Goal: Task Accomplishment & Management: Complete application form

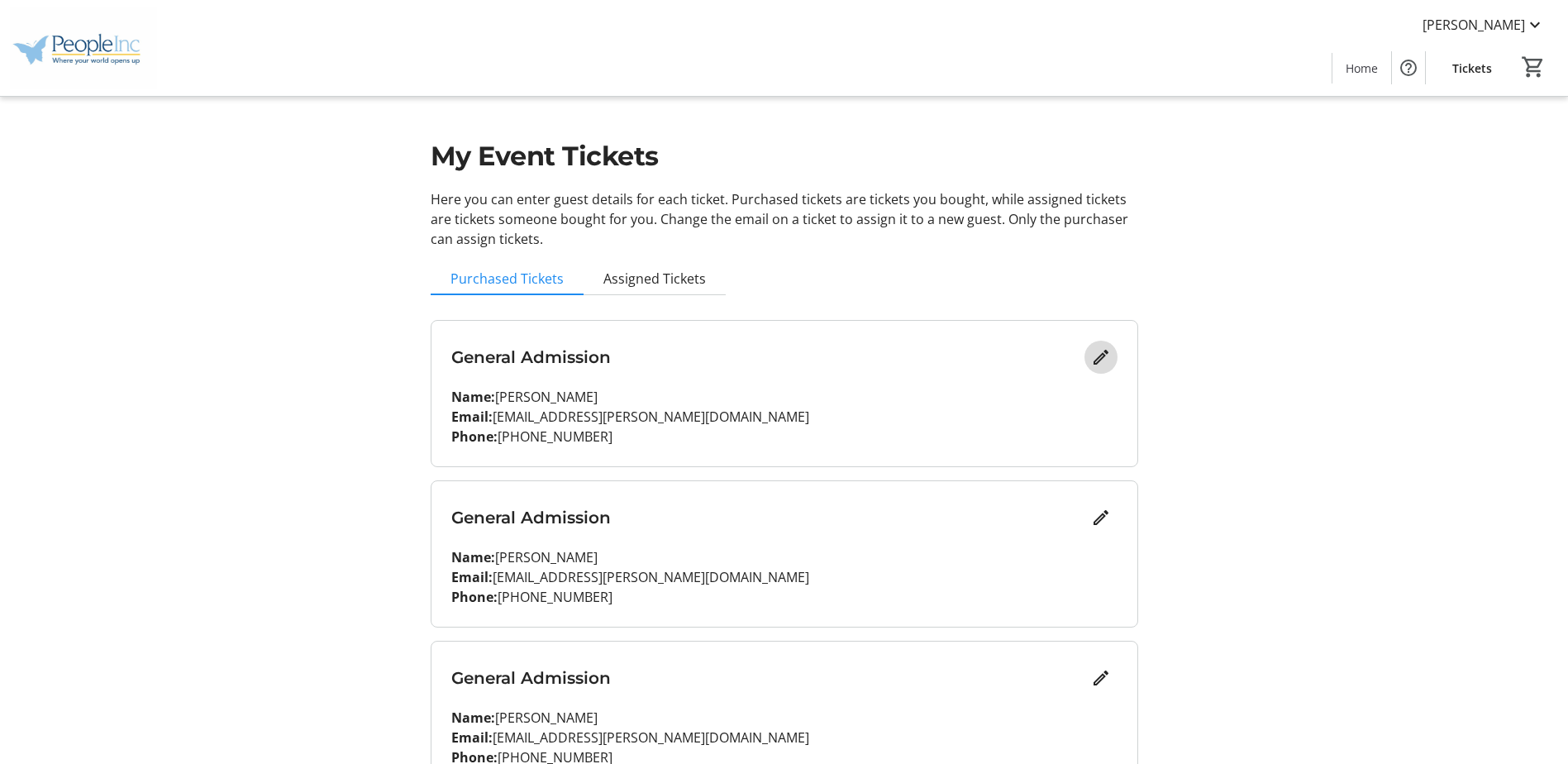
click at [1102, 352] on mat-icon "Edit" at bounding box center [1101, 356] width 20 height 20
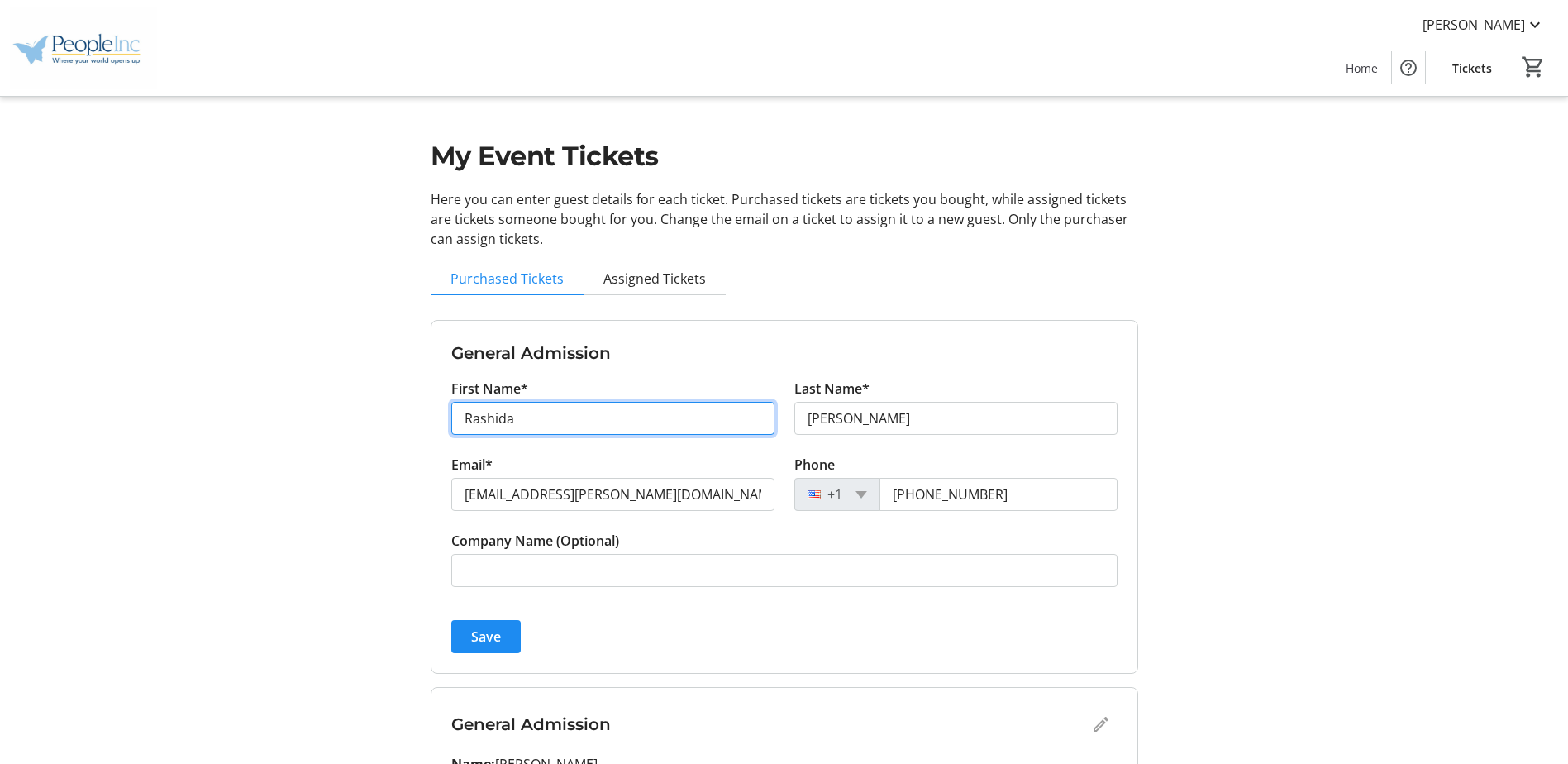
drag, startPoint x: 649, startPoint y: 418, endPoint x: -150, endPoint y: 418, distance: 799.0
click at [0, 418] on html "[PERSON_NAME] Home Tickets 0 Home Tickets My Event Tickets Here you can enter g…" at bounding box center [784, 610] width 1568 height 1221
type input "[PERSON_NAME]"
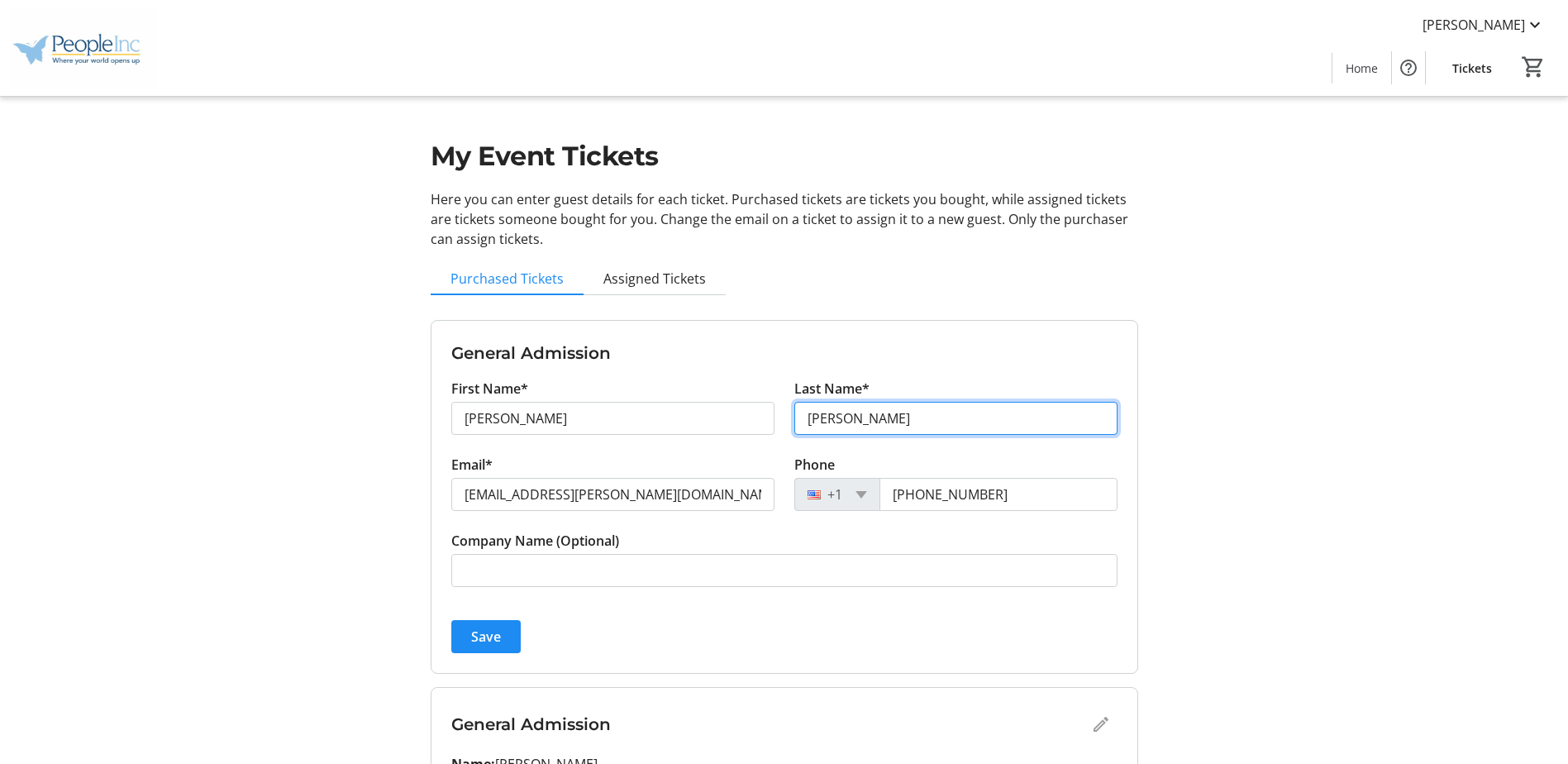
drag, startPoint x: 929, startPoint y: 415, endPoint x: 589, endPoint y: 421, distance: 340.1
click at [589, 421] on div "First Name* [PERSON_NAME] Last Name* [PERSON_NAME]" at bounding box center [784, 416] width 686 height 76
type input "a"
type input "A"
type input "[PERSON_NAME]"
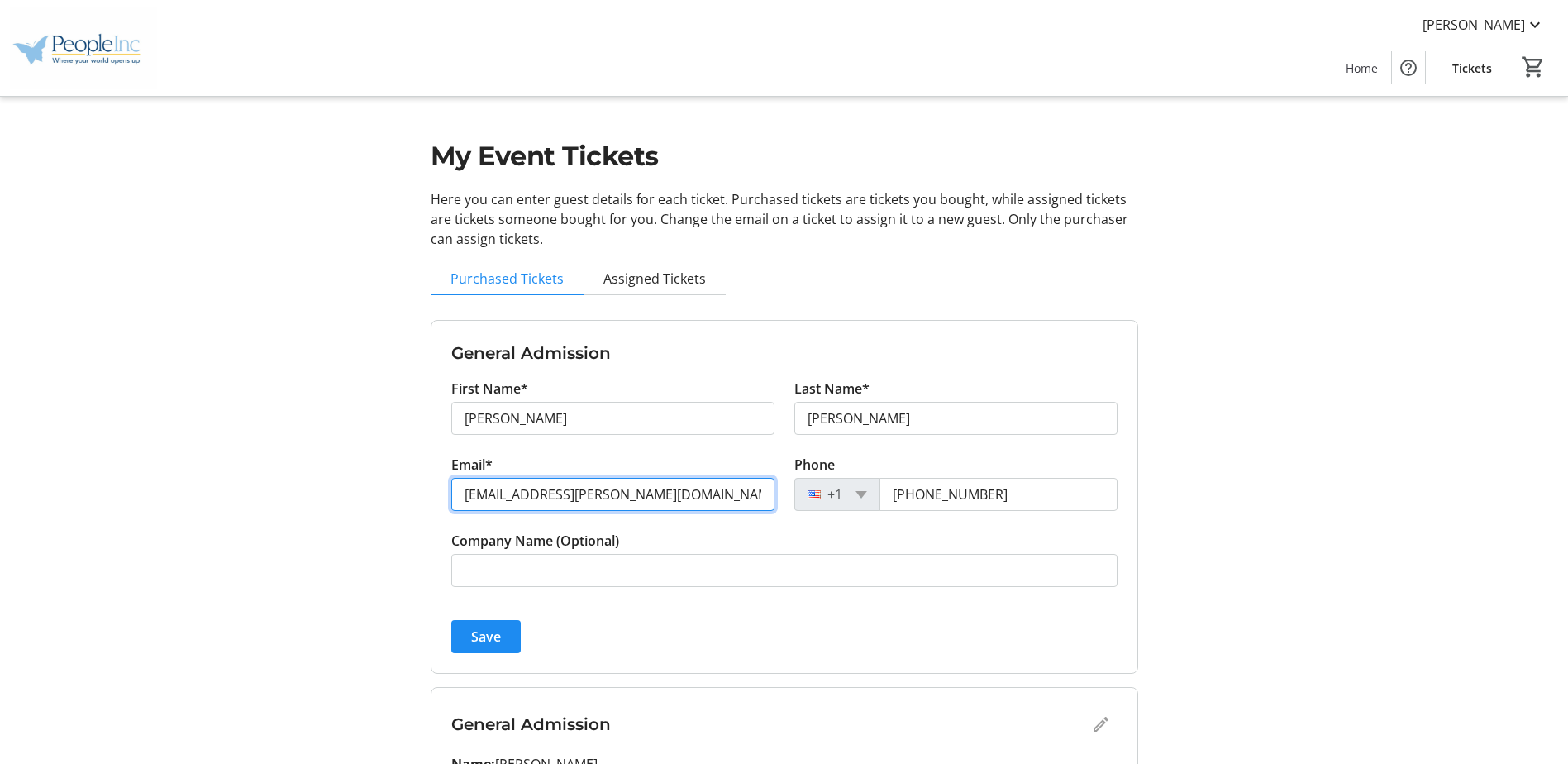
drag, startPoint x: 698, startPoint y: 500, endPoint x: 376, endPoint y: 500, distance: 322.0
click at [376, 500] on div "My Event Tickets Here you can enter guest details for each ticket. Purchased ti…" at bounding box center [784, 610] width 1091 height 1221
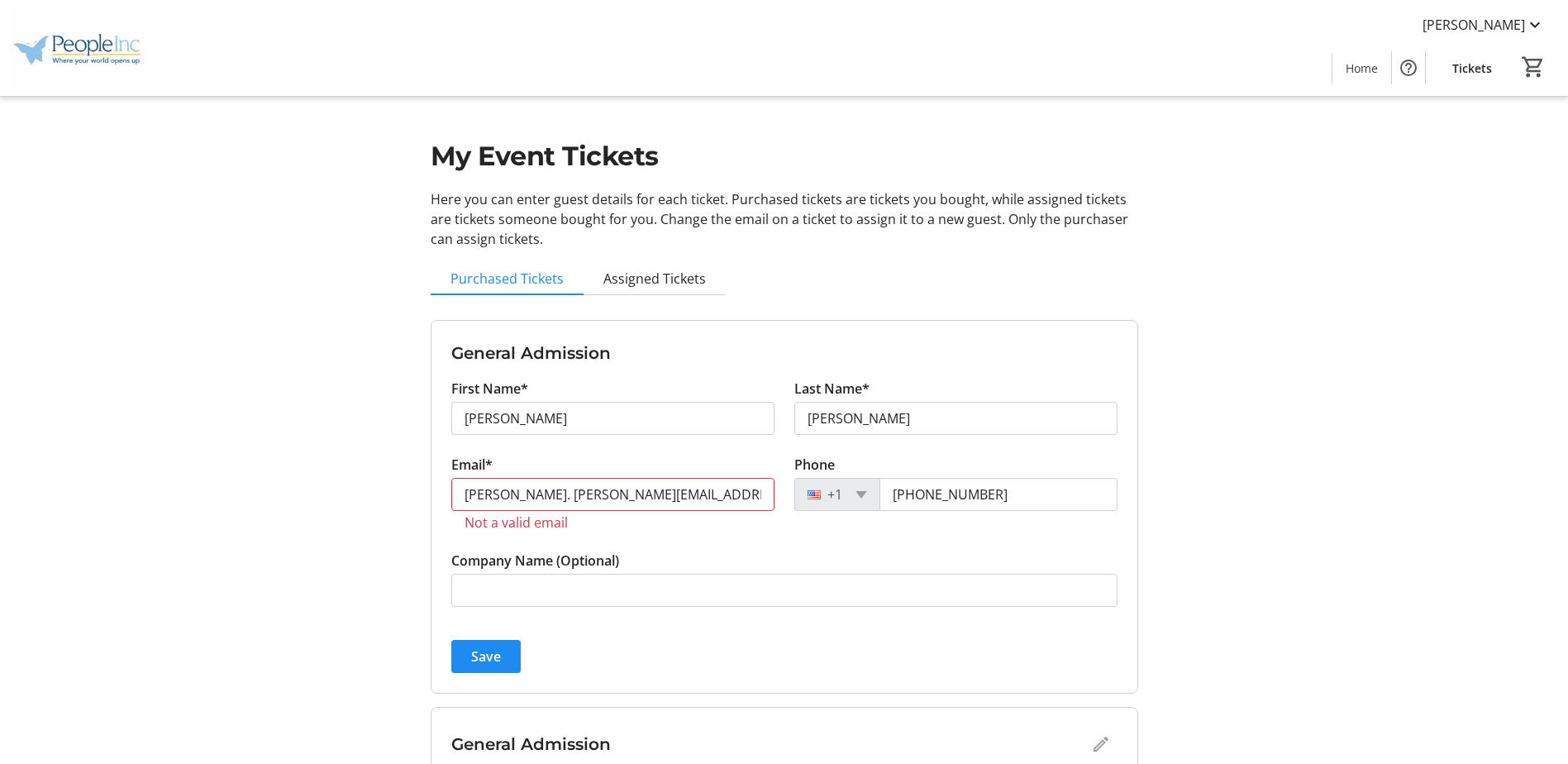
click at [960, 542] on div "First Name* [PERSON_NAME] Last Name* [PERSON_NAME] Email* [PERSON_NAME]. [PERSO…" at bounding box center [785, 502] width 666 height 248
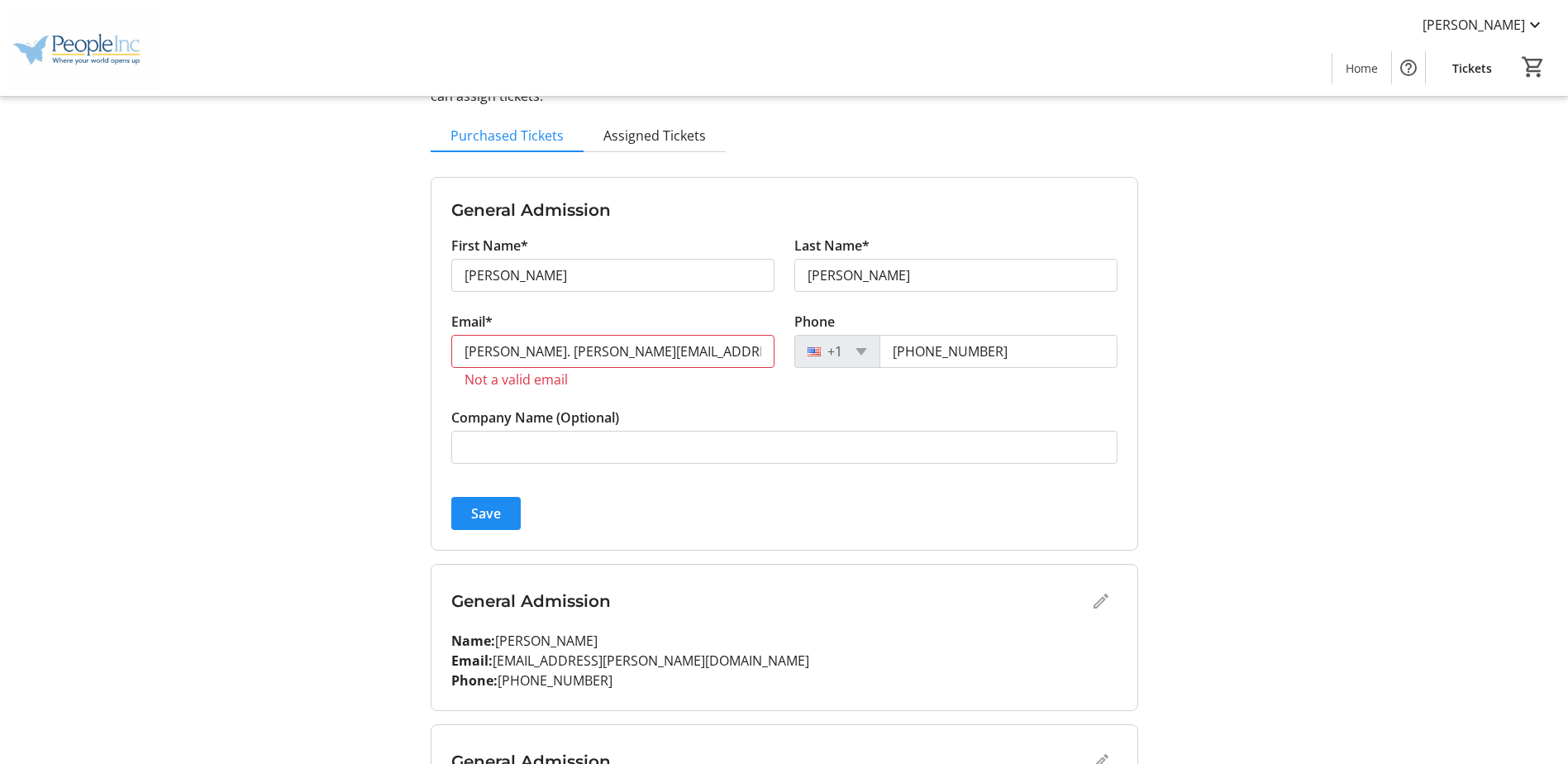
scroll to position [166, 0]
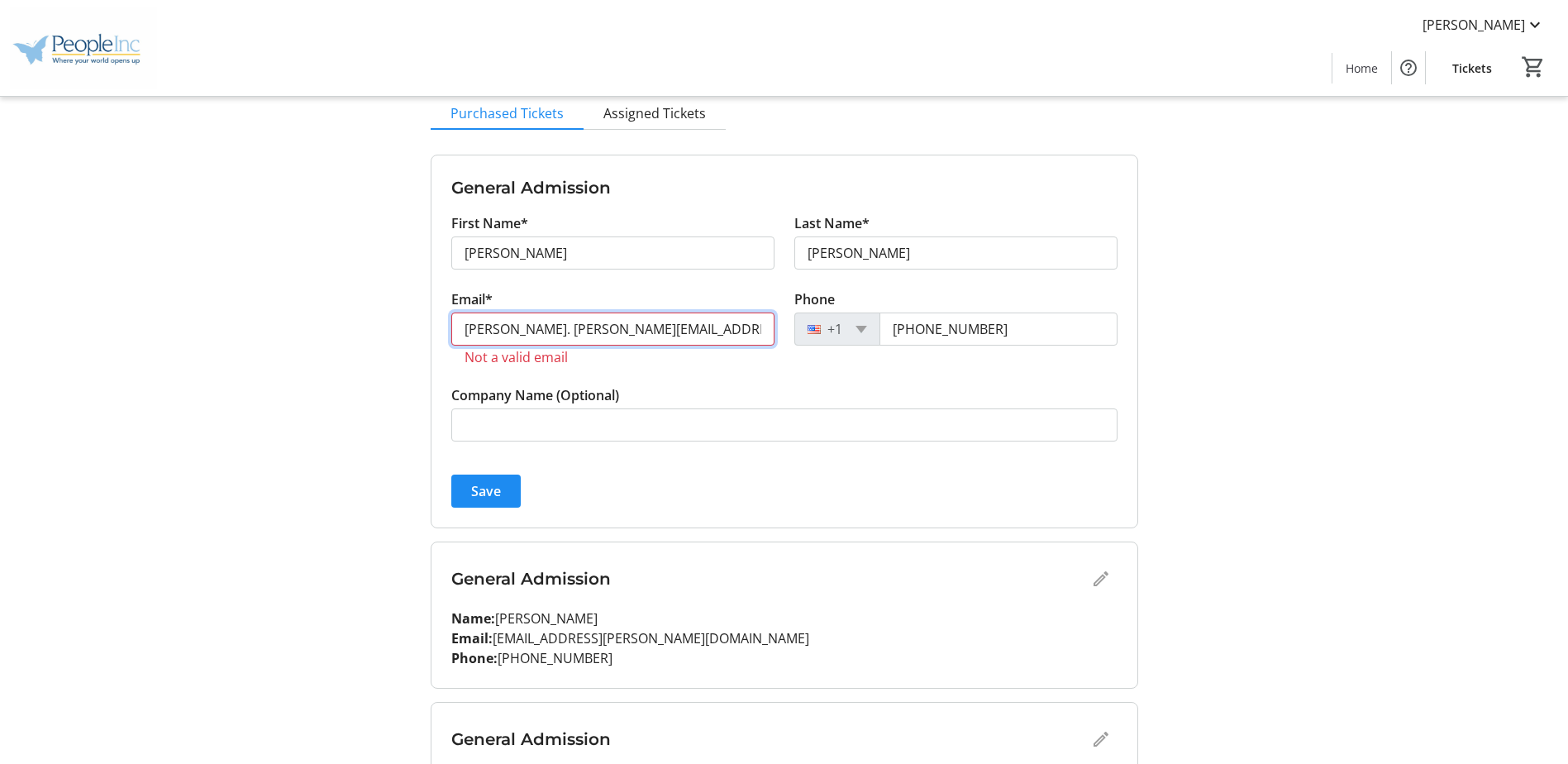
click at [501, 328] on input "[PERSON_NAME]. [PERSON_NAME][EMAIL_ADDRESS][DOMAIN_NAME]" at bounding box center [613, 329] width 323 height 33
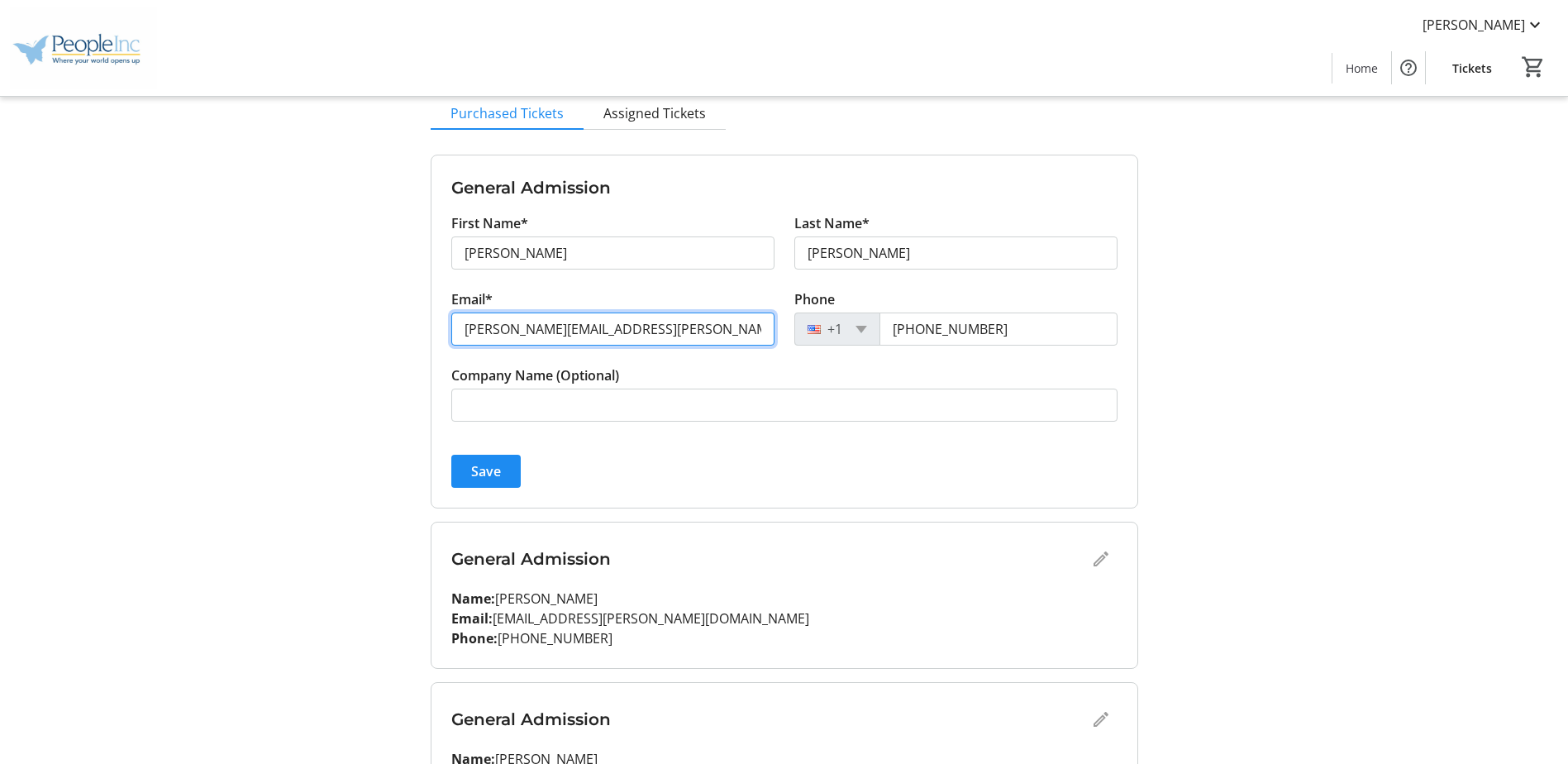
type input "[PERSON_NAME][EMAIL_ADDRESS][PERSON_NAME][DOMAIN_NAME]"
click at [753, 530] on div "General Admission Name: [PERSON_NAME] Email: [PERSON_NAME][EMAIL_ADDRESS][PERSO…" at bounding box center [785, 595] width 706 height 145
click at [1106, 558] on div "General Admission" at bounding box center [785, 559] width 666 height 33
click at [1099, 555] on div "General Admission" at bounding box center [785, 559] width 666 height 33
click at [483, 465] on span "Save" at bounding box center [486, 470] width 30 height 20
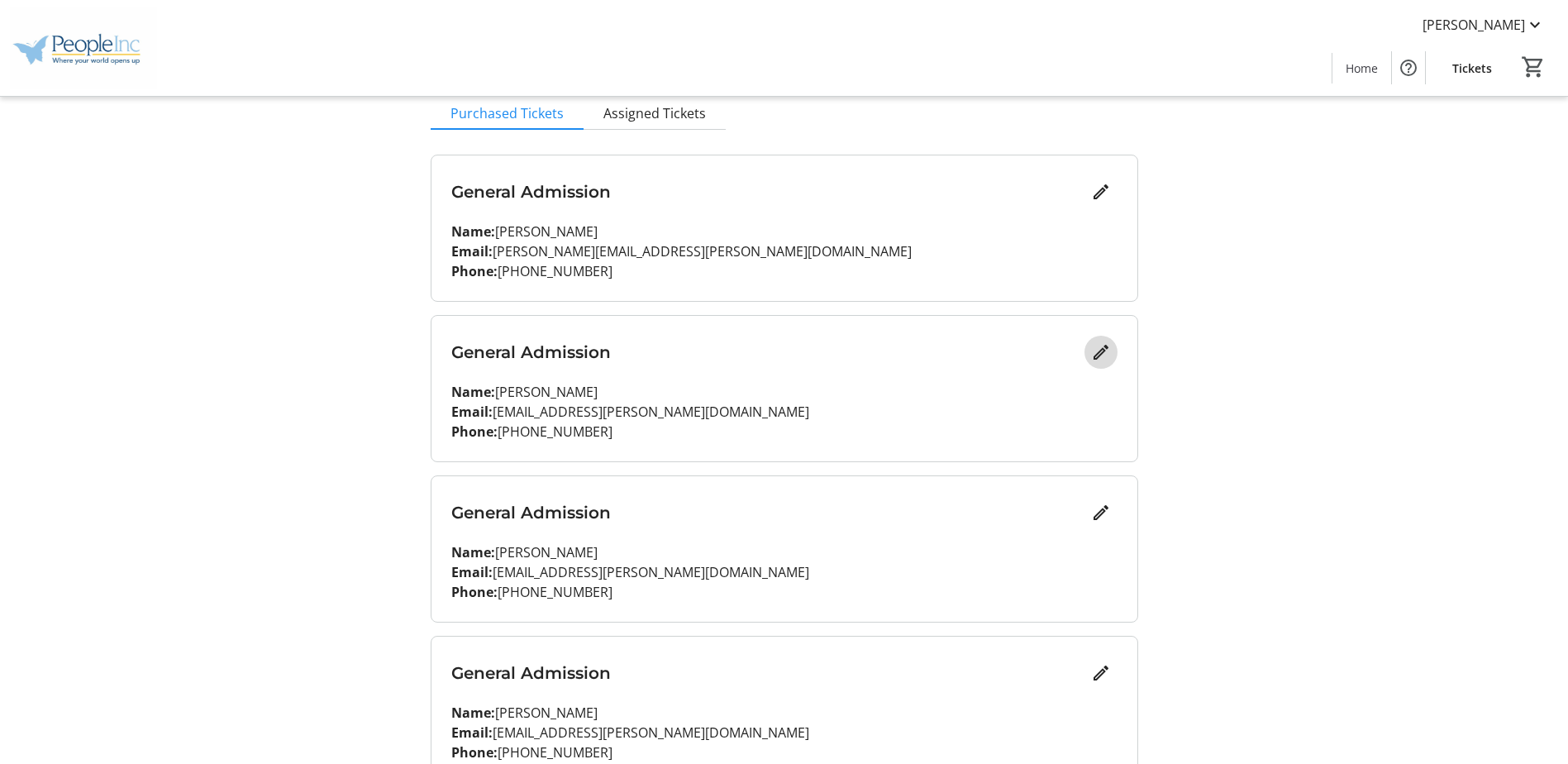
click at [1099, 356] on mat-icon "Edit" at bounding box center [1101, 352] width 20 height 20
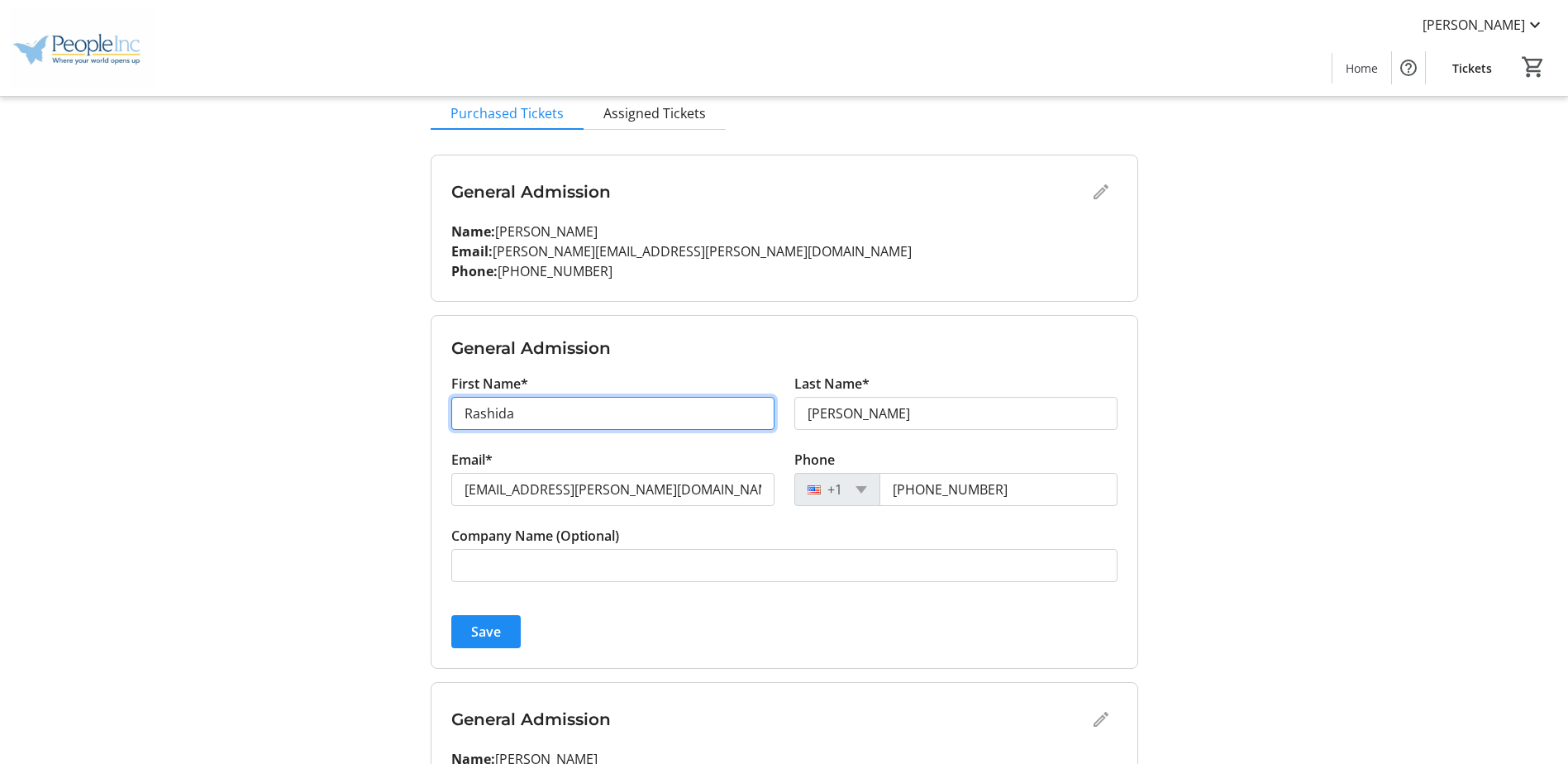
drag, startPoint x: 640, startPoint y: 419, endPoint x: -15, endPoint y: 418, distance: 655.0
click at [0, 418] on html "[PERSON_NAME] Home Tickets 0 Home Tickets My Event Tickets Here you can enter g…" at bounding box center [784, 445] width 1568 height 1221
type input "[PERSON_NAME]"
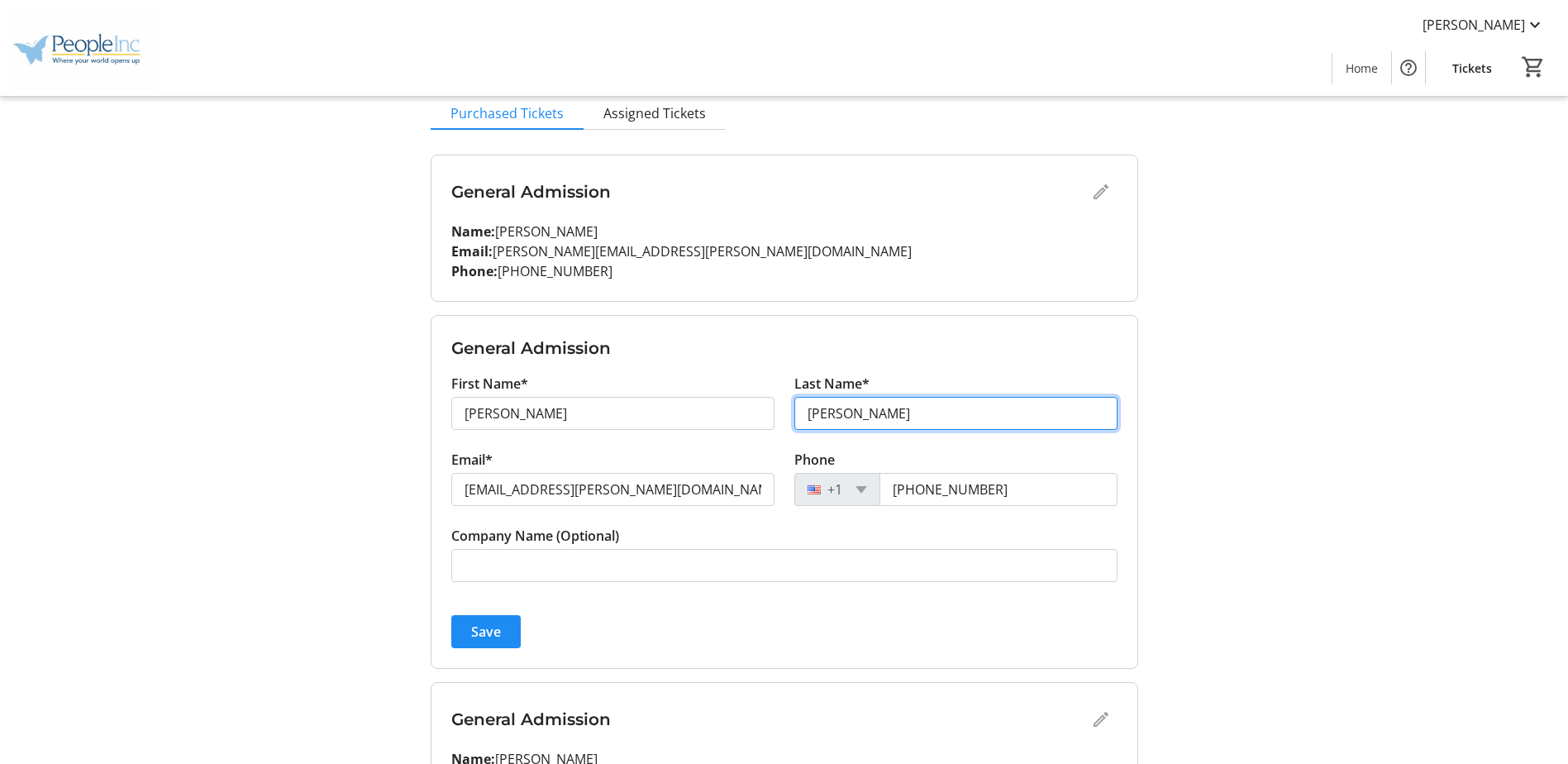
drag, startPoint x: 956, startPoint y: 407, endPoint x: 440, endPoint y: 395, distance: 516.1
click at [474, 403] on div "First Name* [PERSON_NAME] Last Name* [PERSON_NAME]" at bounding box center [784, 411] width 686 height 76
type input "[PERSON_NAME]"
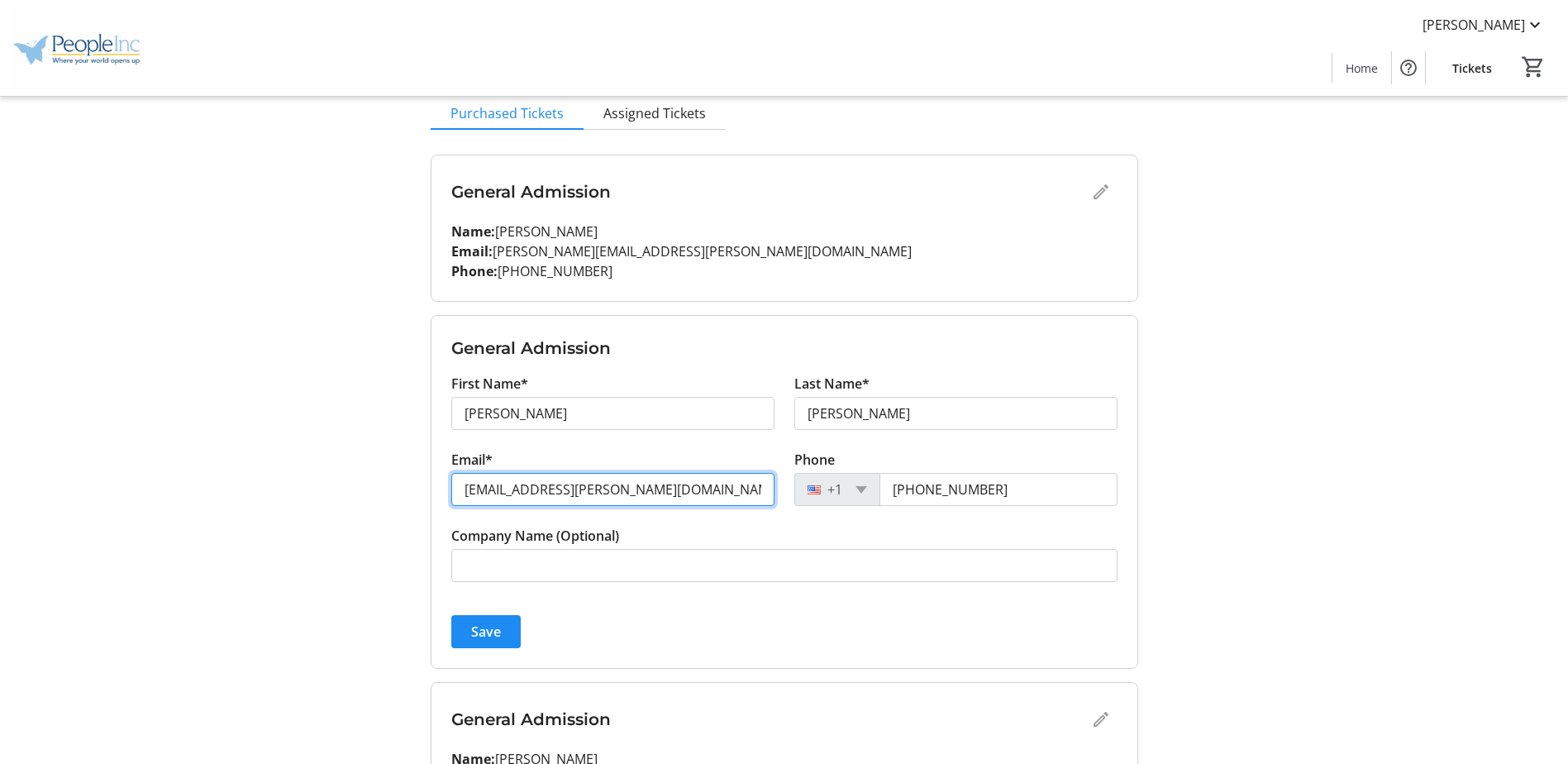
drag, startPoint x: 736, startPoint y: 487, endPoint x: -204, endPoint y: 480, distance: 940.0
click at [0, 480] on html "[PERSON_NAME] Home Tickets 0 Home Tickets My Event Tickets Here you can enter g…" at bounding box center [784, 445] width 1568 height 1221
type input "[PERSON_NAME][EMAIL_ADDRESS][PERSON_NAME][DOMAIN_NAME]"
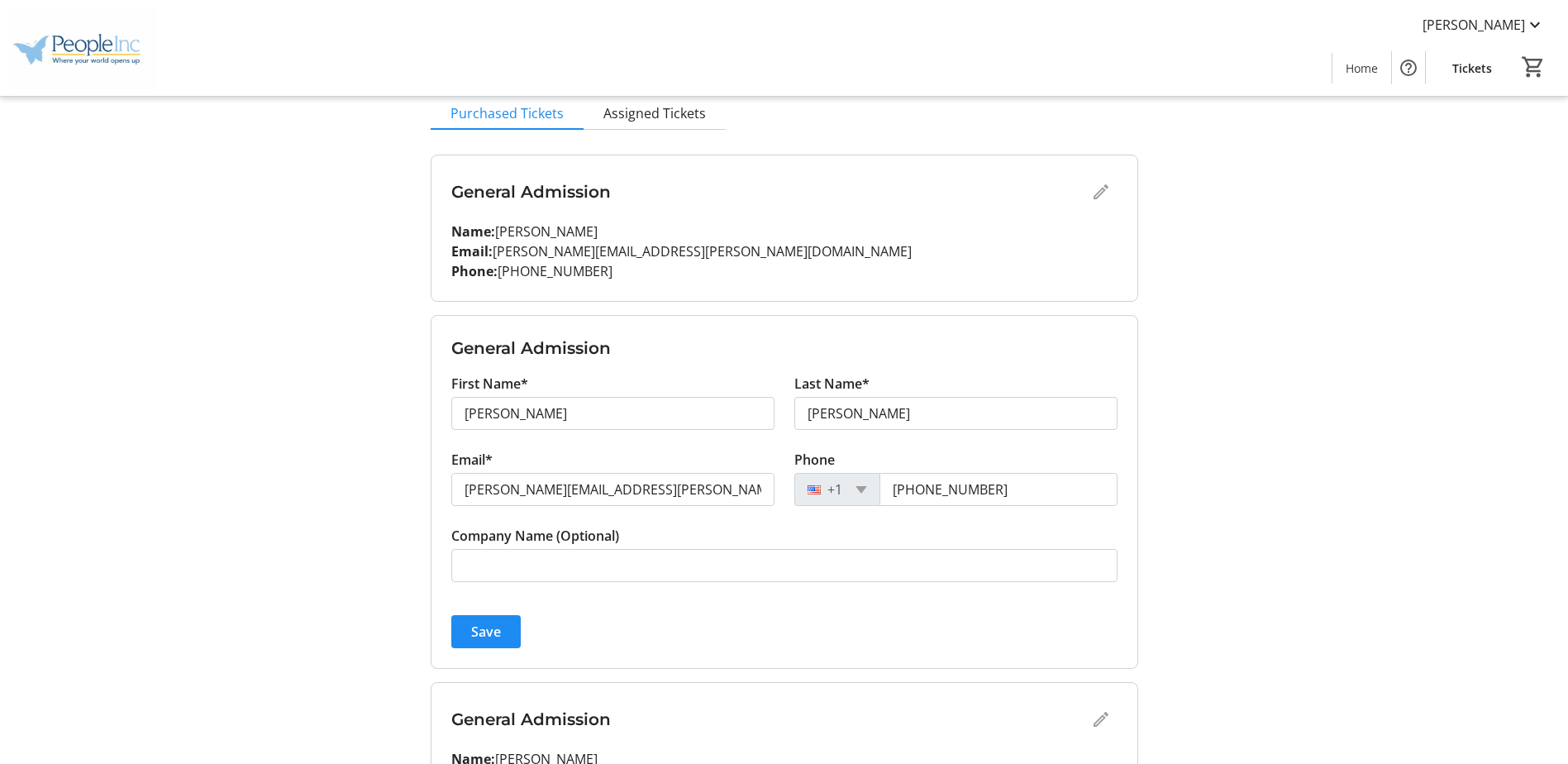
click at [713, 359] on h3 "General Admission" at bounding box center [785, 348] width 666 height 25
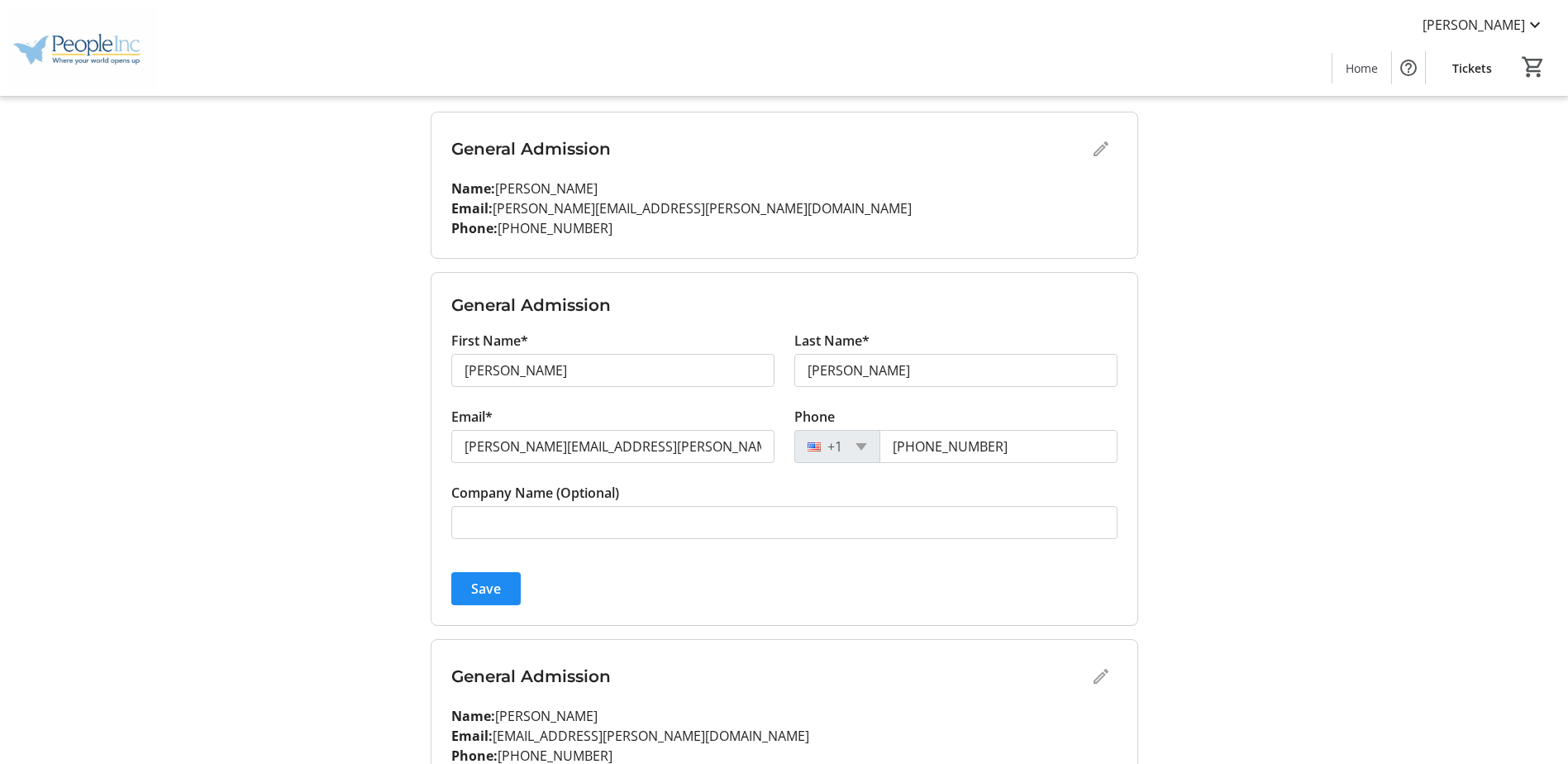
scroll to position [248, 0]
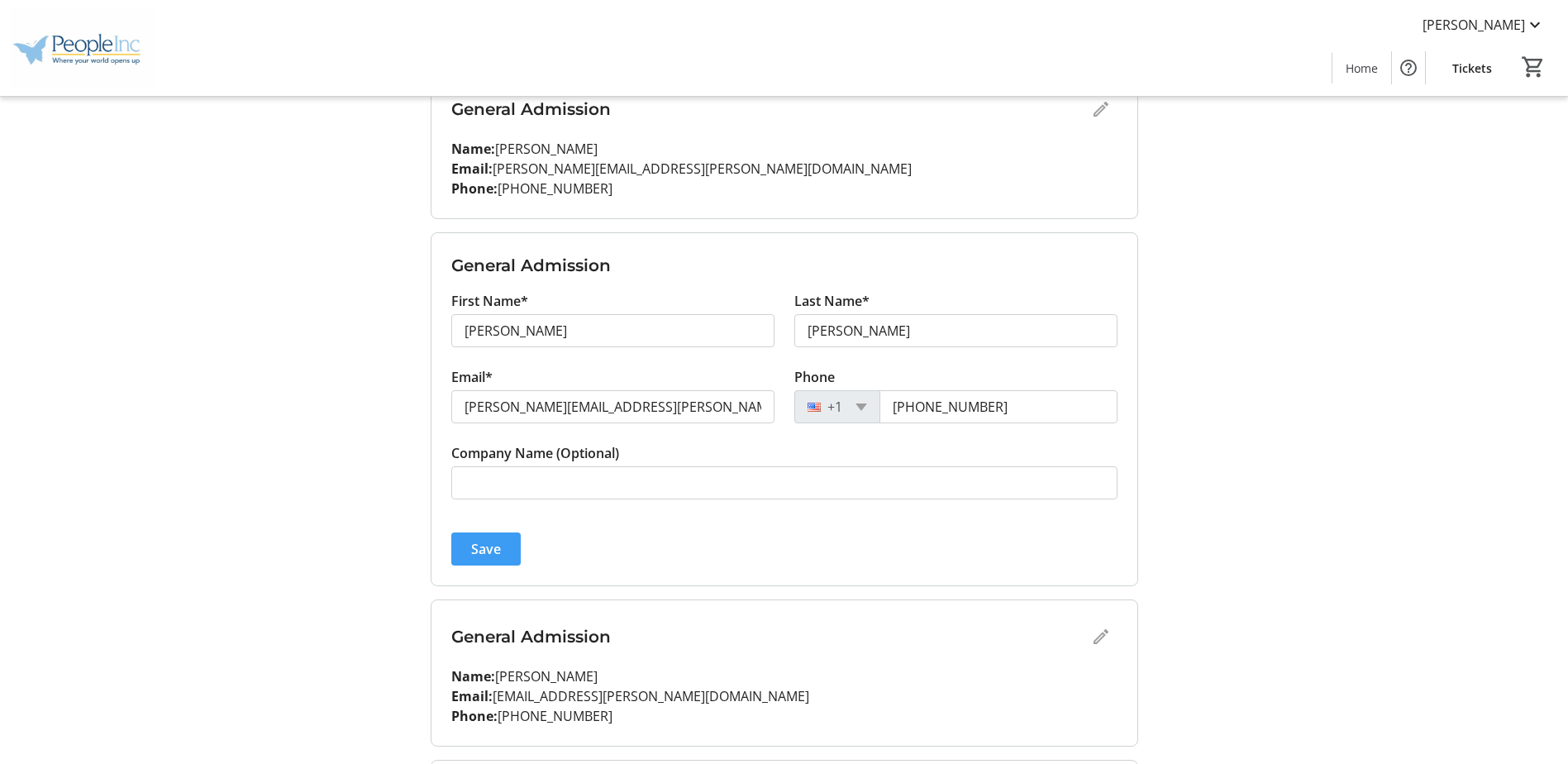
click at [492, 552] on span "Save" at bounding box center [486, 549] width 30 height 20
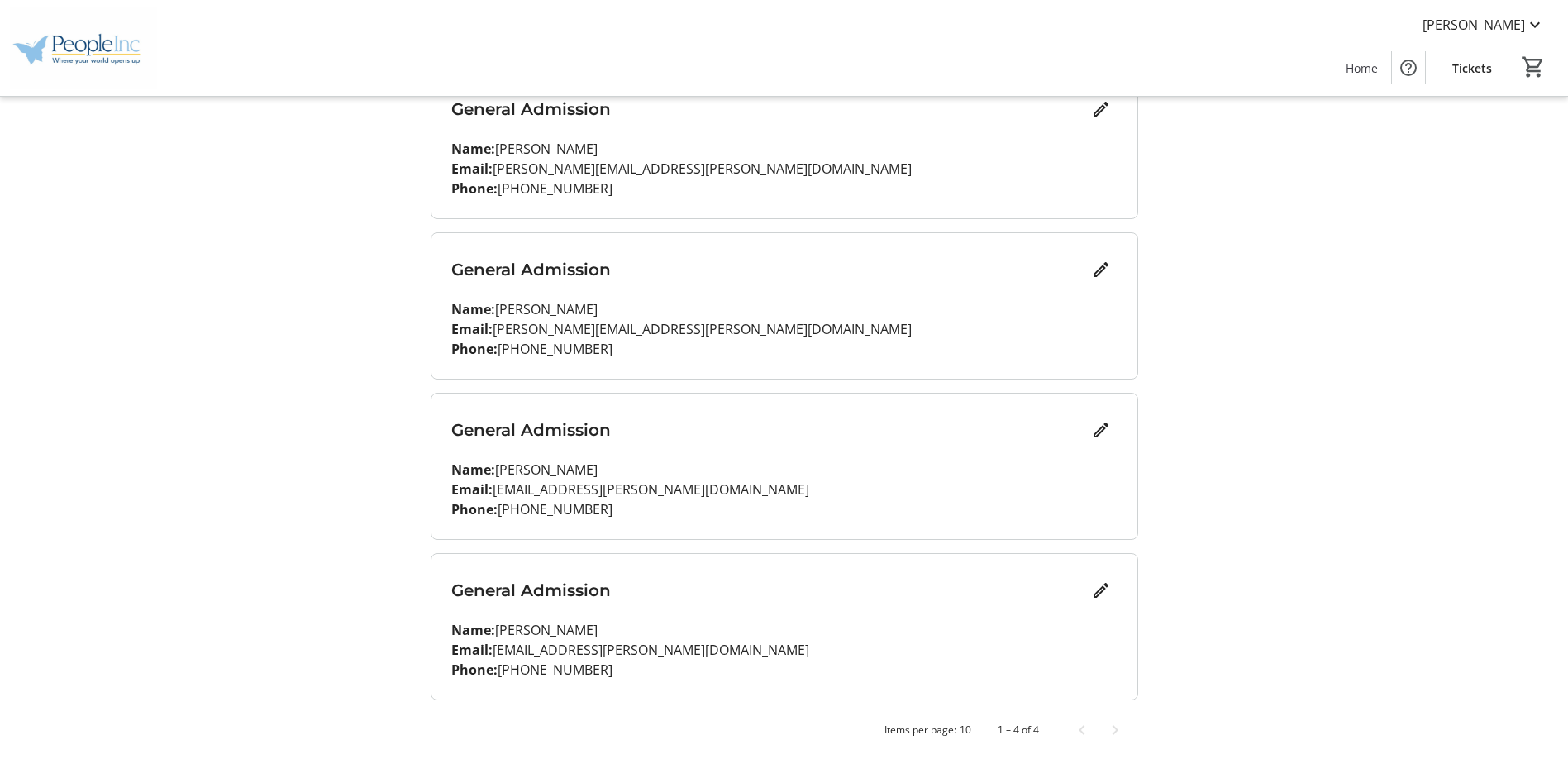
scroll to position [251, 0]
click at [1106, 425] on mat-icon "Edit" at bounding box center [1101, 427] width 20 height 20
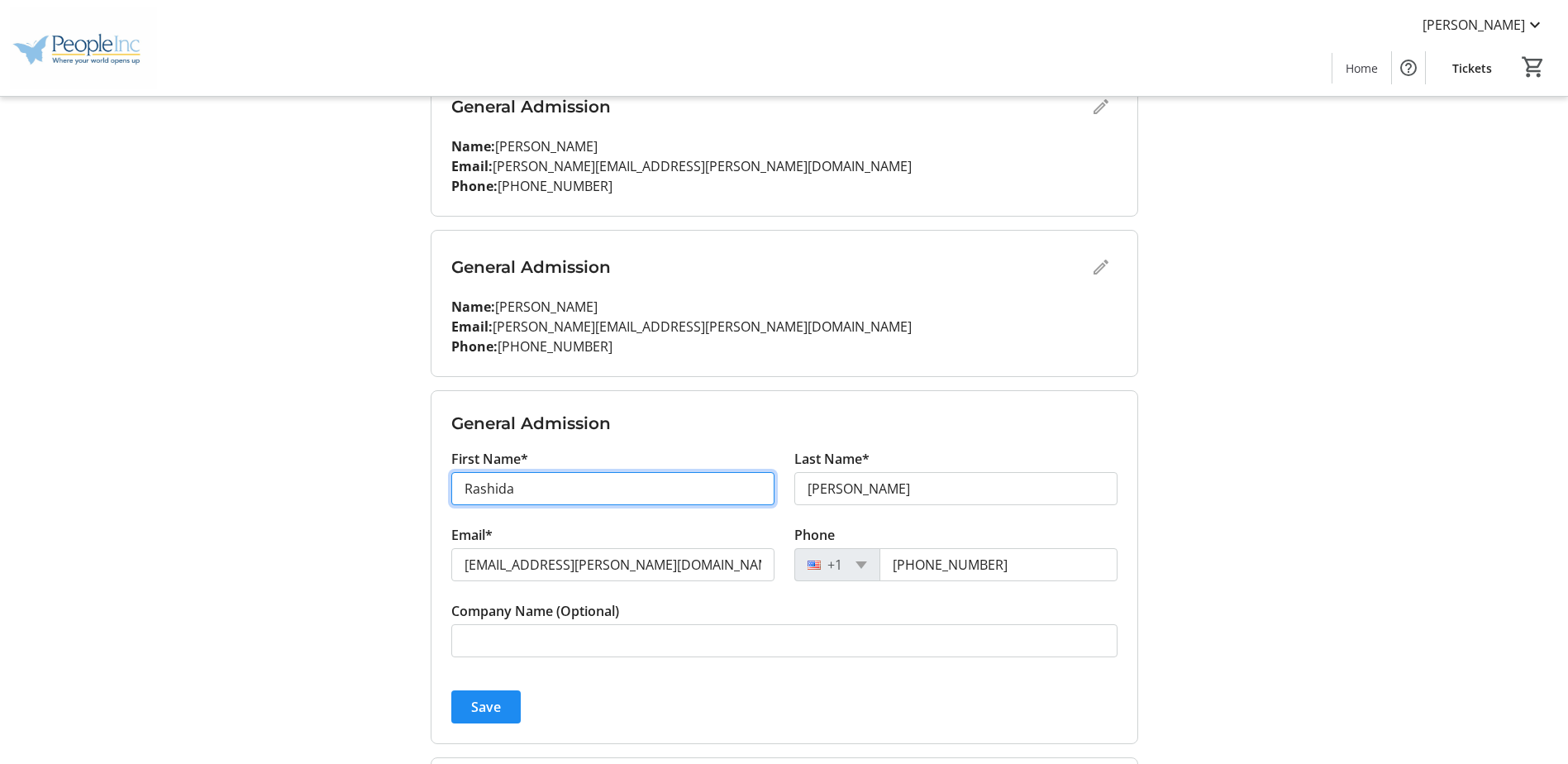
drag, startPoint x: 660, startPoint y: 487, endPoint x: -224, endPoint y: 475, distance: 884.1
click at [0, 475] on html "[PERSON_NAME] Home Tickets 0 Home Tickets My Event Tickets Here you can enter g…" at bounding box center [784, 360] width 1568 height 1221
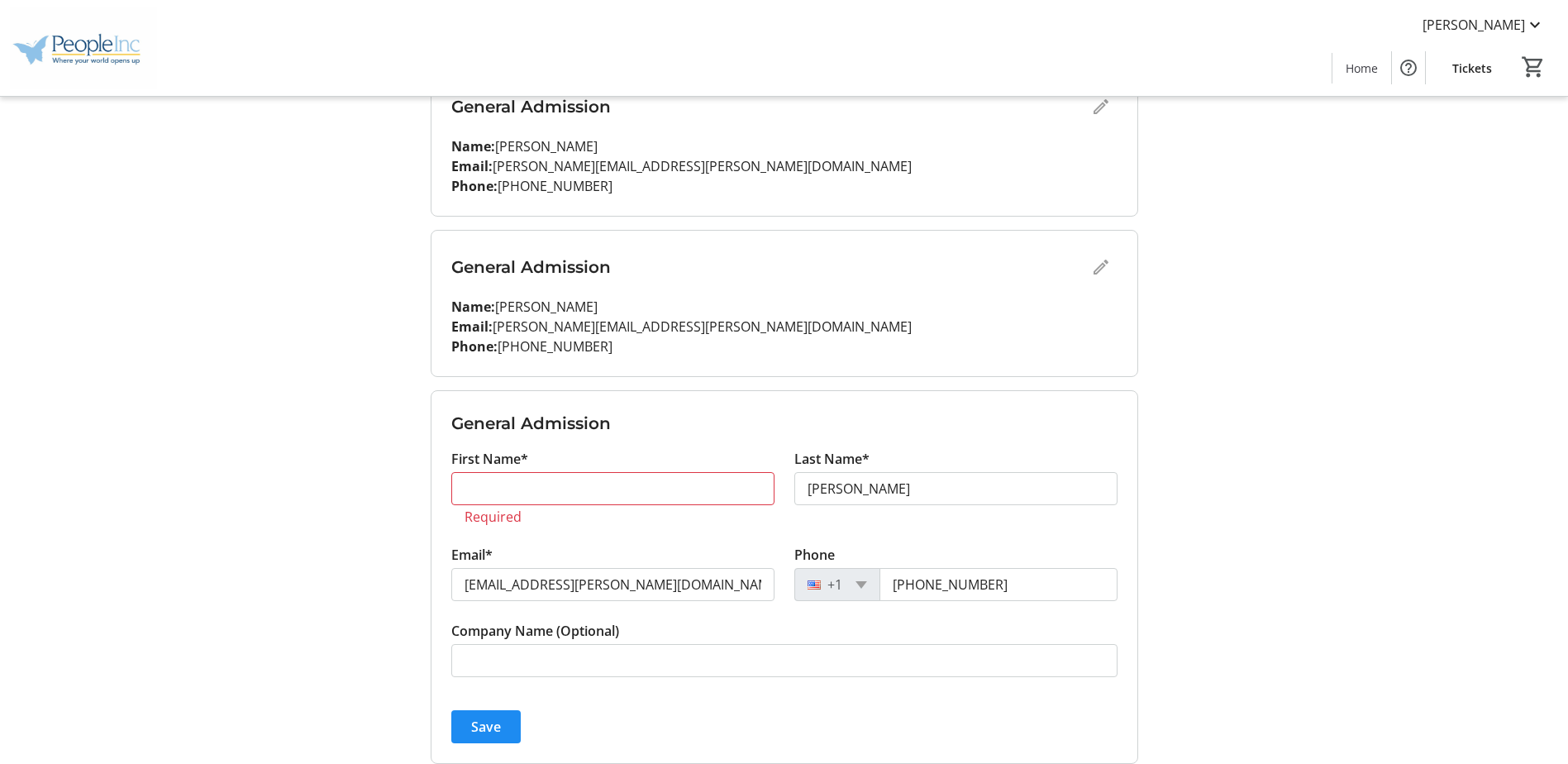
drag, startPoint x: 131, startPoint y: 457, endPoint x: 437, endPoint y: 496, distance: 308.5
click at [131, 457] on tr-design-standard-layout-narrow "My Event Tickets Here you can enter guest details for each ticket. Purchased ti…" at bounding box center [784, 369] width 1568 height 1240
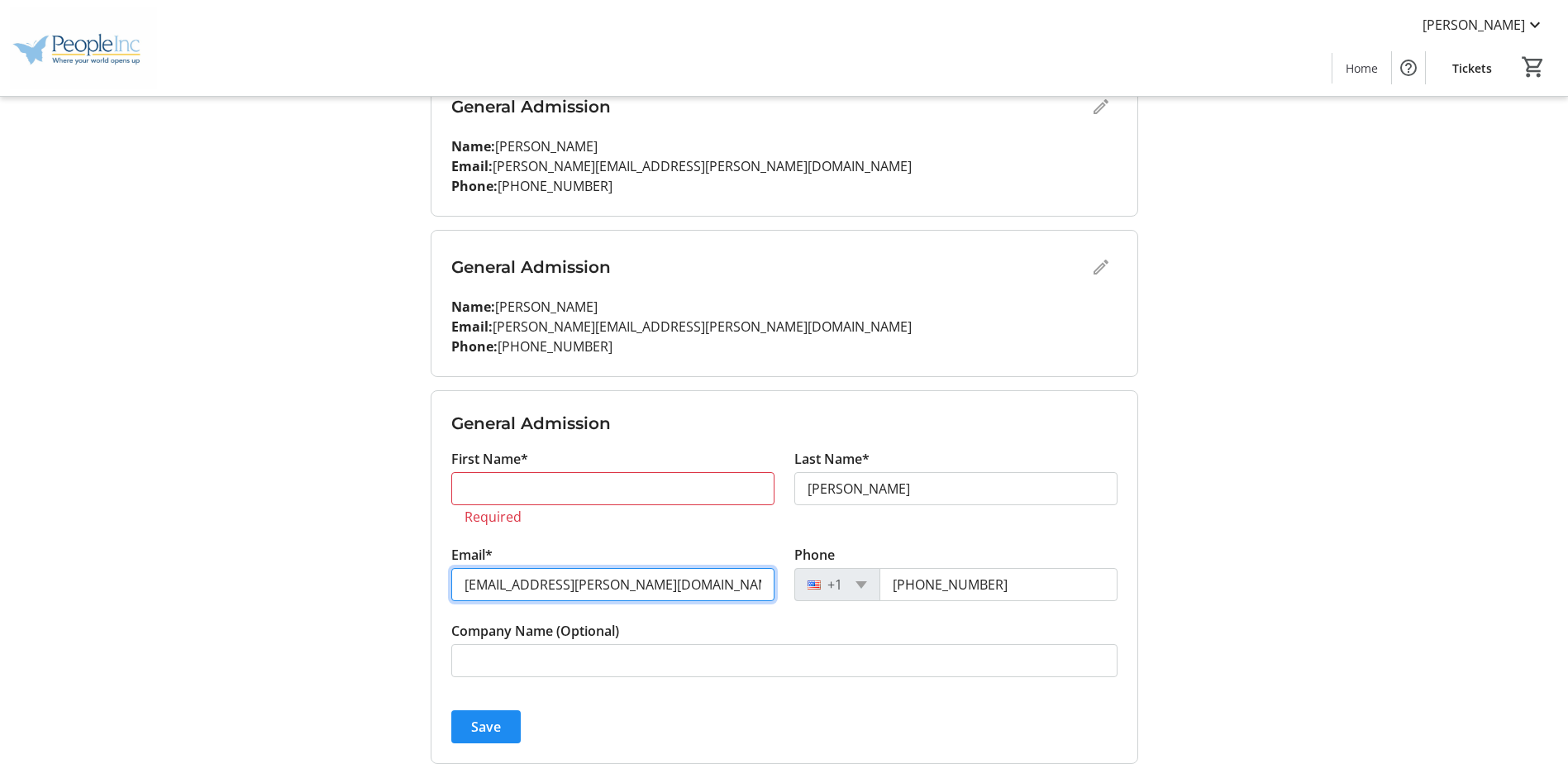
drag, startPoint x: 692, startPoint y: 588, endPoint x: -185, endPoint y: 635, distance: 878.3
click at [0, 635] on html "[PERSON_NAME] Home Tickets 0 Home Tickets My Event Tickets Here you can enter g…" at bounding box center [784, 369] width 1568 height 1240
paste input "[PERSON_NAME][EMAIL_ADDRESS][DOMAIN_NAME]"
type input "[PERSON_NAME][EMAIL_ADDRESS][DOMAIN_NAME]"
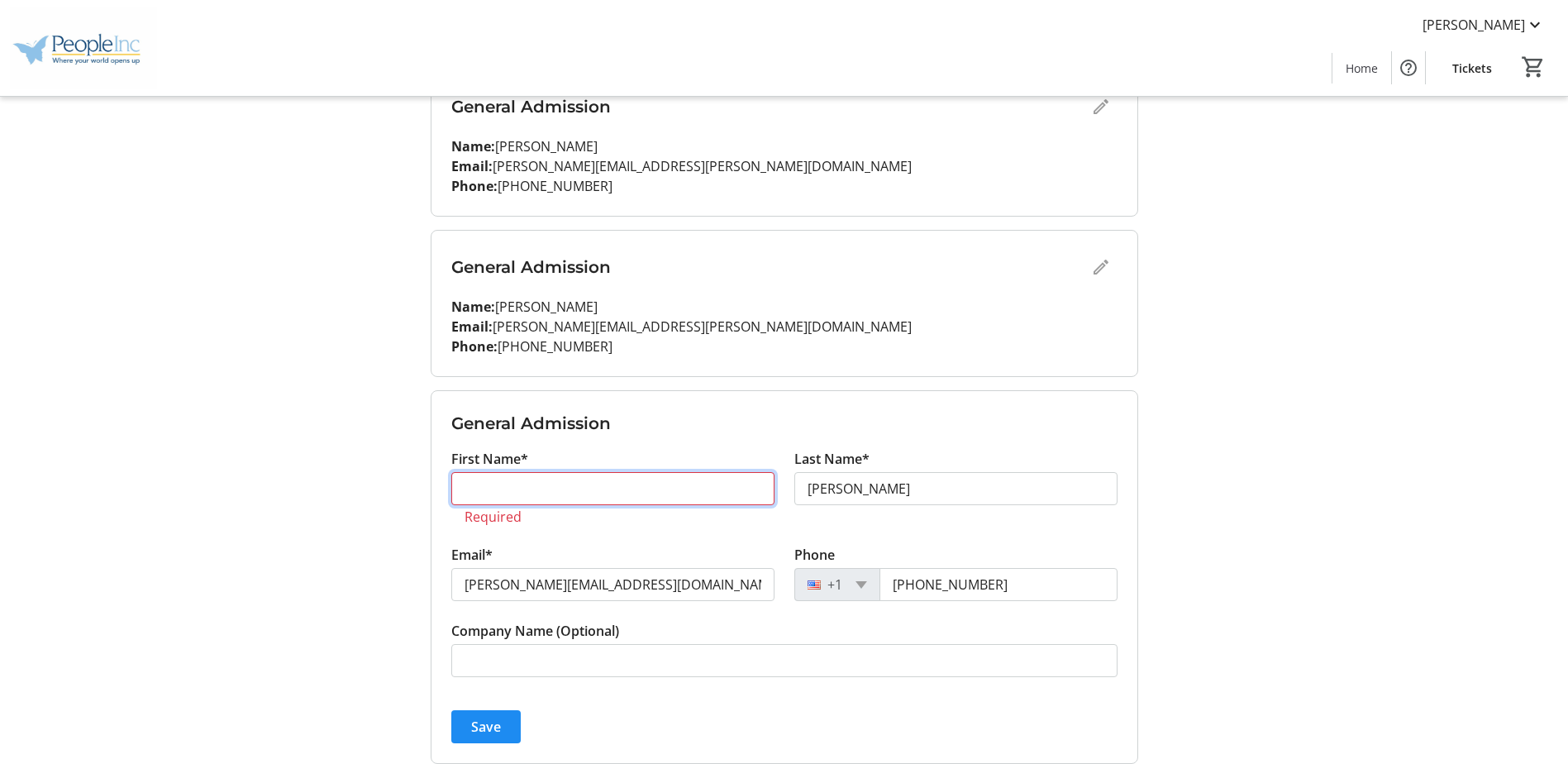
click at [498, 486] on input "First Name*" at bounding box center [613, 488] width 323 height 33
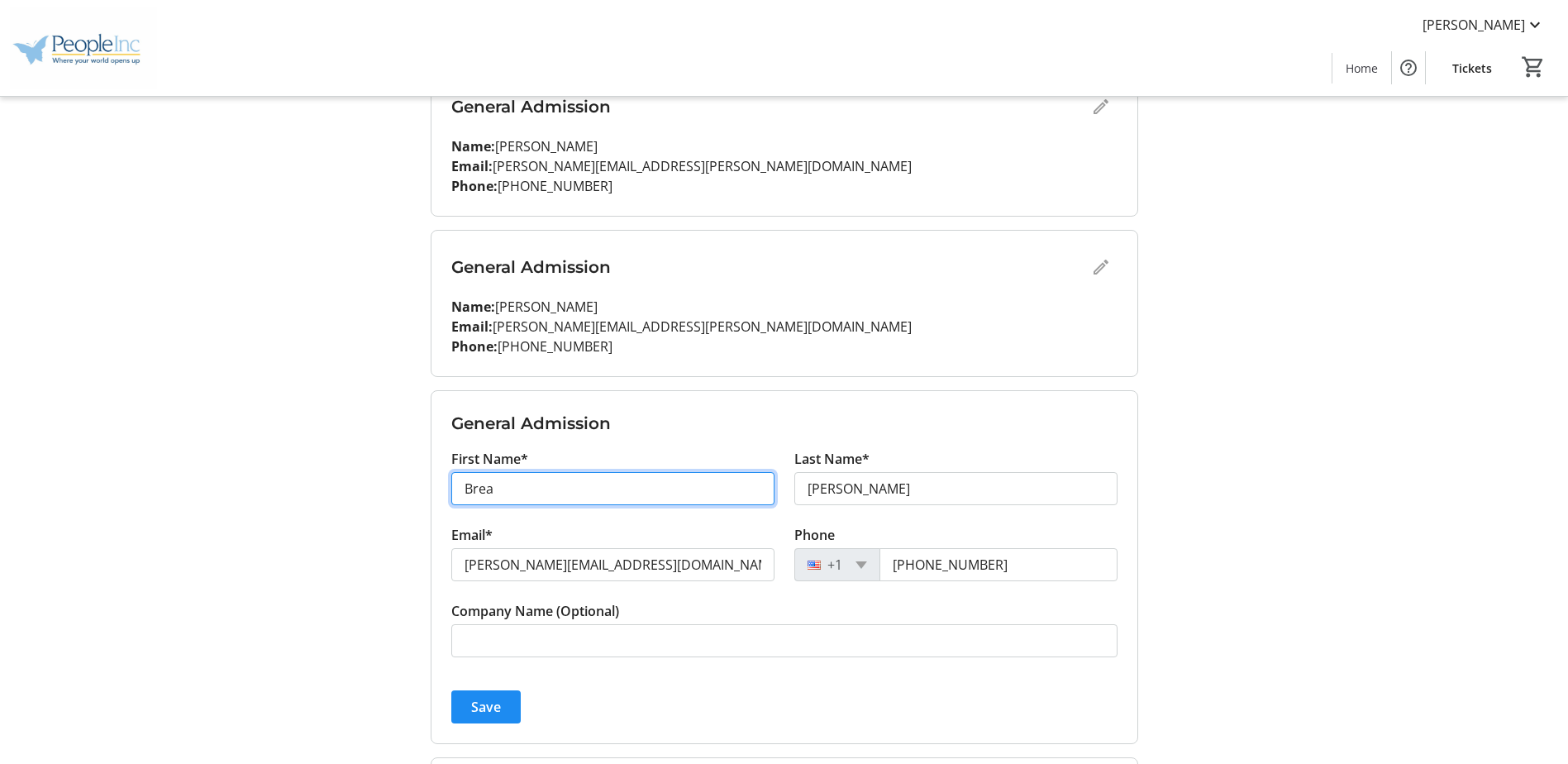
type input "[PERSON_NAME]"
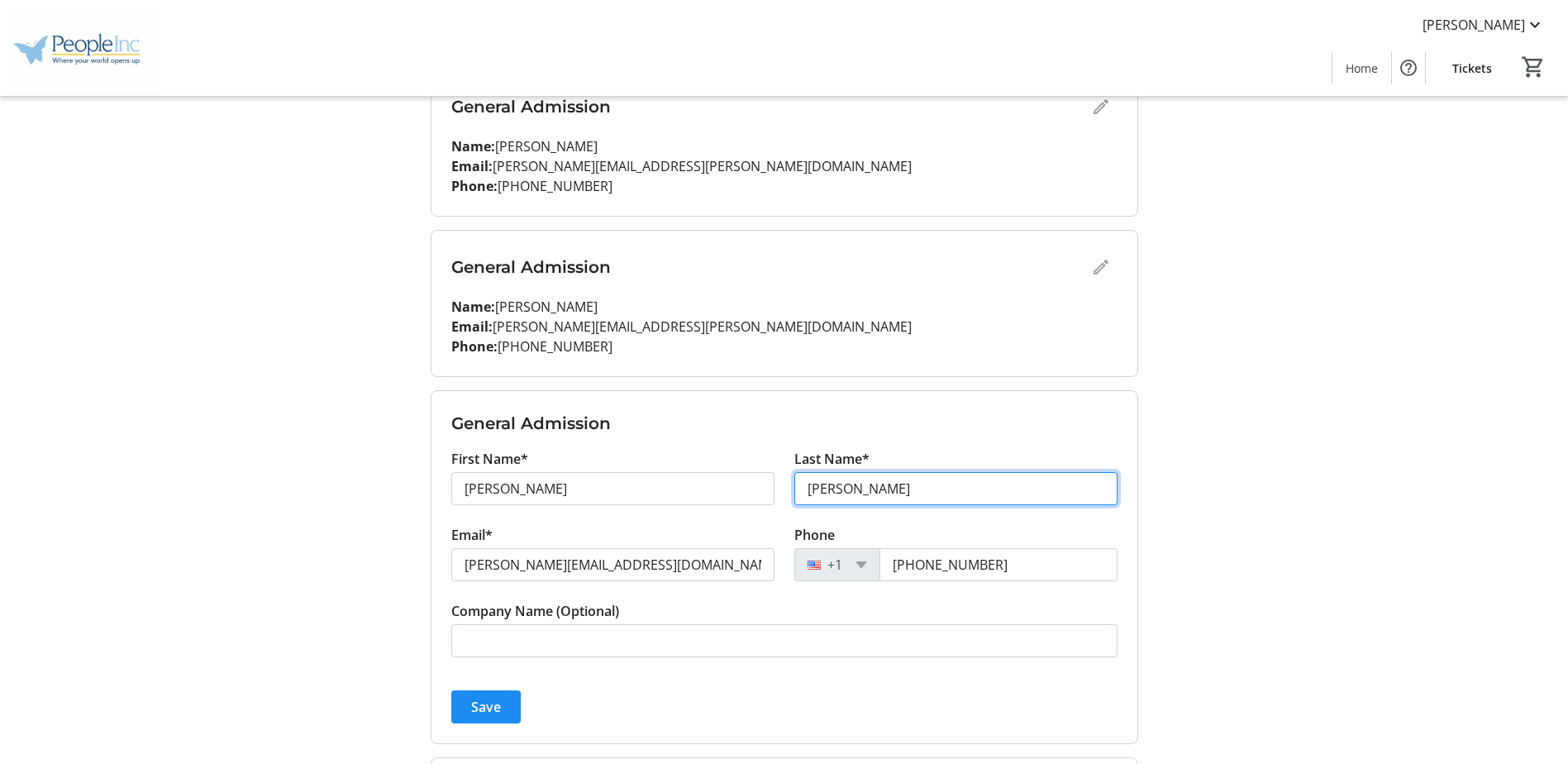
drag, startPoint x: 953, startPoint y: 487, endPoint x: 784, endPoint y: 471, distance: 169.8
click at [744, 486] on div "First Name* [PERSON_NAME] Last Name* [PERSON_NAME]" at bounding box center [784, 487] width 686 height 76
type input "[GEOGRAPHIC_DATA]"
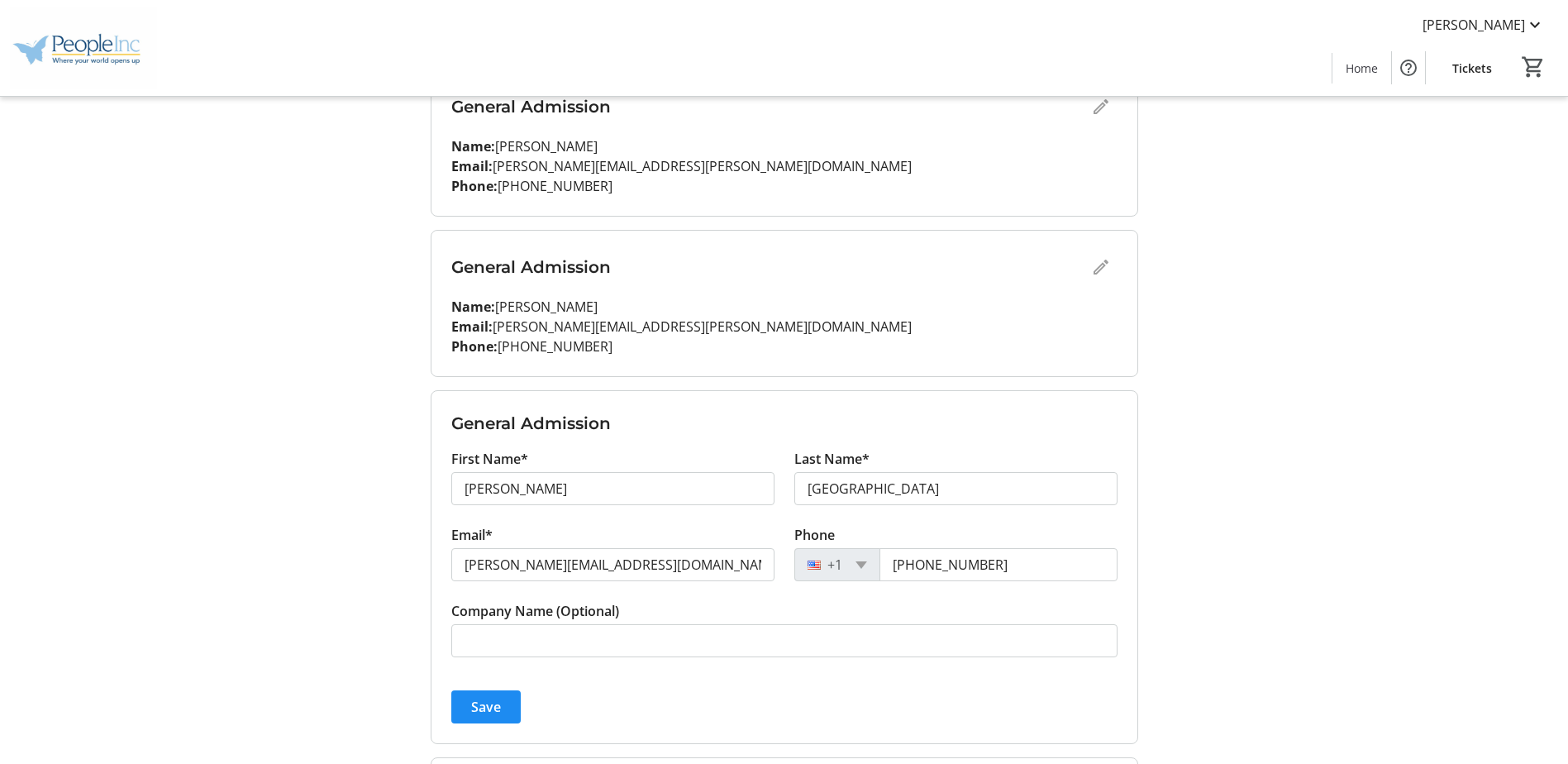
click at [740, 403] on form "General Admission First Name* [PERSON_NAME] Last Name* Houston Email* [PERSON_N…" at bounding box center [785, 567] width 706 height 352
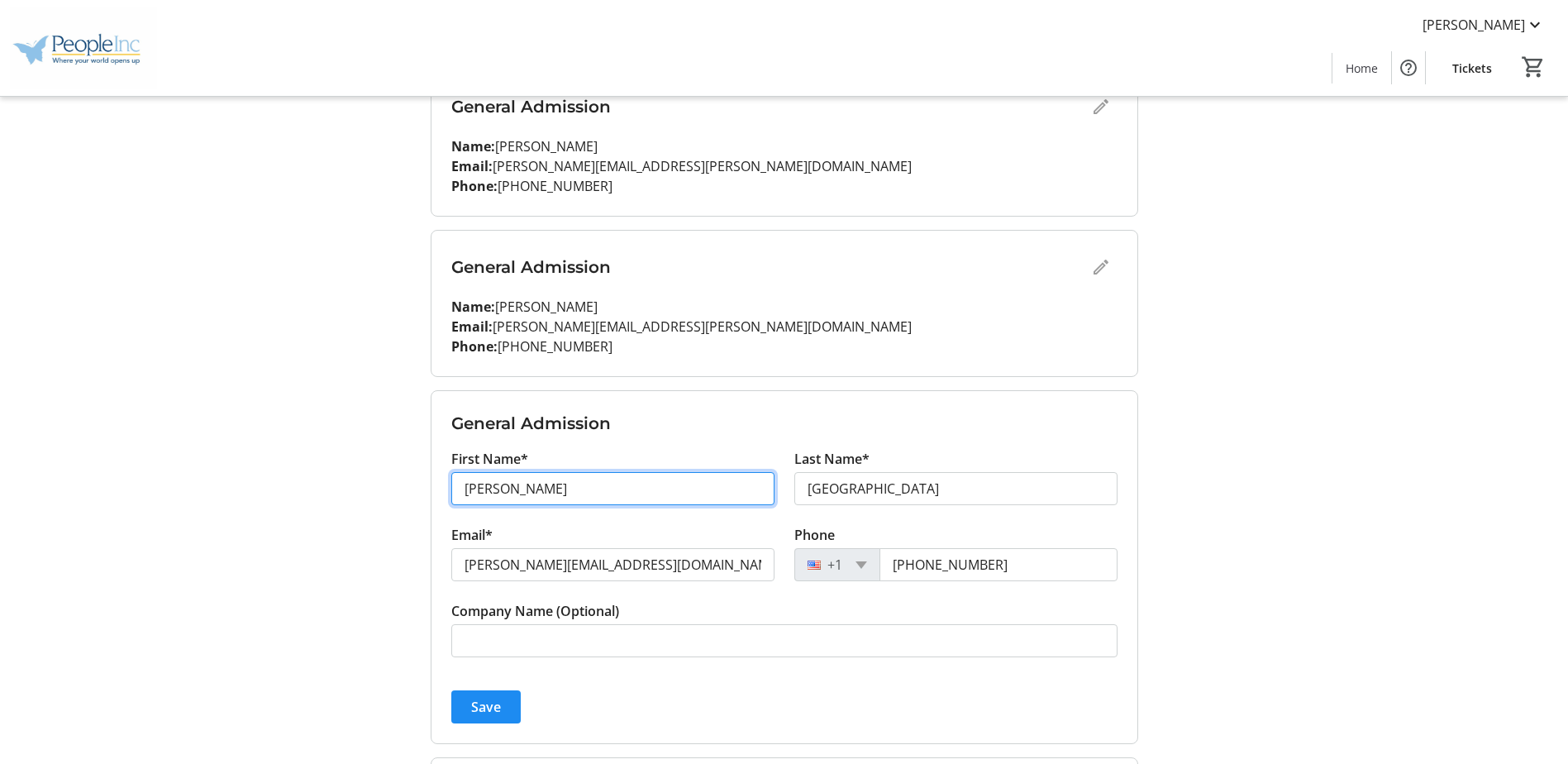
click at [602, 492] on input "[PERSON_NAME]" at bounding box center [613, 488] width 323 height 33
type input "[PERSON_NAME]"
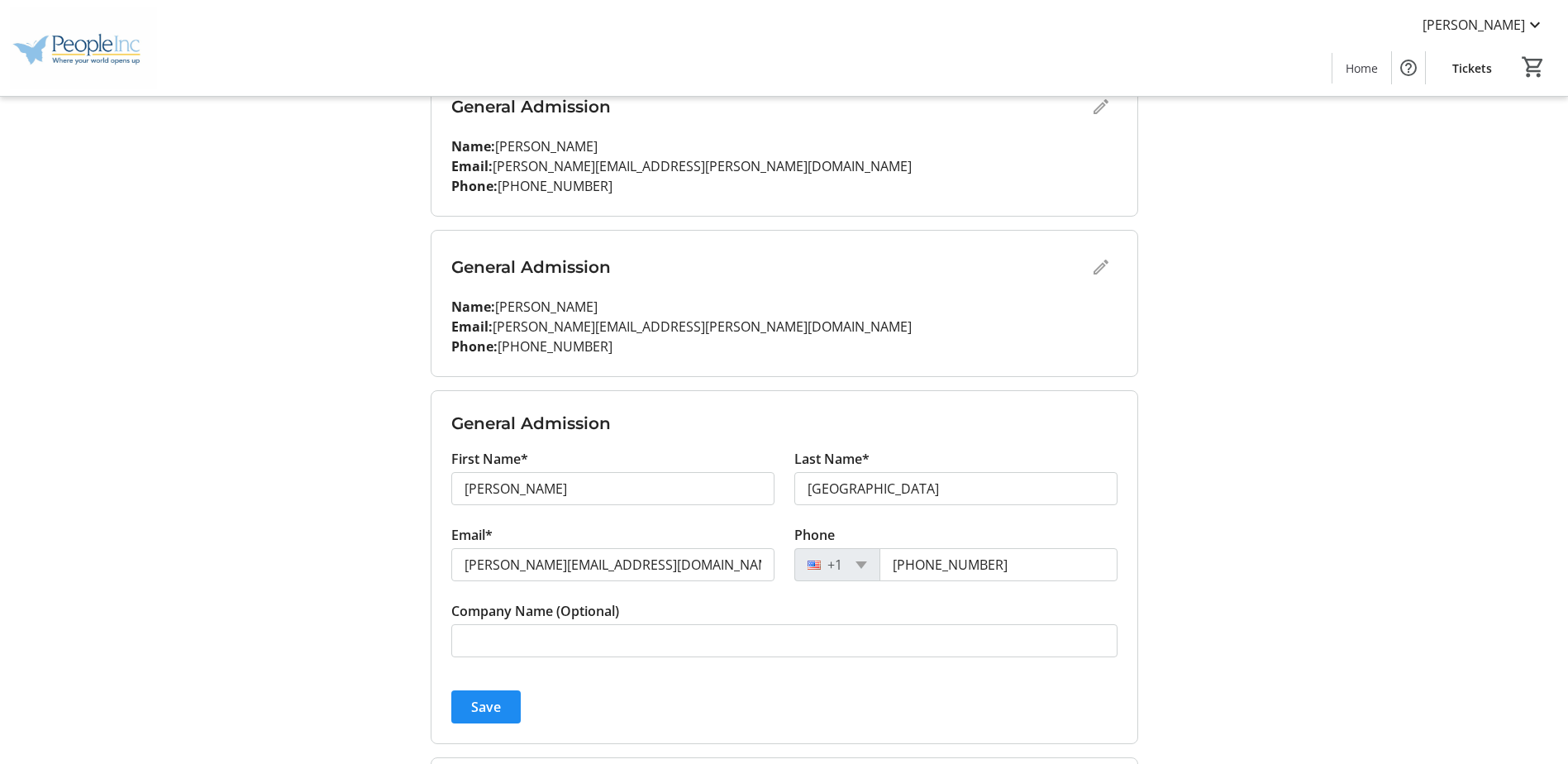
click at [670, 431] on h3 "General Admission" at bounding box center [785, 423] width 666 height 25
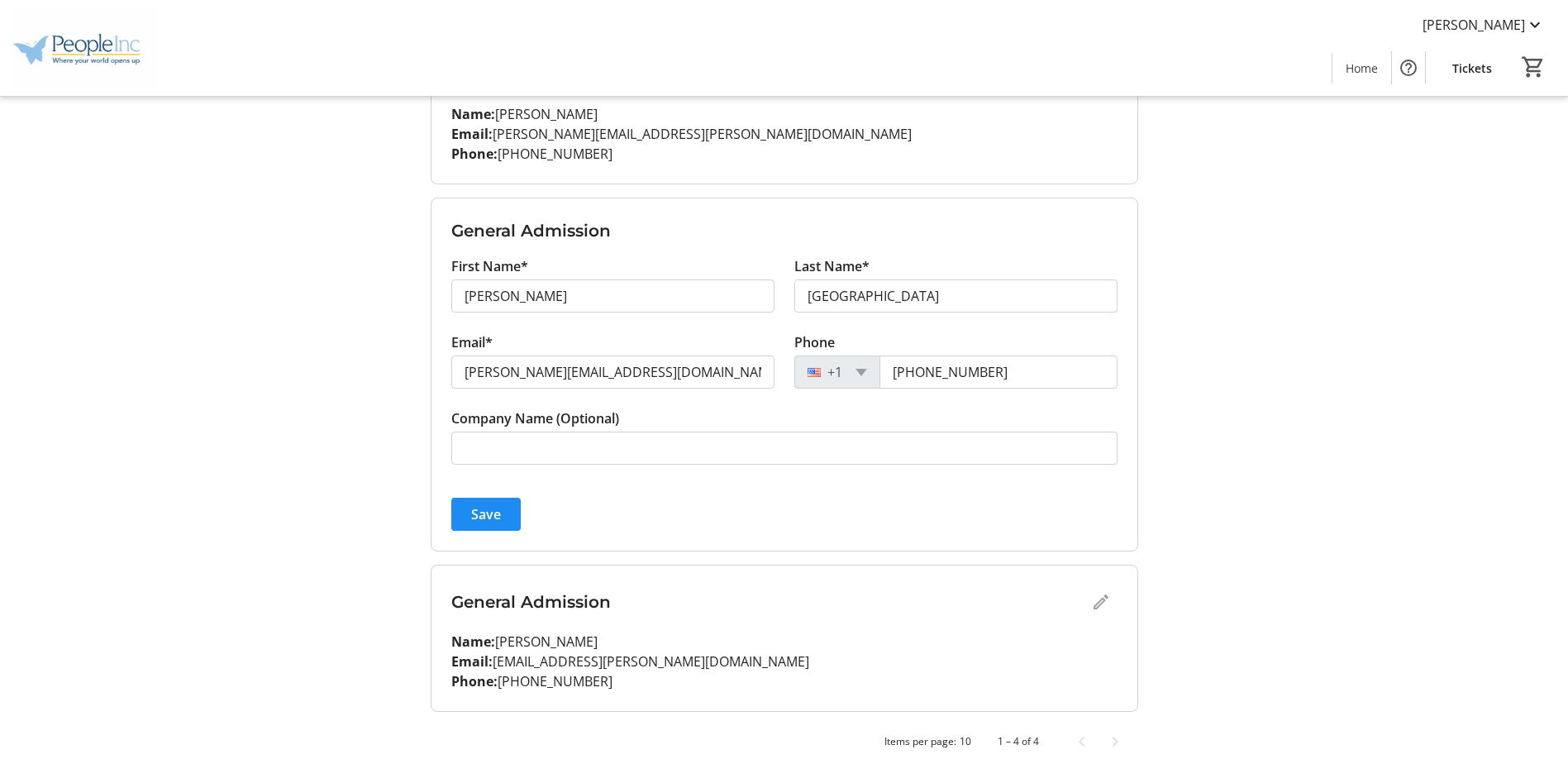
scroll to position [457, 0]
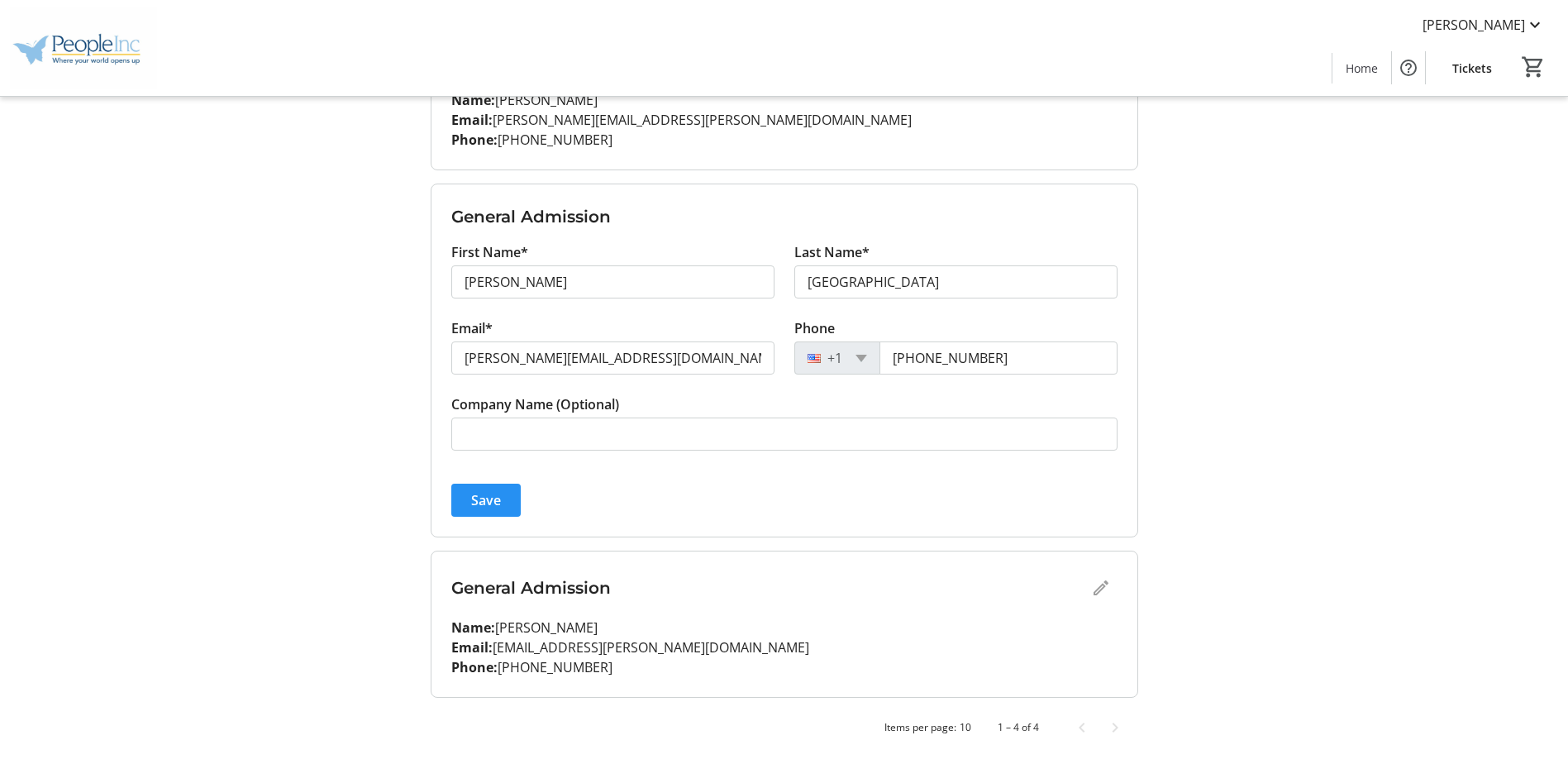
click at [481, 497] on span "Save" at bounding box center [486, 500] width 30 height 20
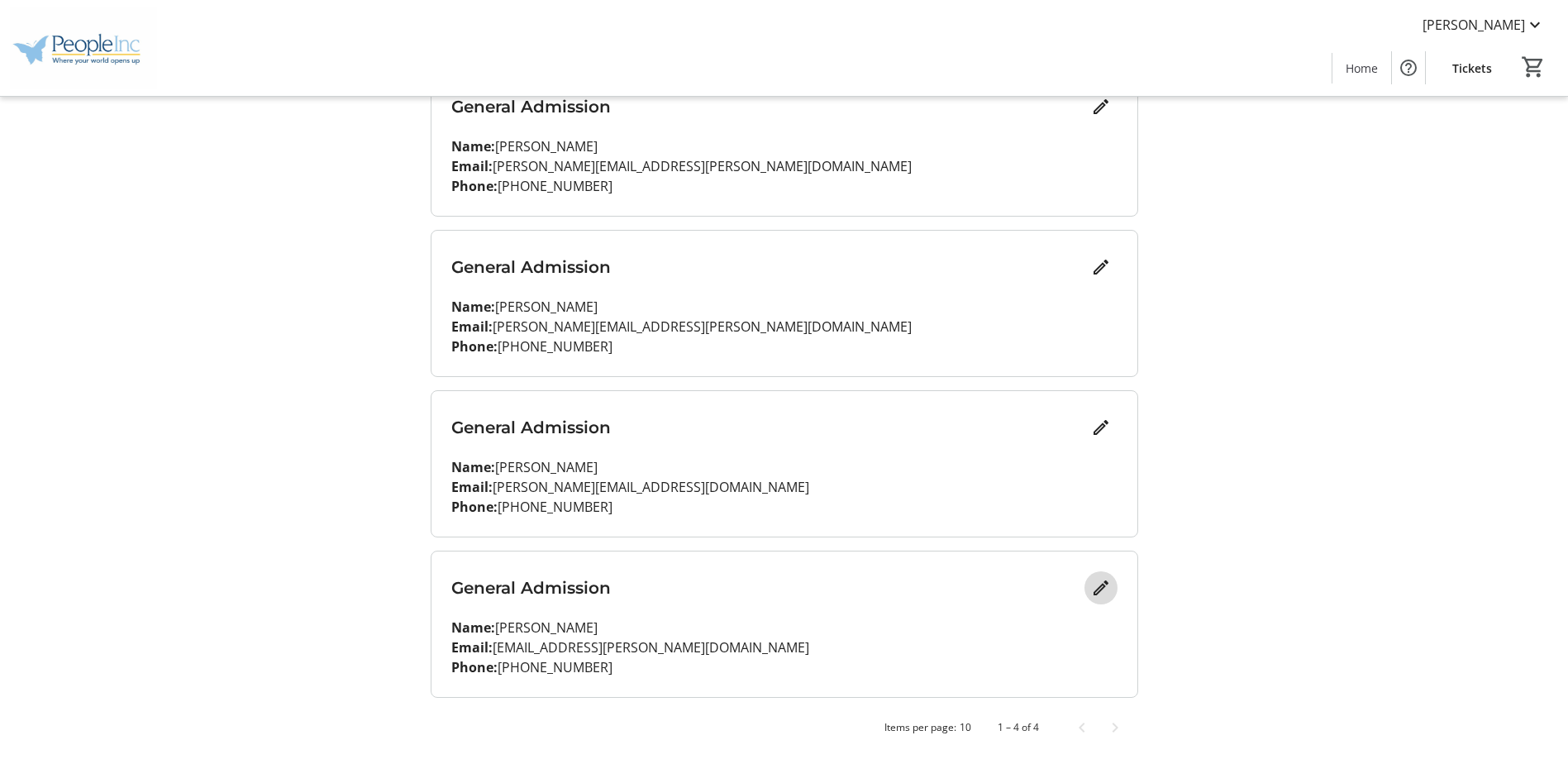
click at [1103, 588] on mat-icon "Edit" at bounding box center [1101, 587] width 20 height 20
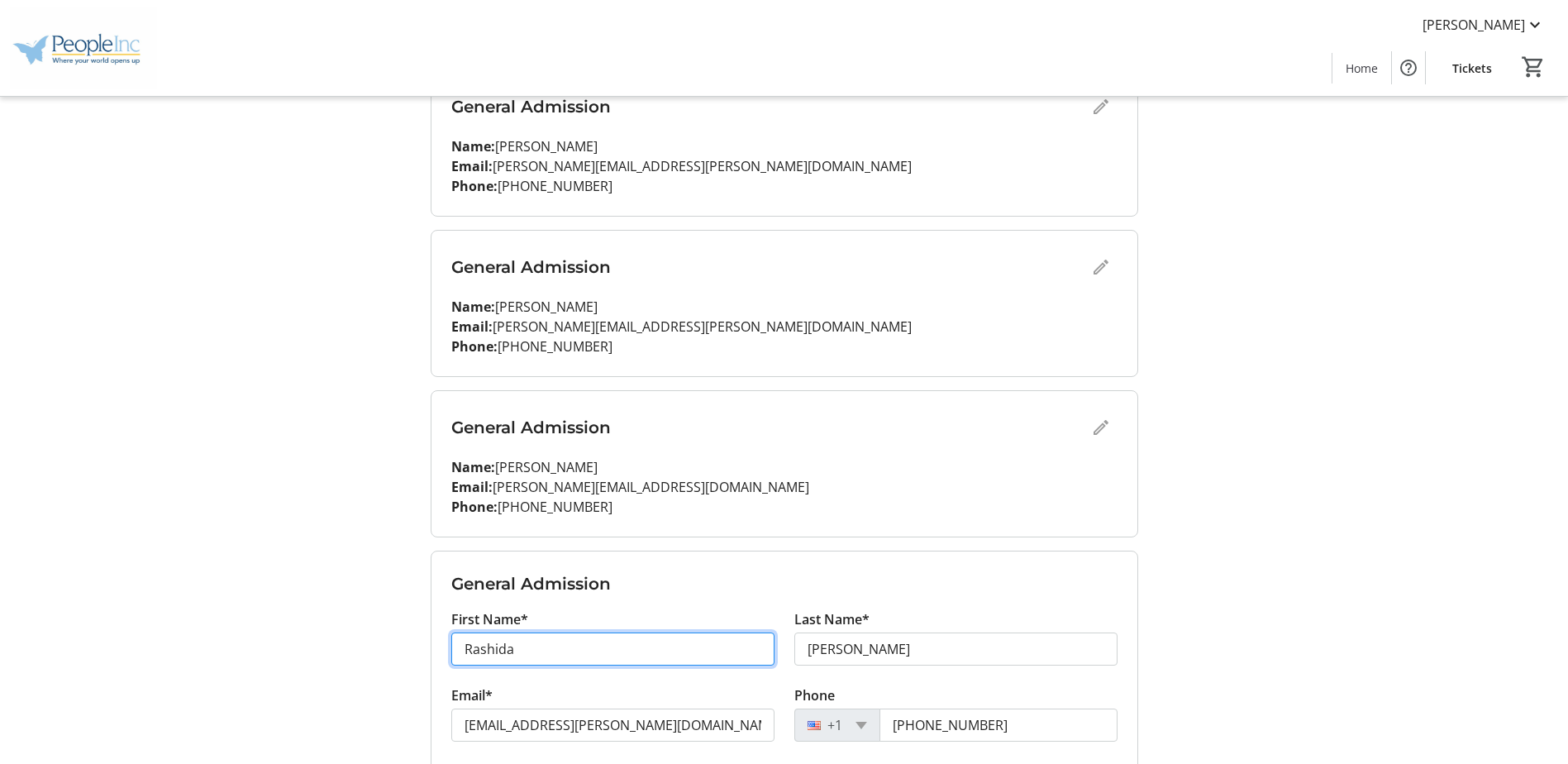
drag, startPoint x: 574, startPoint y: 649, endPoint x: 104, endPoint y: 671, distance: 470.5
click at [104, 671] on tr-design-standard-layout-narrow "My Event Tickets Here you can enter guest details for each ticket. Purchased ti…" at bounding box center [784, 360] width 1568 height 1221
type input "B"
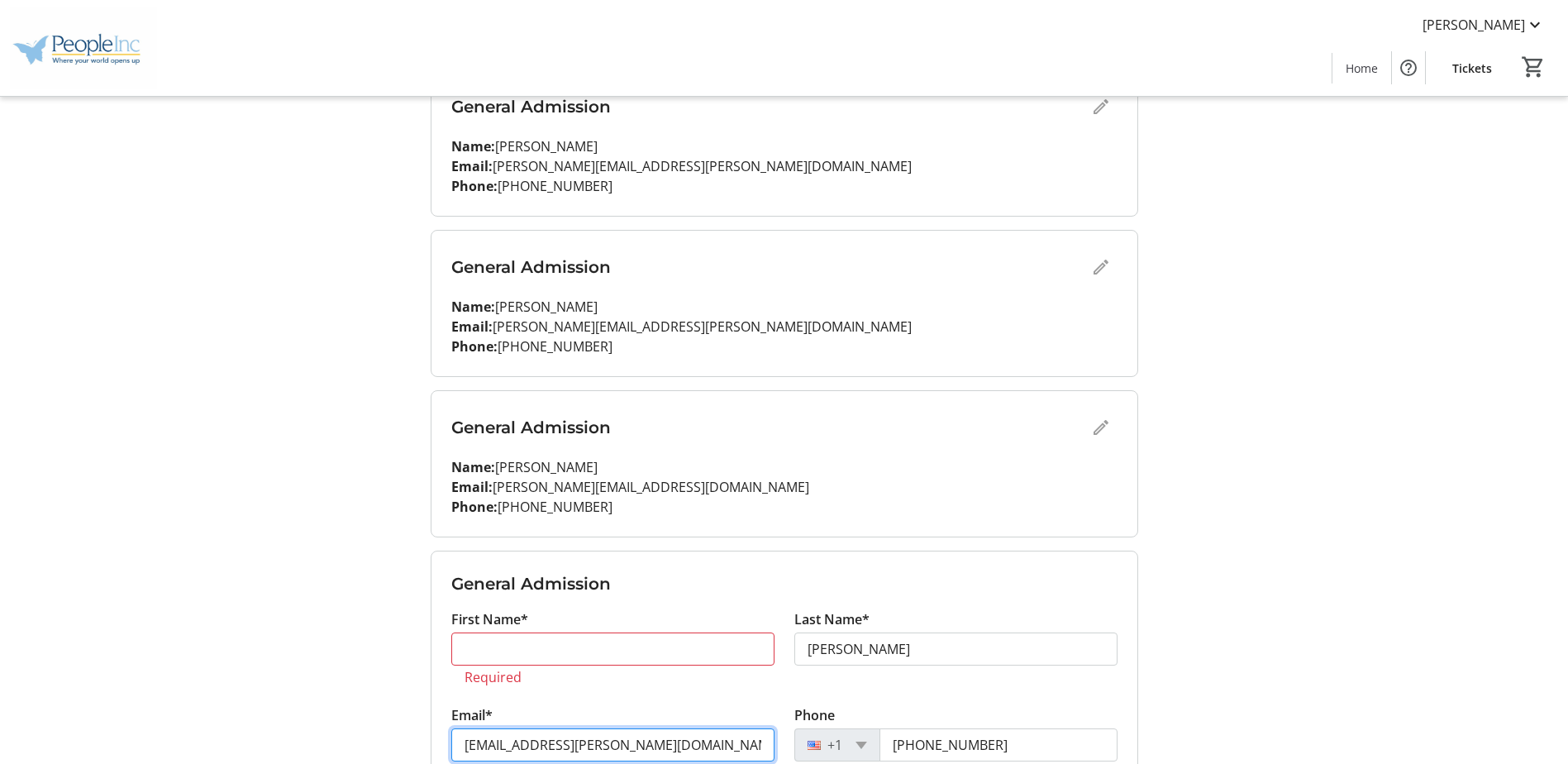
drag, startPoint x: 680, startPoint y: 727, endPoint x: -112, endPoint y: 748, distance: 792.3
click at [0, 748] on html "[PERSON_NAME] Home Tickets 0 Home Tickets My Event Tickets Here you can enter g…" at bounding box center [784, 369] width 1568 height 1240
paste input "[PERSON_NAME][EMAIL_ADDRESS][DOMAIN_NAME]"
type input "[PERSON_NAME][EMAIL_ADDRESS][DOMAIN_NAME]"
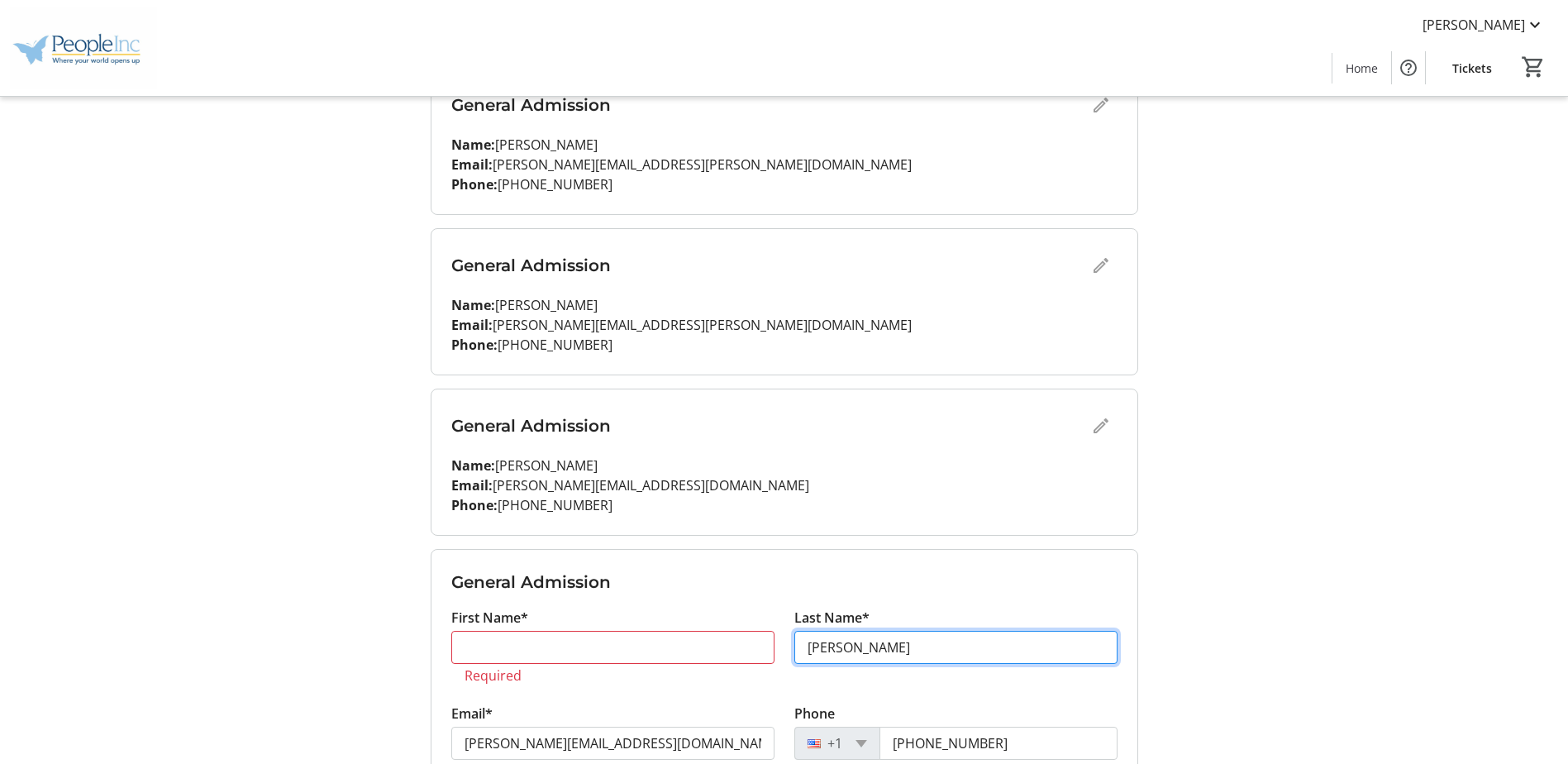
click at [921, 652] on input "[PERSON_NAME]" at bounding box center [956, 647] width 323 height 33
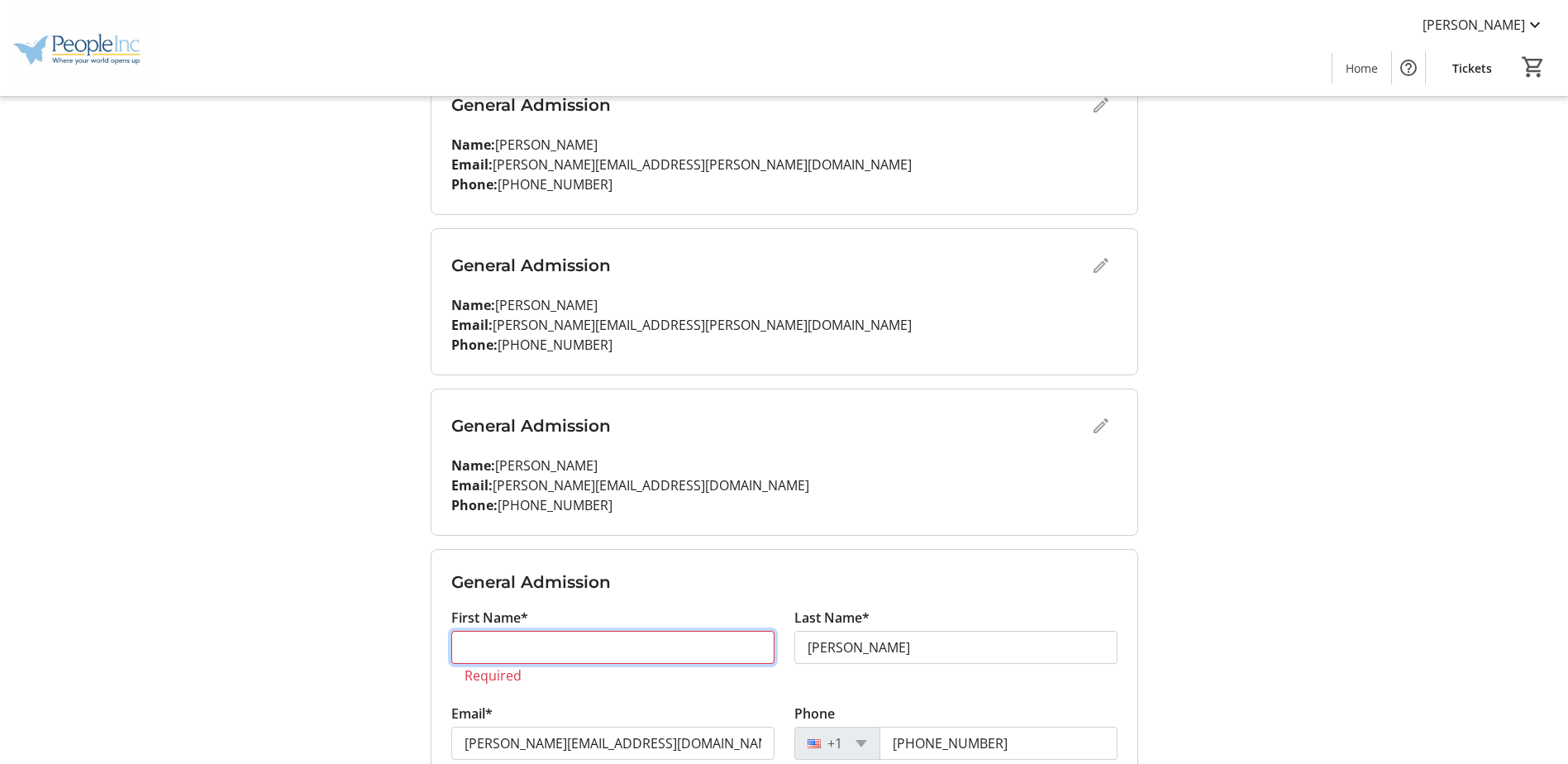
click at [647, 658] on input "First Name*" at bounding box center [613, 647] width 323 height 33
paste input "[PERSON_NAME][EMAIL_ADDRESS][DOMAIN_NAME]"
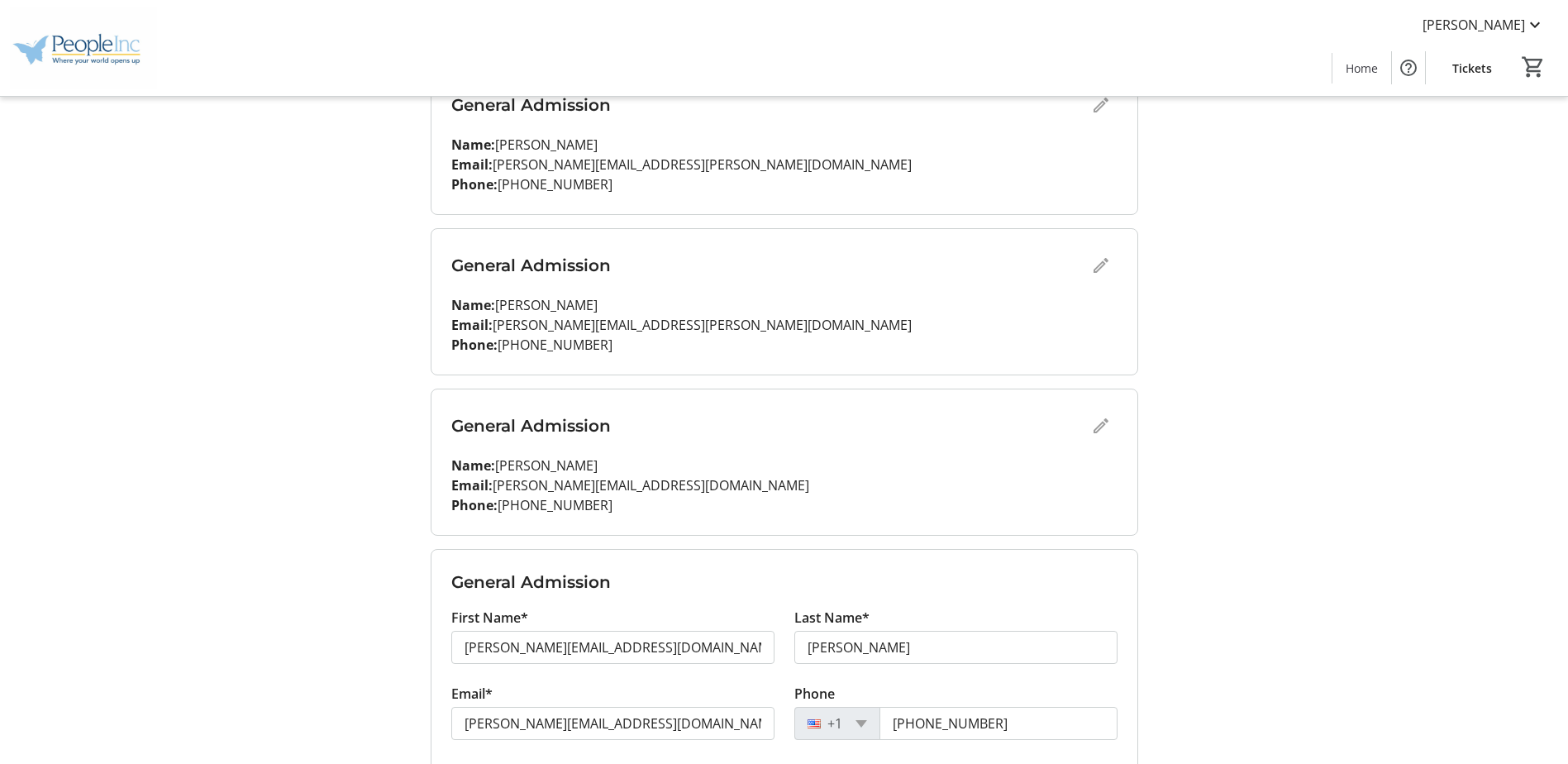
click at [904, 615] on tr-form-field "Last Name* [PERSON_NAME]" at bounding box center [956, 646] width 323 height 76
drag, startPoint x: 569, startPoint y: 652, endPoint x: 1020, endPoint y: 622, distance: 452.0
click at [1026, 628] on div "First Name* [PERSON_NAME][EMAIL_ADDRESS][DOMAIN_NAME] Last Name* [PERSON_NAME]" at bounding box center [784, 646] width 686 height 76
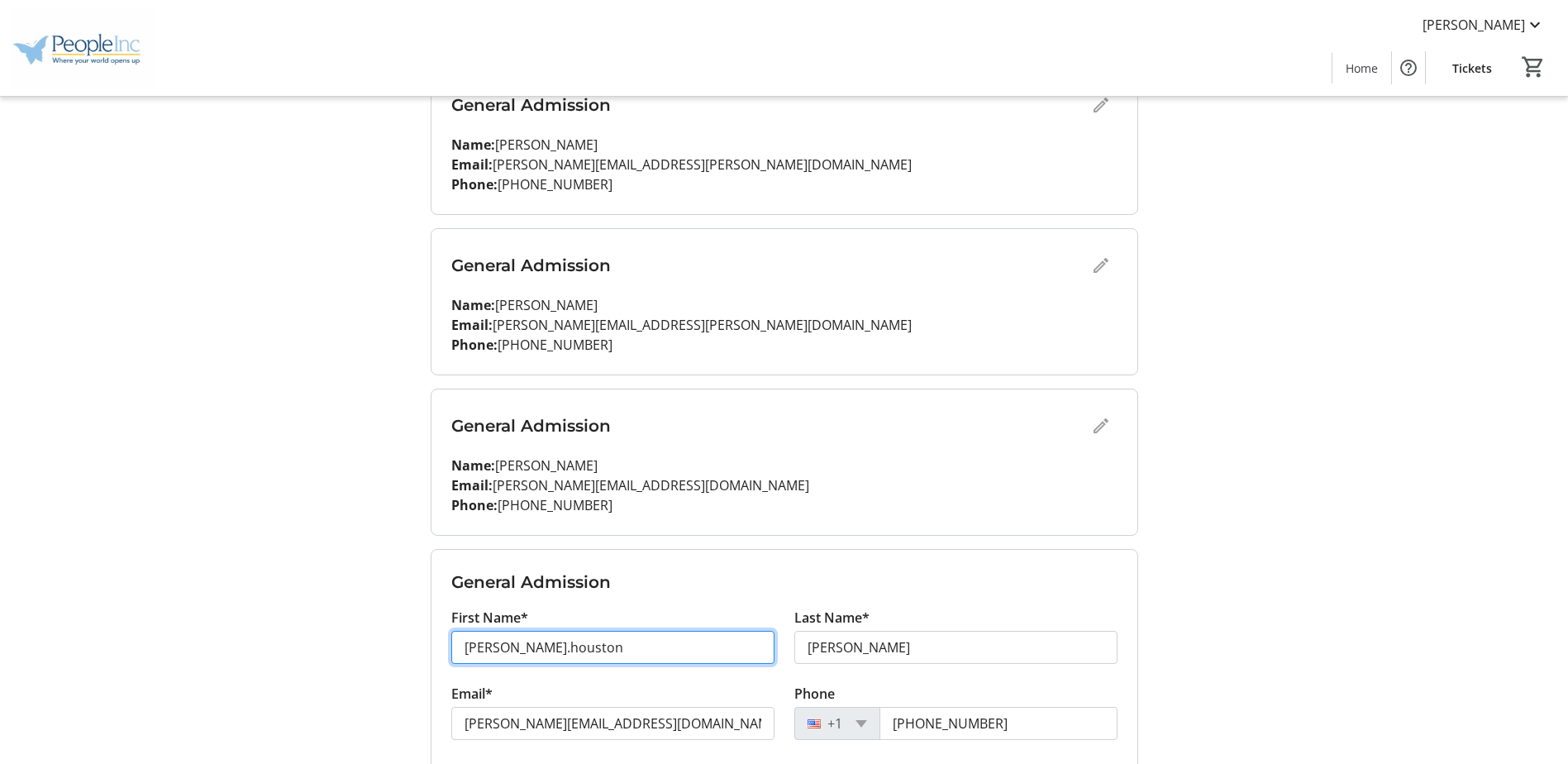
type input "[PERSON_NAME].houston"
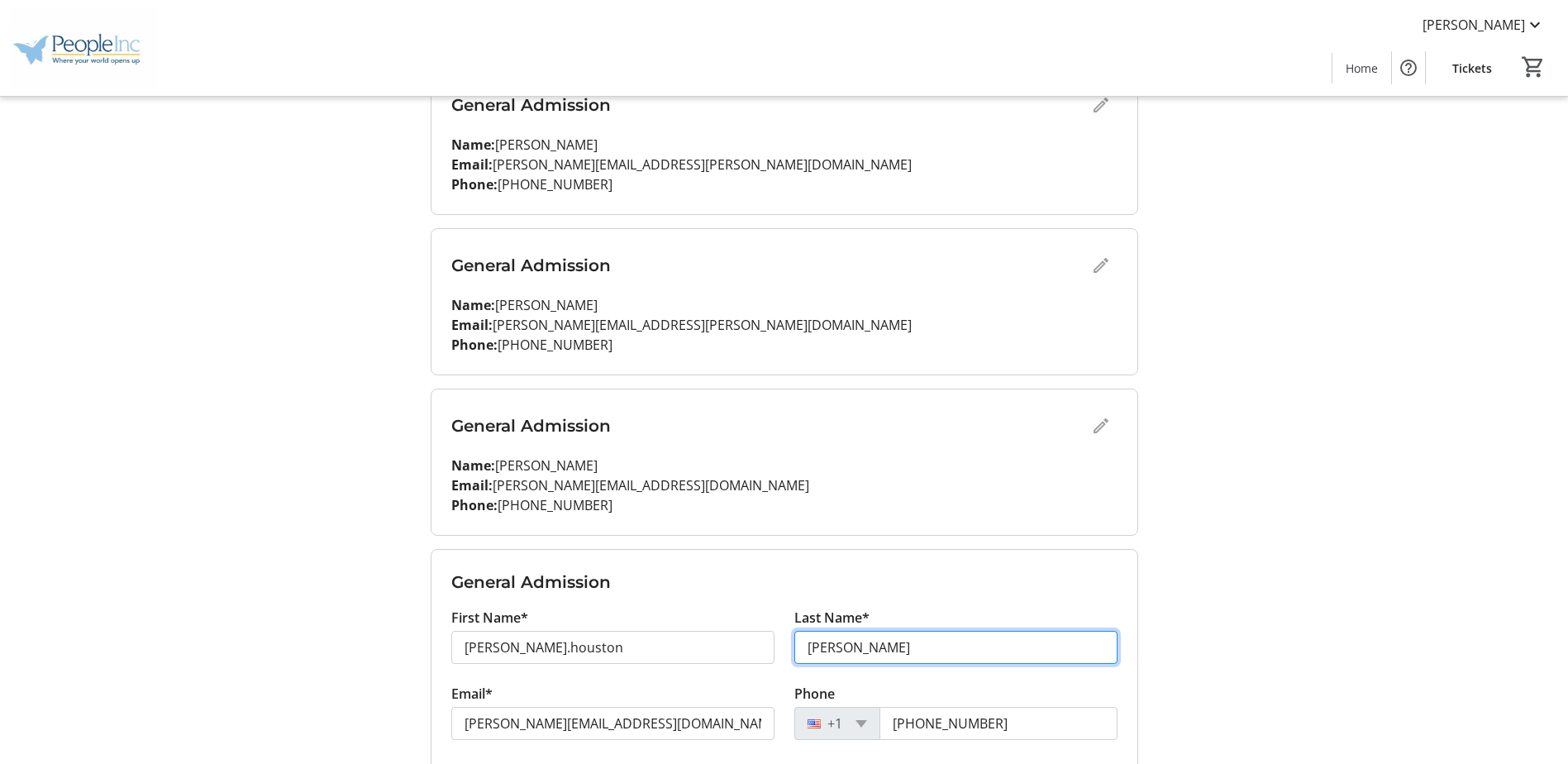
drag, startPoint x: 966, startPoint y: 645, endPoint x: 415, endPoint y: 651, distance: 551.0
click at [411, 653] on div "My Event Tickets Here you can enter guest details for each ticket. Purchased ti…" at bounding box center [784, 358] width 1091 height 1221
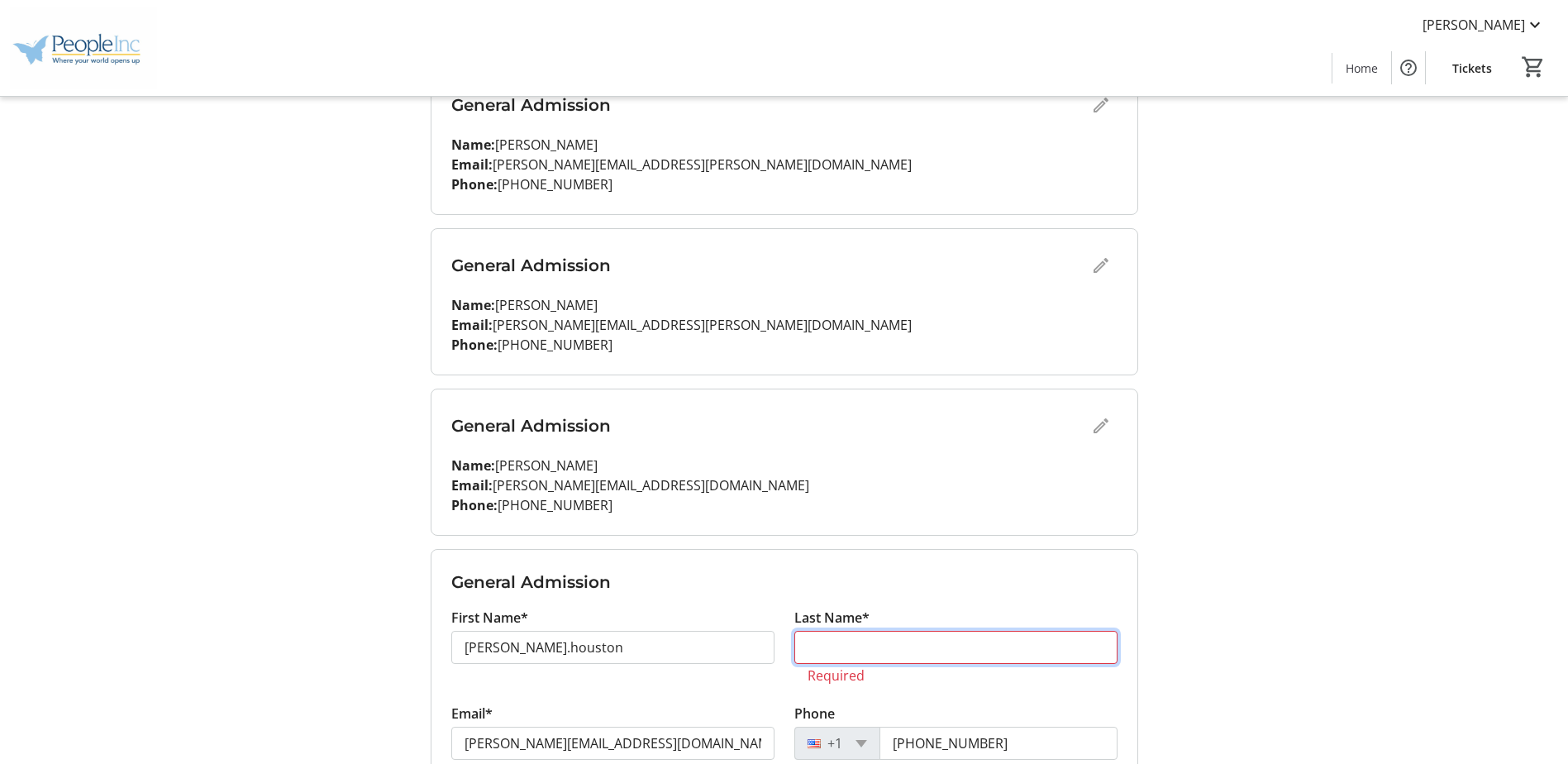
click at [890, 652] on input "Last Name*" at bounding box center [956, 647] width 323 height 33
paste input "[PERSON_NAME][EMAIL_ADDRESS][DOMAIN_NAME]"
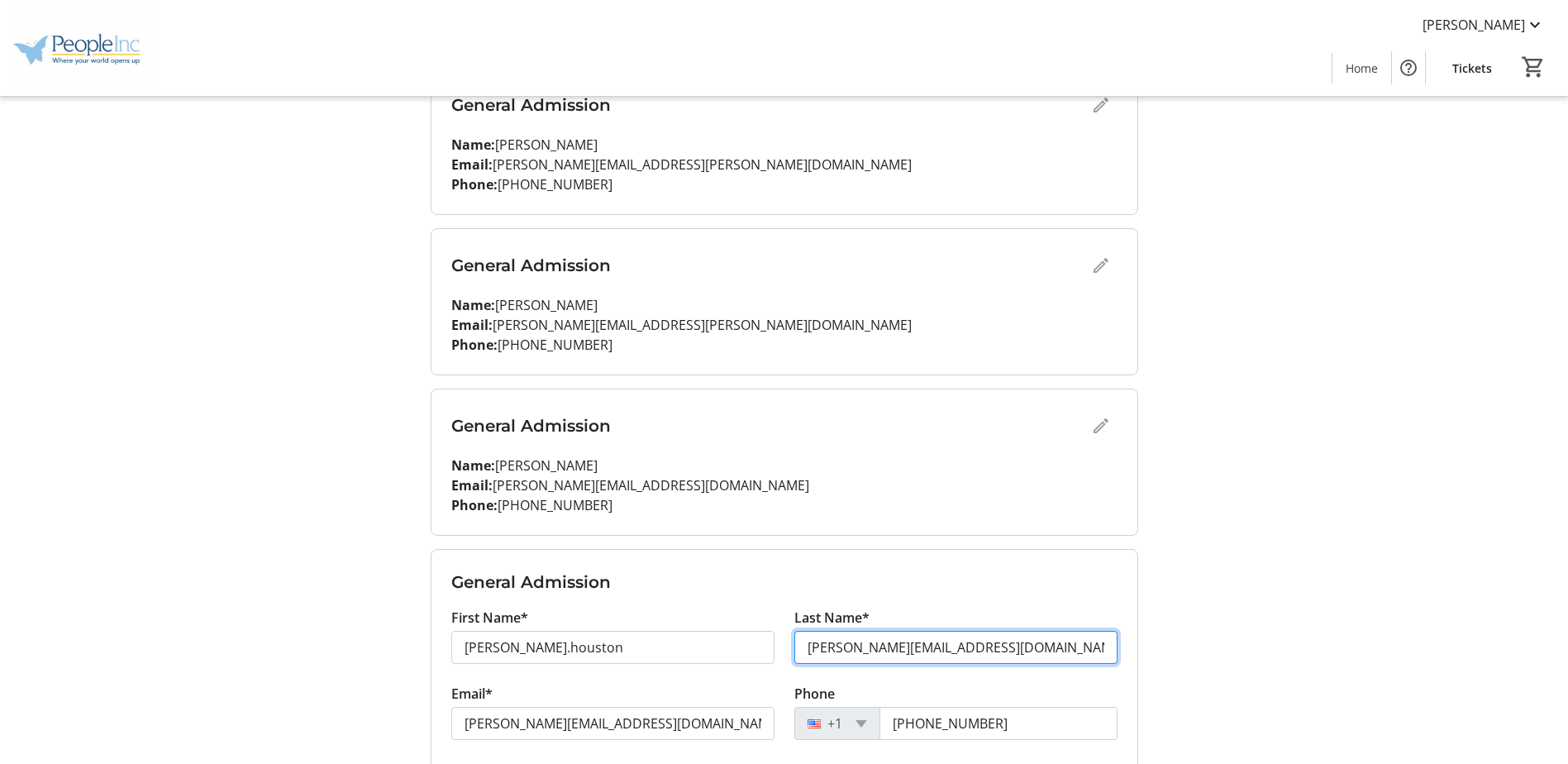
drag, startPoint x: 913, startPoint y: 646, endPoint x: 1408, endPoint y: 622, distance: 495.6
click at [1408, 622] on tr-design-standard-layout-narrow "My Event Tickets Here you can enter guest details for each ticket. Purchased ti…" at bounding box center [784, 358] width 1568 height 1221
drag, startPoint x: 860, startPoint y: 644, endPoint x: 535, endPoint y: 644, distance: 325.0
click at [535, 644] on div "First Name* [PERSON_NAME].houston Last Name* [PERSON_NAME].[GEOGRAPHIC_DATA]" at bounding box center [784, 646] width 686 height 76
type input "[GEOGRAPHIC_DATA]"
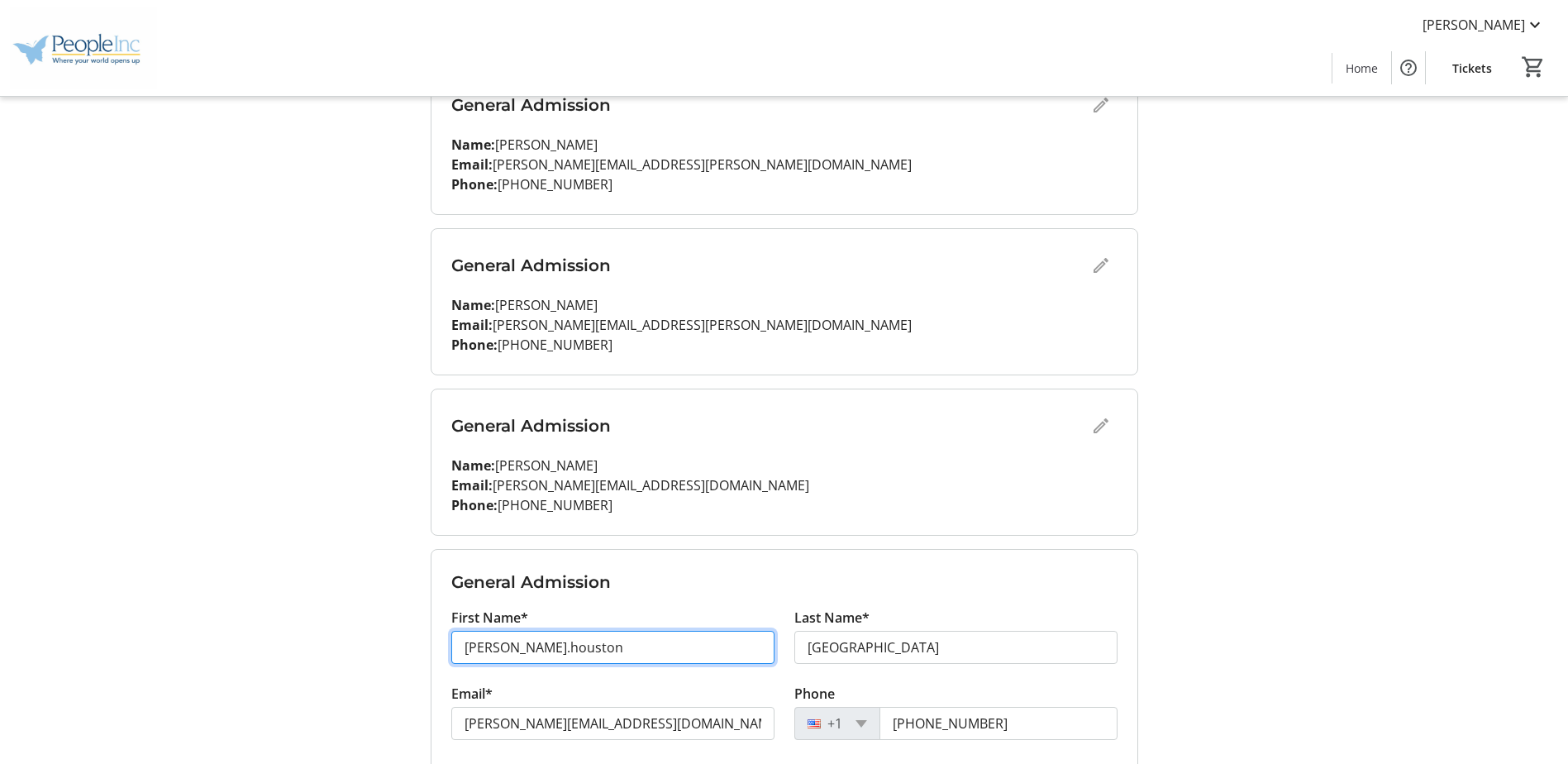
drag, startPoint x: 514, startPoint y: 652, endPoint x: 663, endPoint y: 649, distance: 149.0
click at [663, 649] on input "[PERSON_NAME].houston" at bounding box center [613, 647] width 323 height 33
drag, startPoint x: 473, startPoint y: 647, endPoint x: 493, endPoint y: 646, distance: 20.0
click at [473, 647] on input "[PERSON_NAME]" at bounding box center [613, 647] width 323 height 33
type input "[PERSON_NAME]"
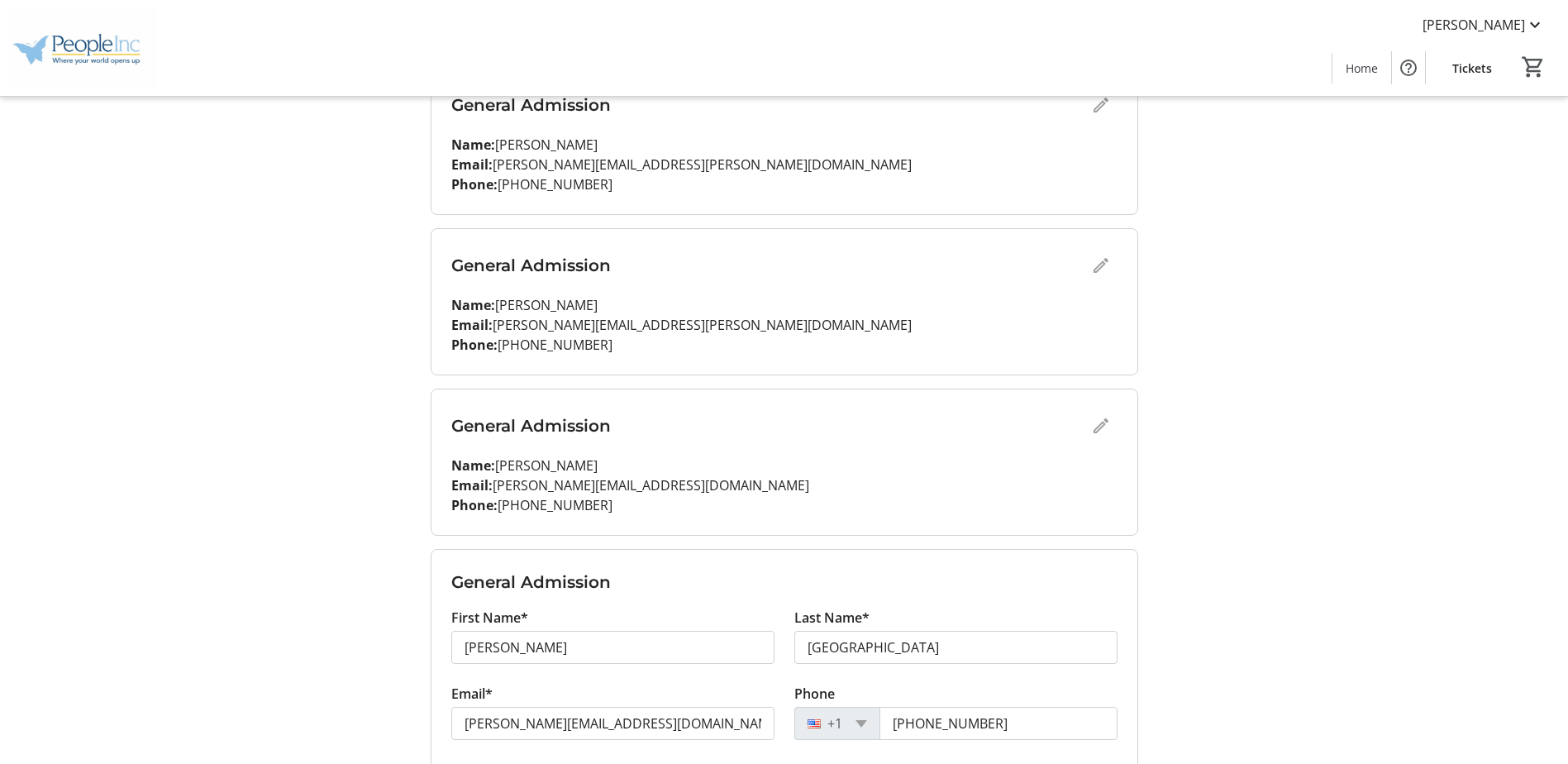
click at [793, 589] on h3 "General Admission" at bounding box center [785, 581] width 666 height 25
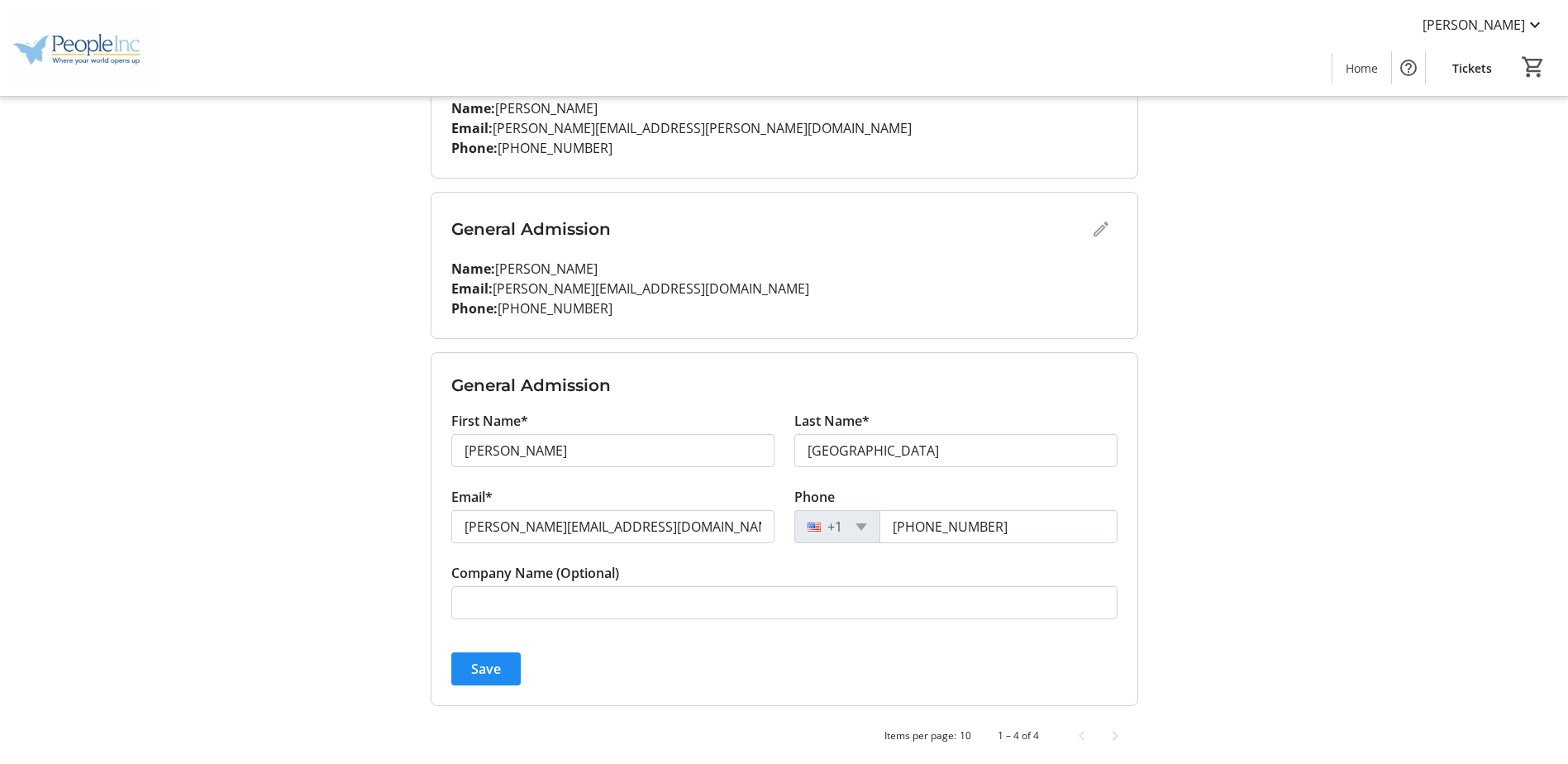
scroll to position [457, 0]
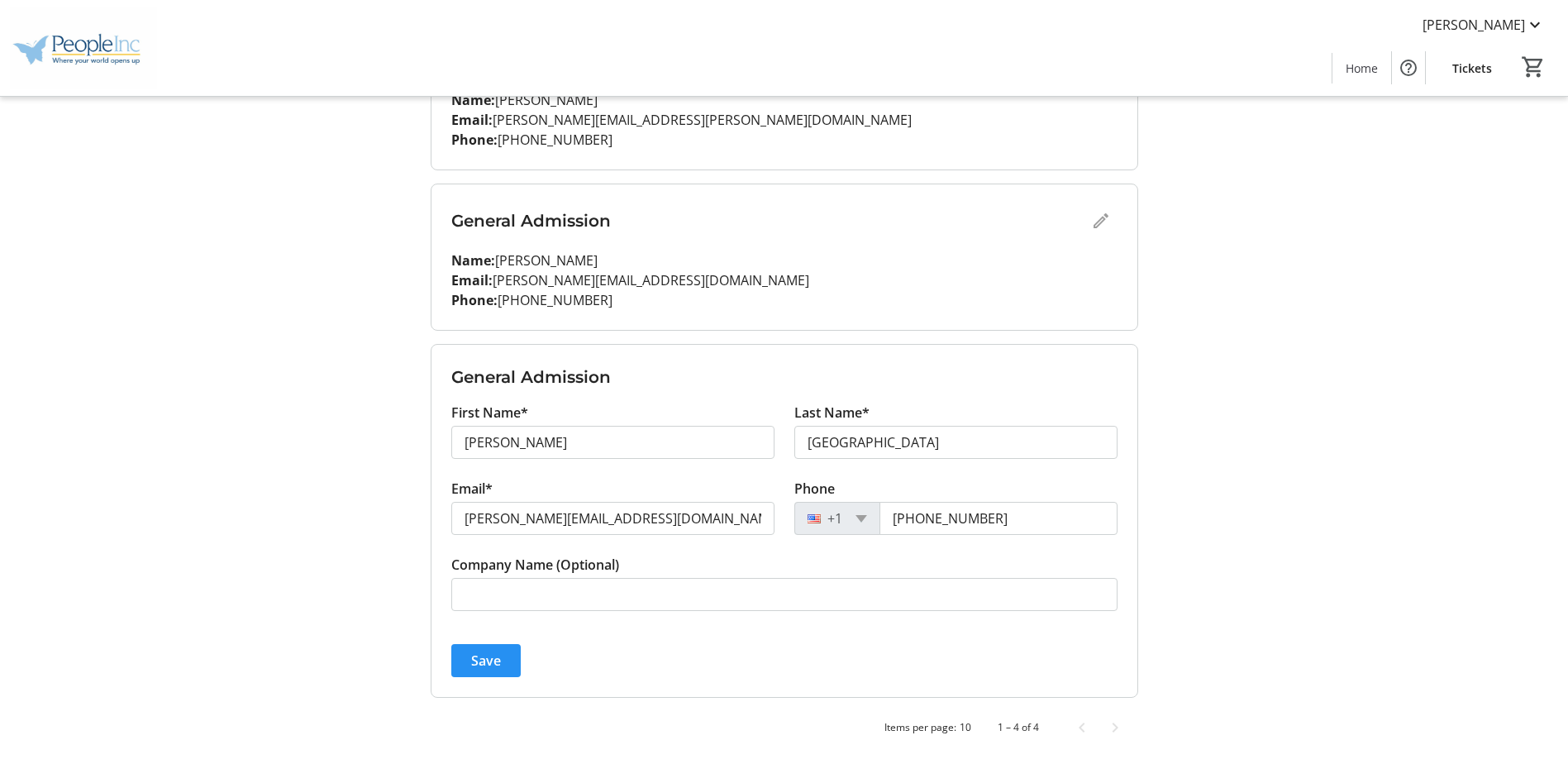
click at [477, 655] on span "Save" at bounding box center [486, 660] width 30 height 20
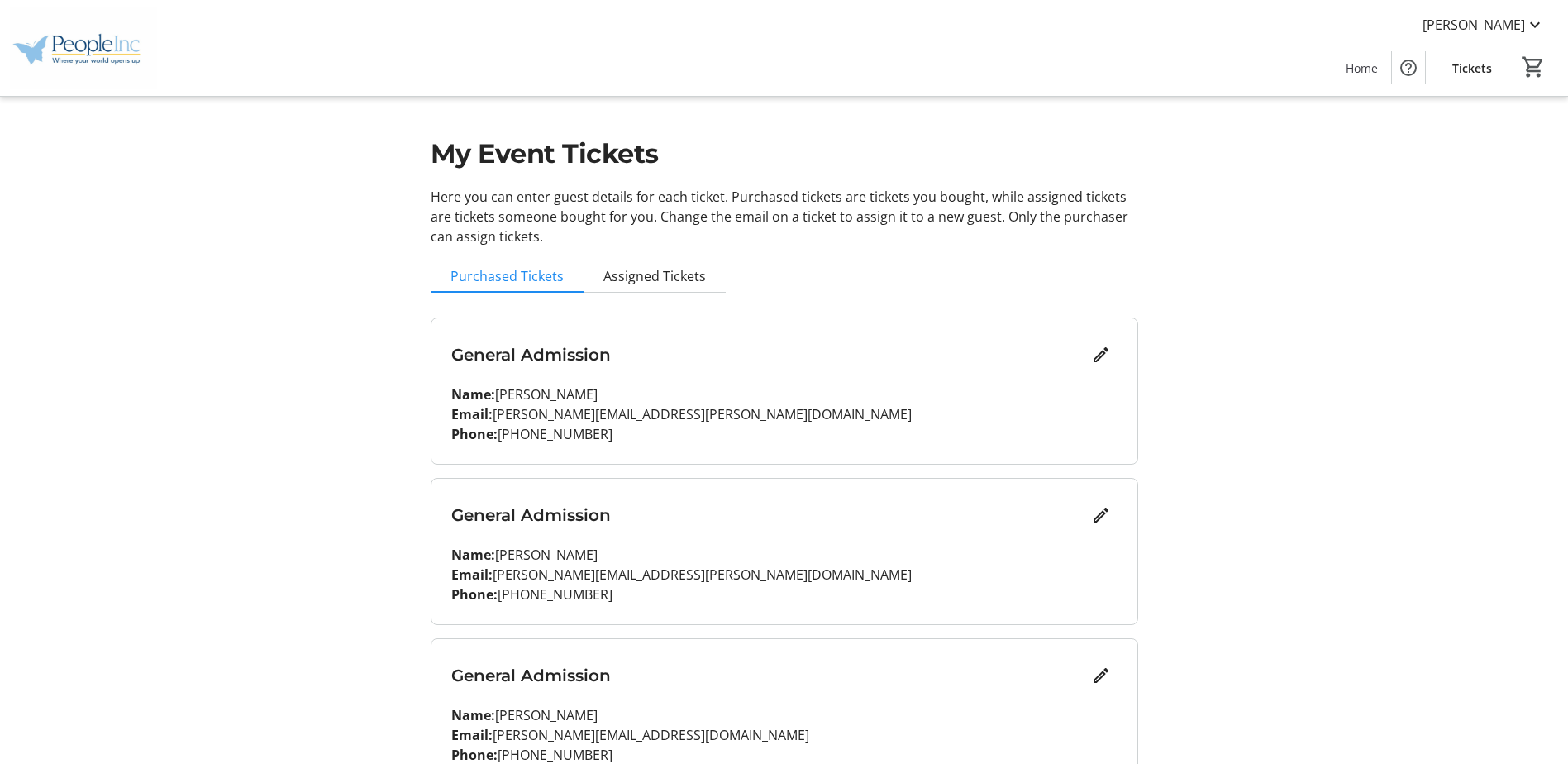
scroll to position [0, 0]
click at [662, 277] on span "Assigned Tickets" at bounding box center [654, 278] width 102 height 13
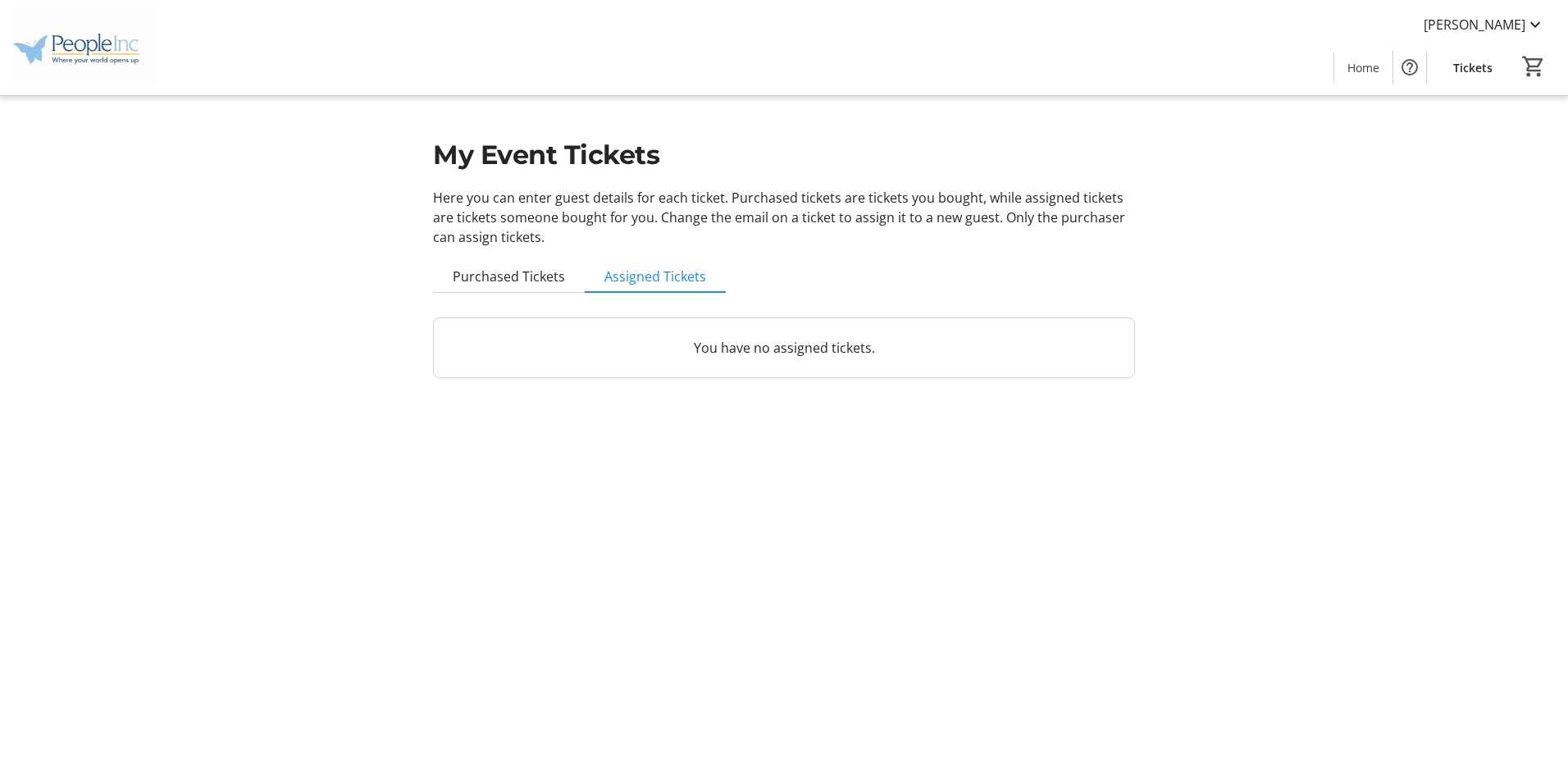
click at [663, 354] on p "You have no assigned tickets." at bounding box center [784, 347] width 661 height 20
click at [497, 273] on span "Purchased Tickets" at bounding box center [508, 276] width 112 height 13
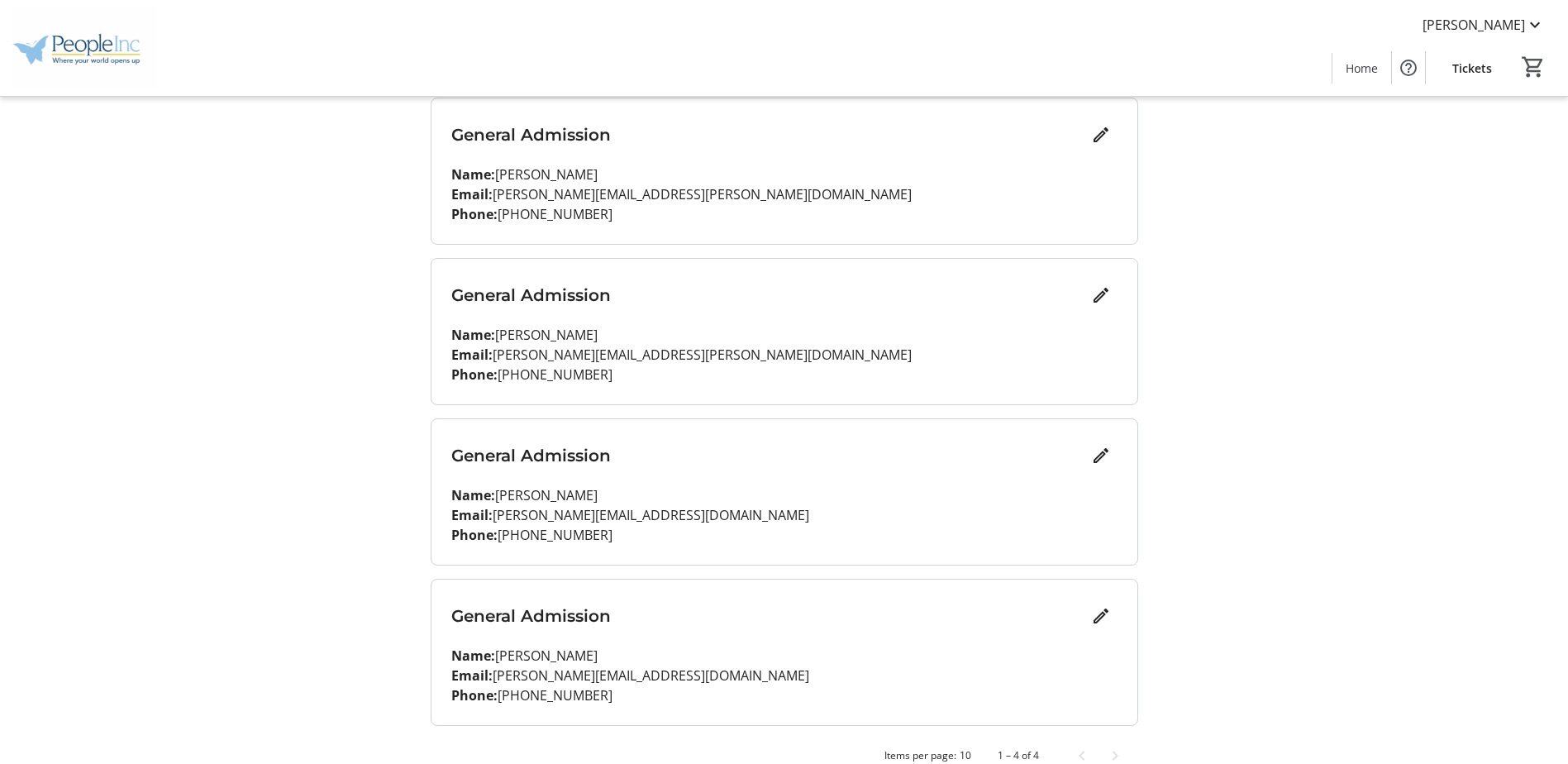
scroll to position [251, 0]
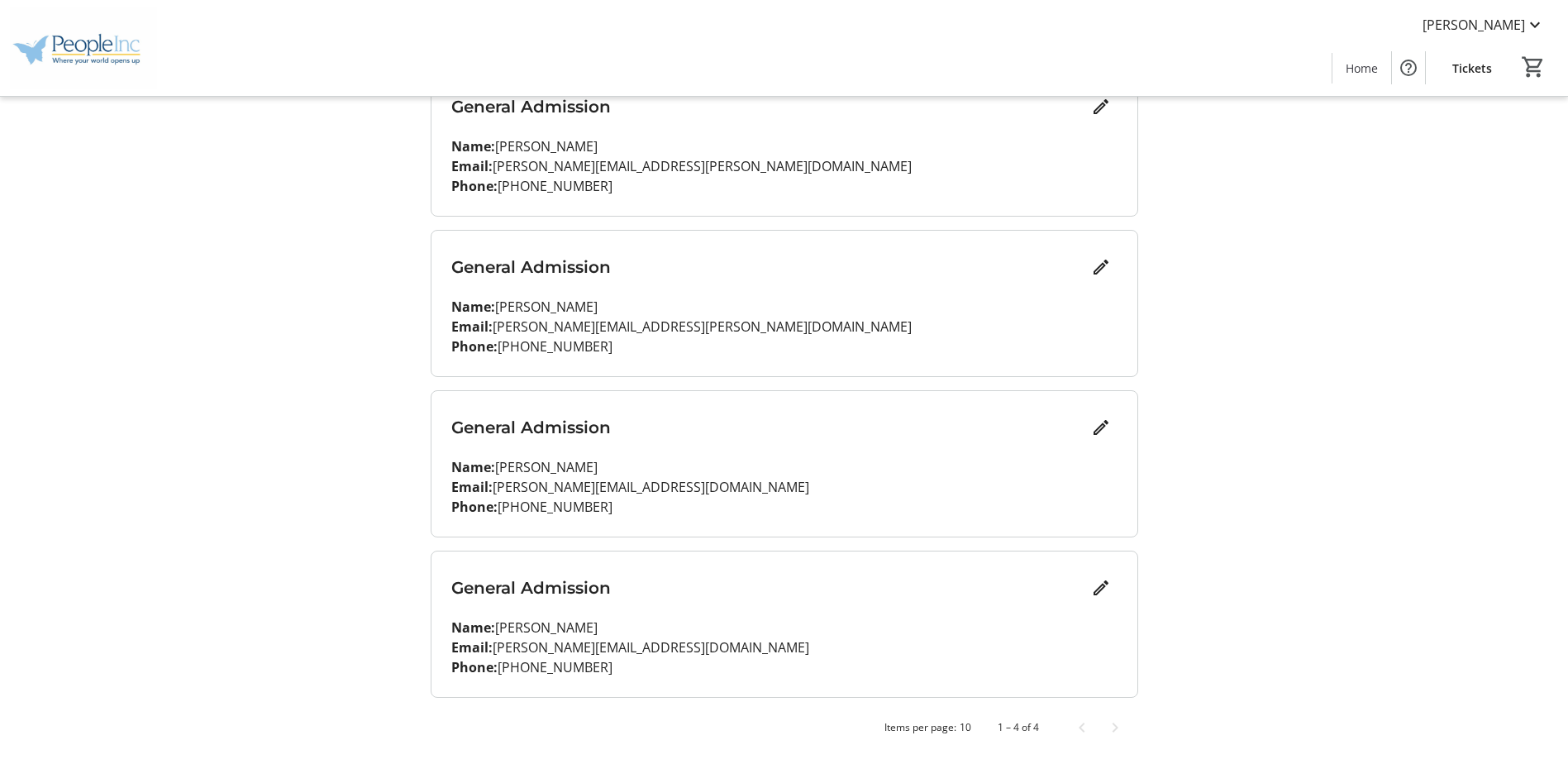
click at [1413, 472] on tr-design-standard-layout-narrow "My Event Tickets Here you can enter guest details for each ticket. Purchased ti…" at bounding box center [784, 256] width 1568 height 1014
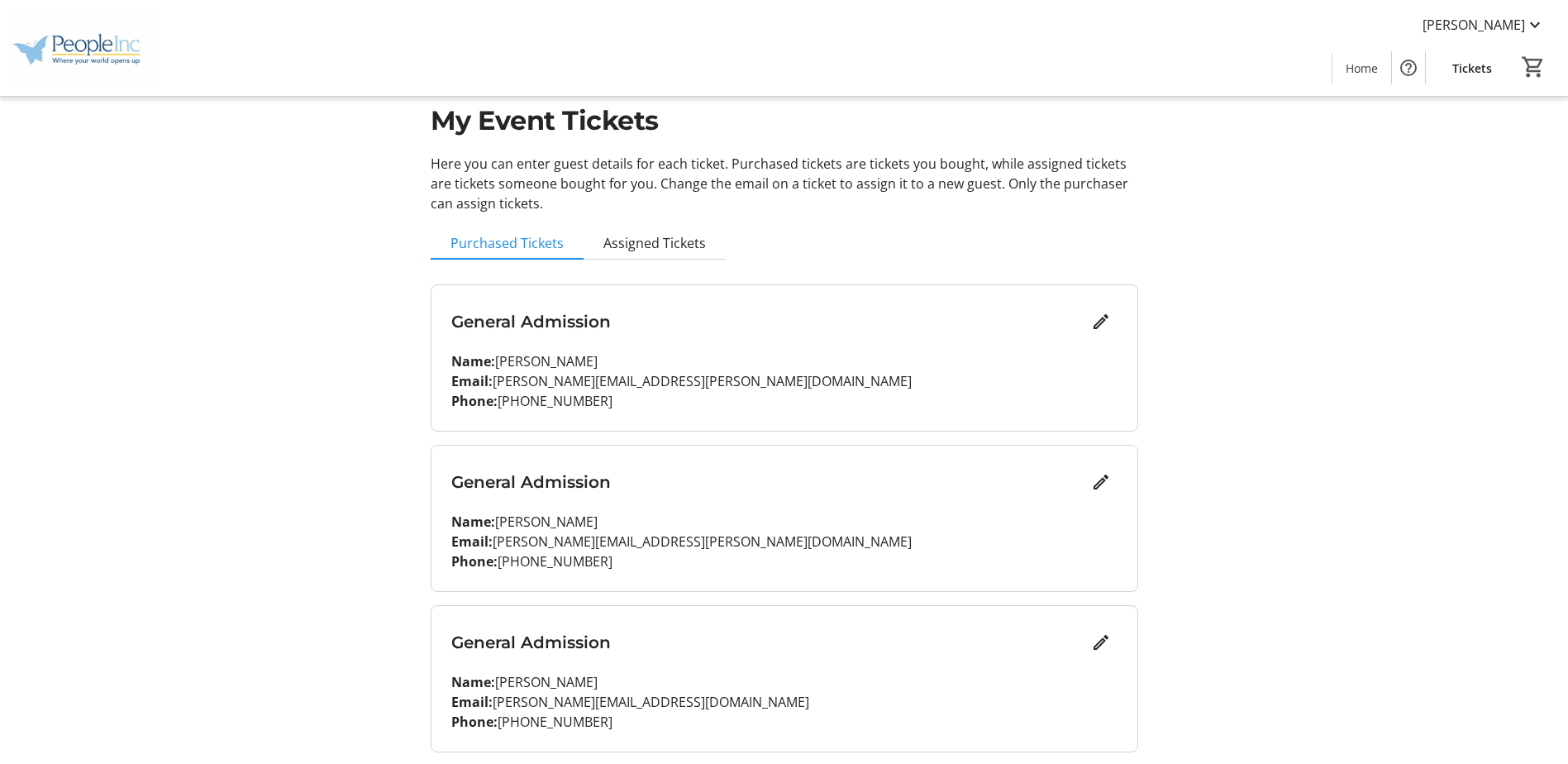
scroll to position [0, 0]
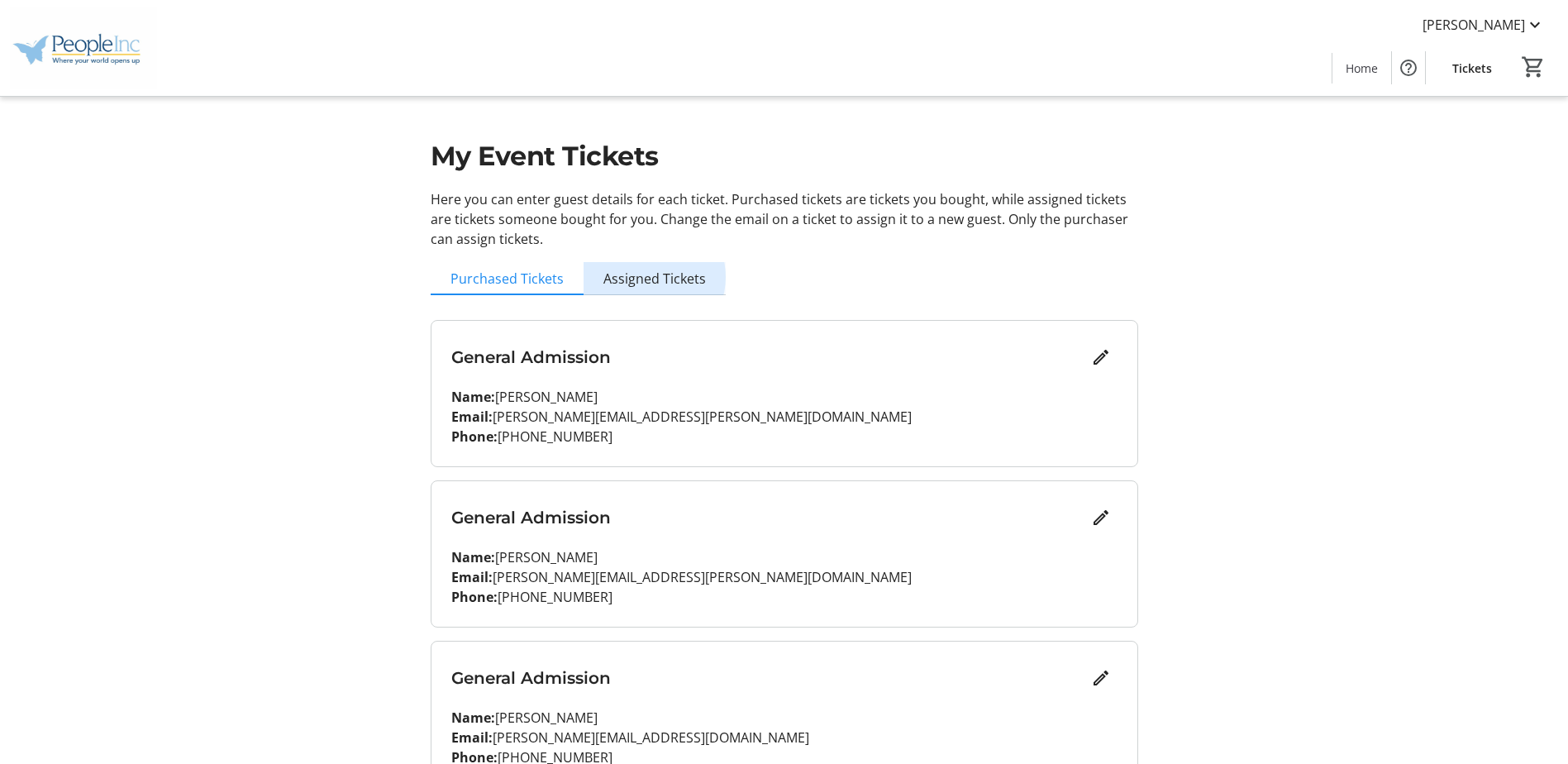
click at [647, 277] on span "Assigned Tickets" at bounding box center [654, 278] width 102 height 13
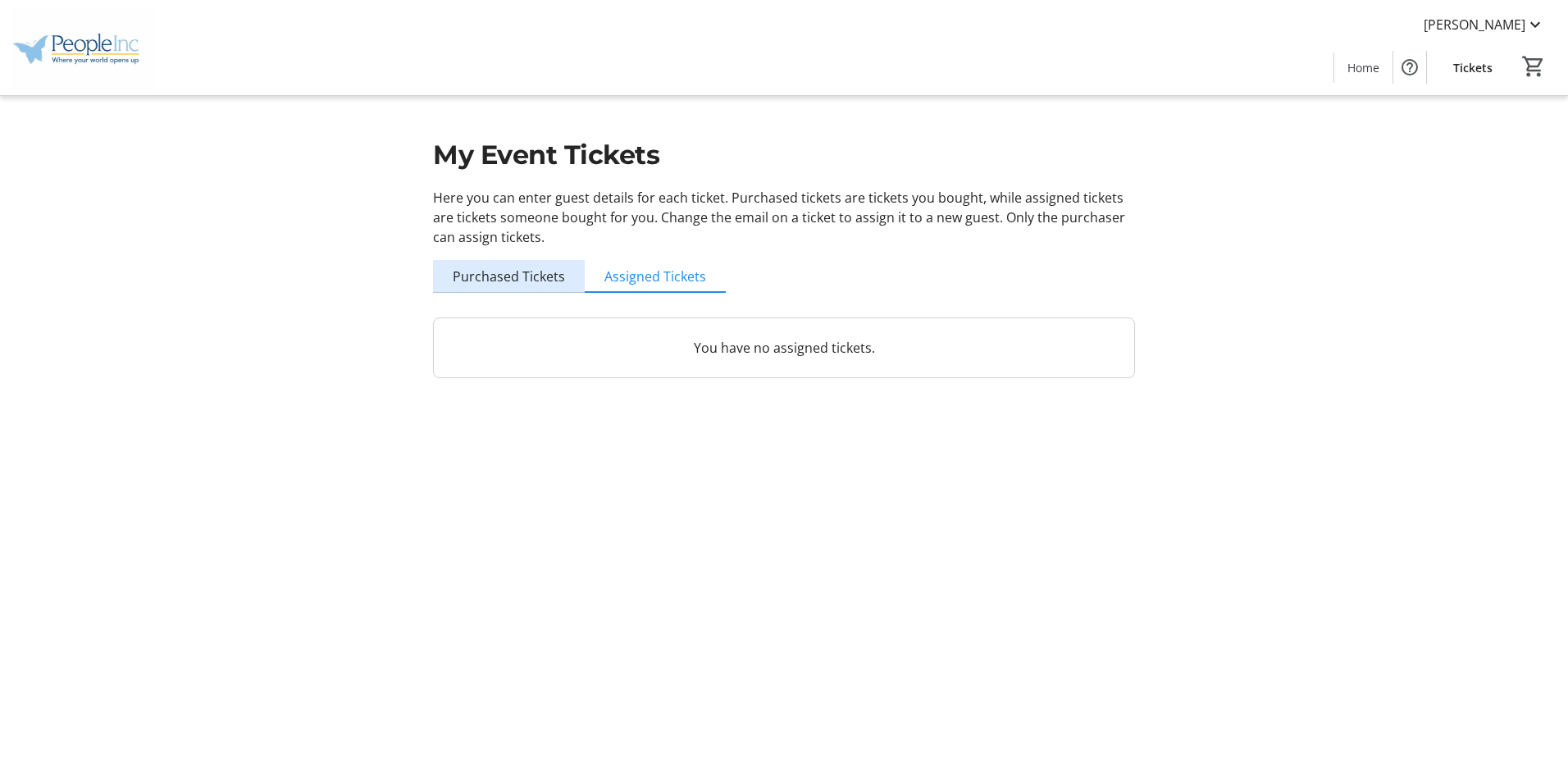
click at [514, 274] on span "Purchased Tickets" at bounding box center [508, 276] width 112 height 13
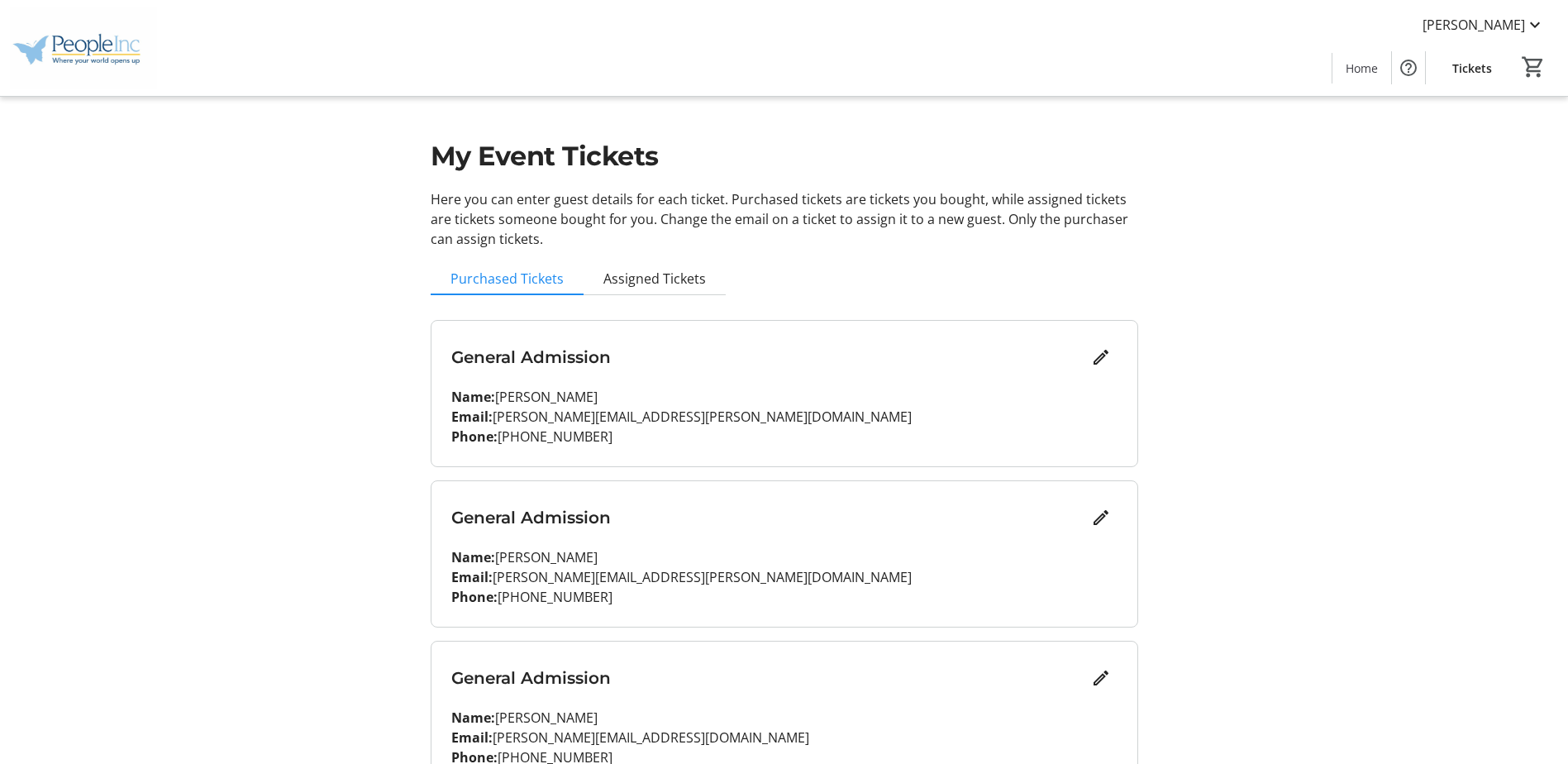
click at [642, 369] on div "General Admission" at bounding box center [785, 357] width 666 height 33
click at [1103, 362] on mat-icon "Edit" at bounding box center [1101, 356] width 20 height 20
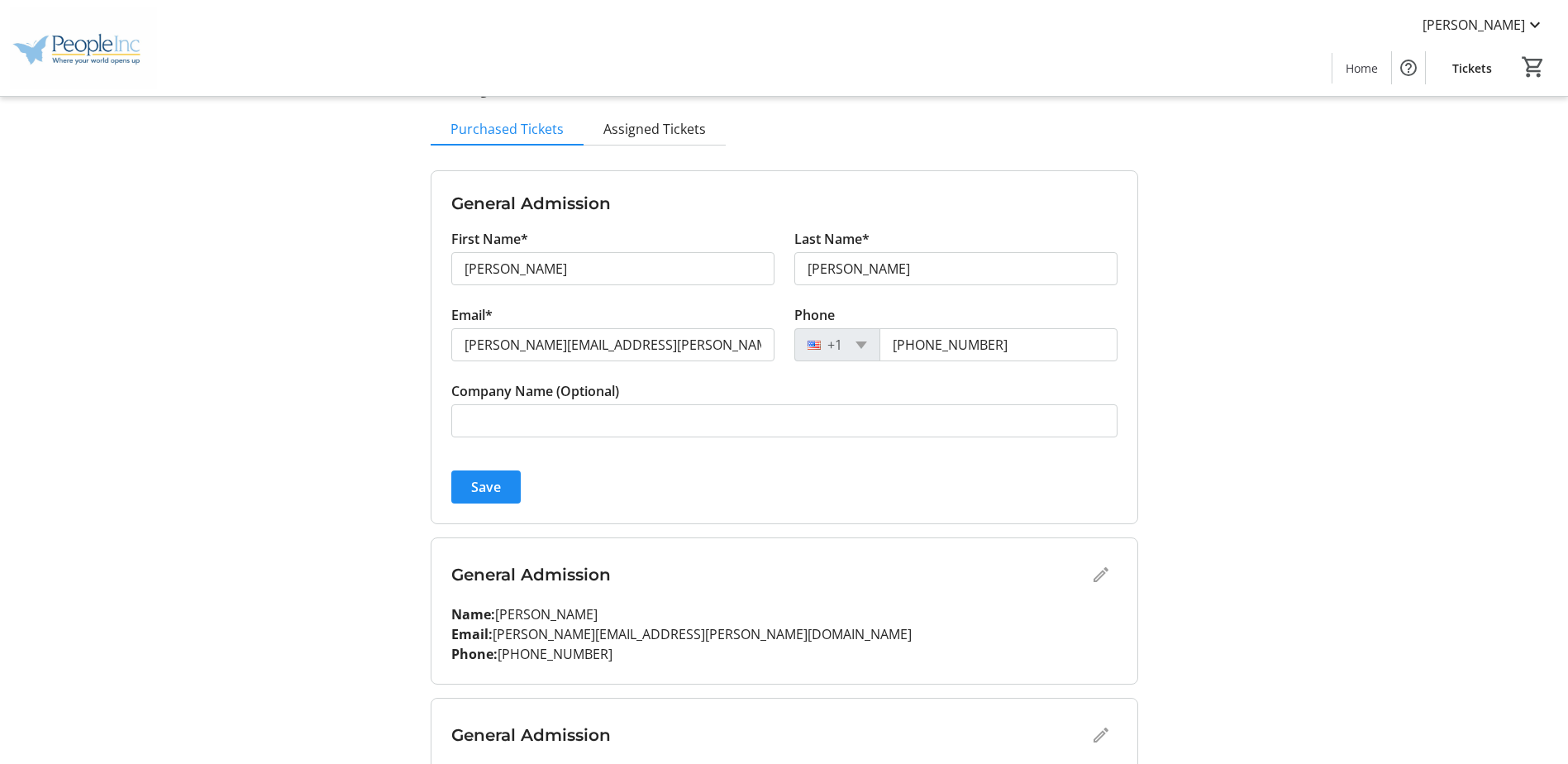
scroll to position [166, 0]
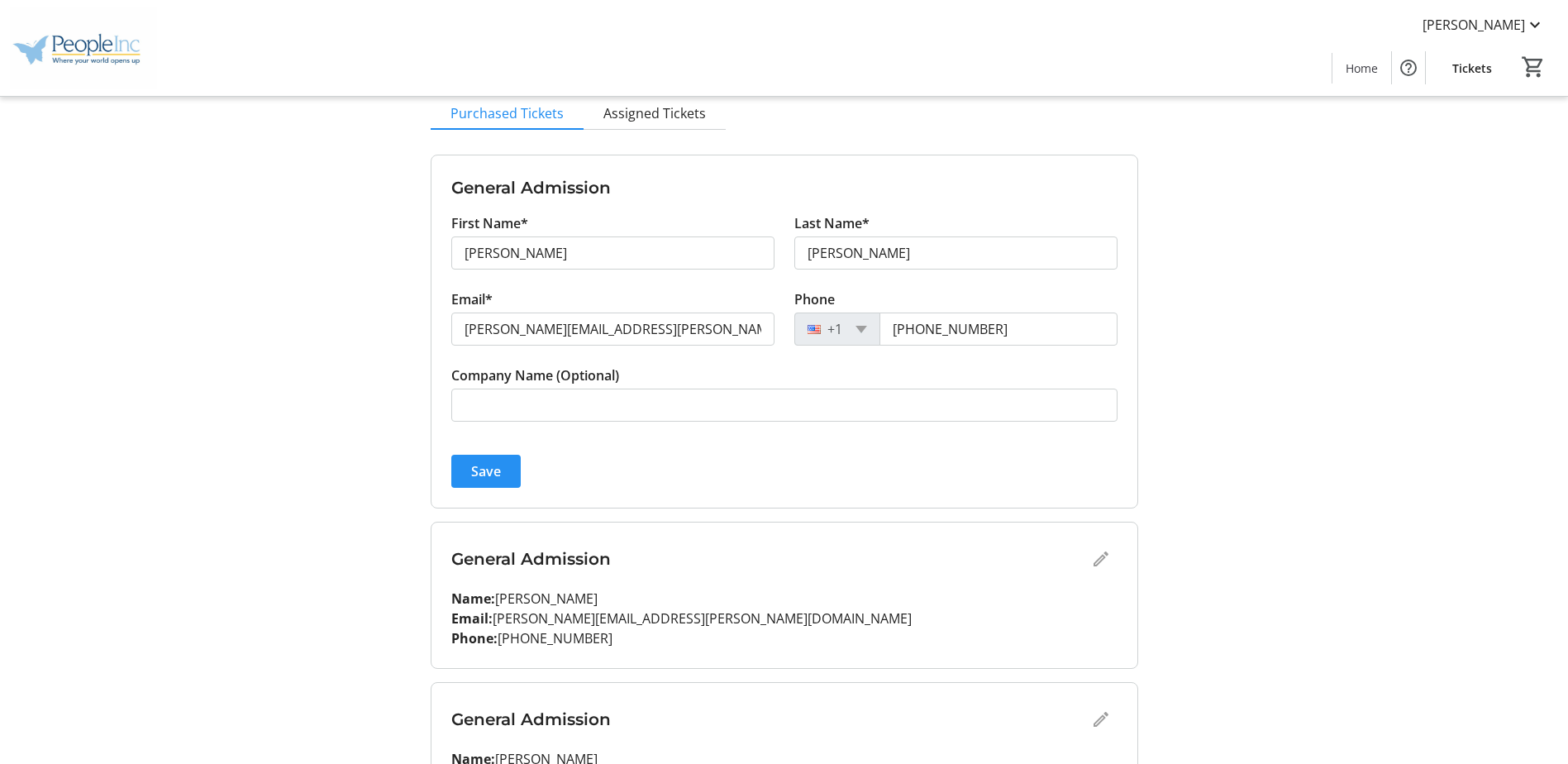
click at [470, 476] on span "submit" at bounding box center [486, 471] width 70 height 39
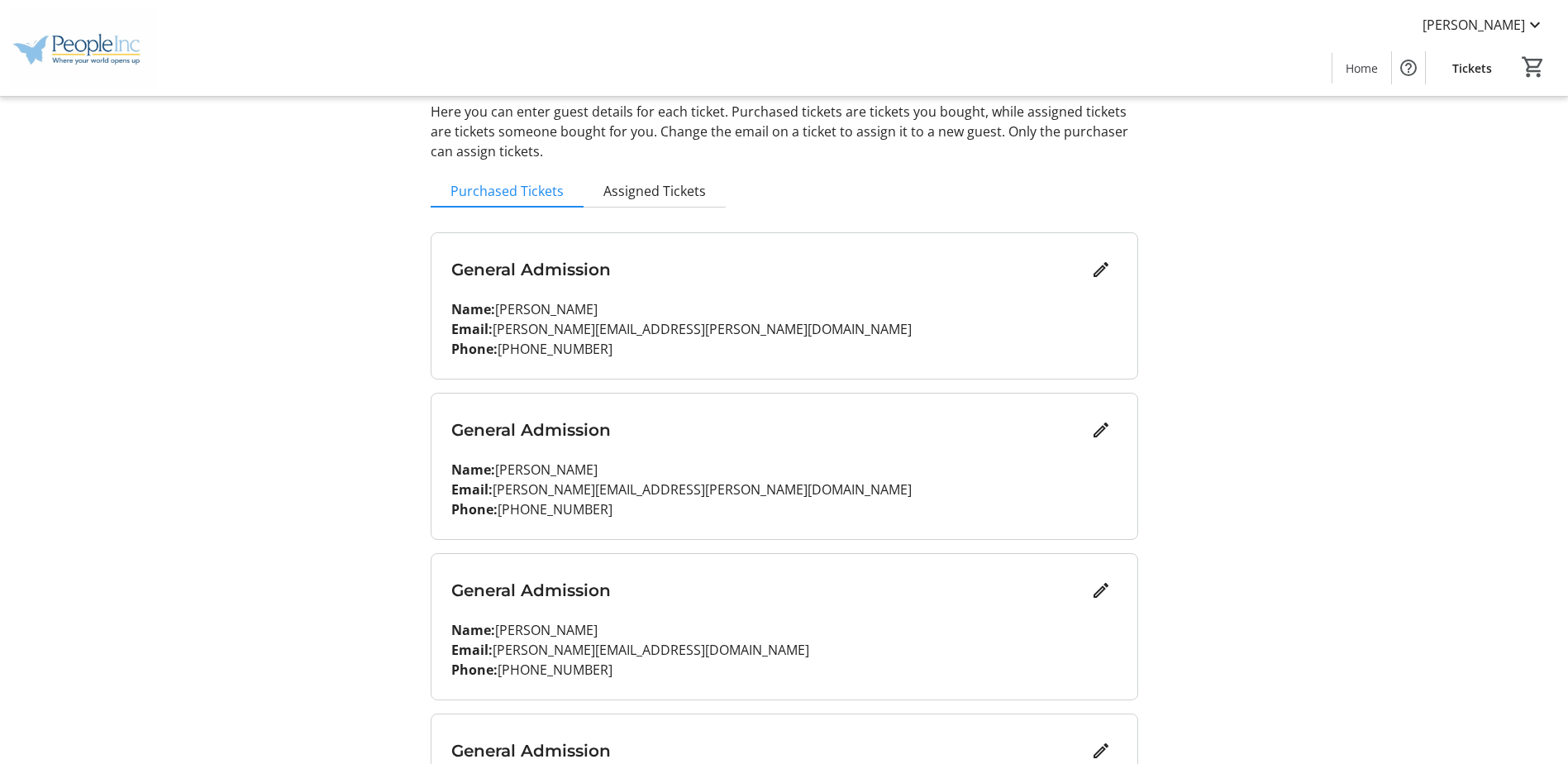
scroll to position [0, 0]
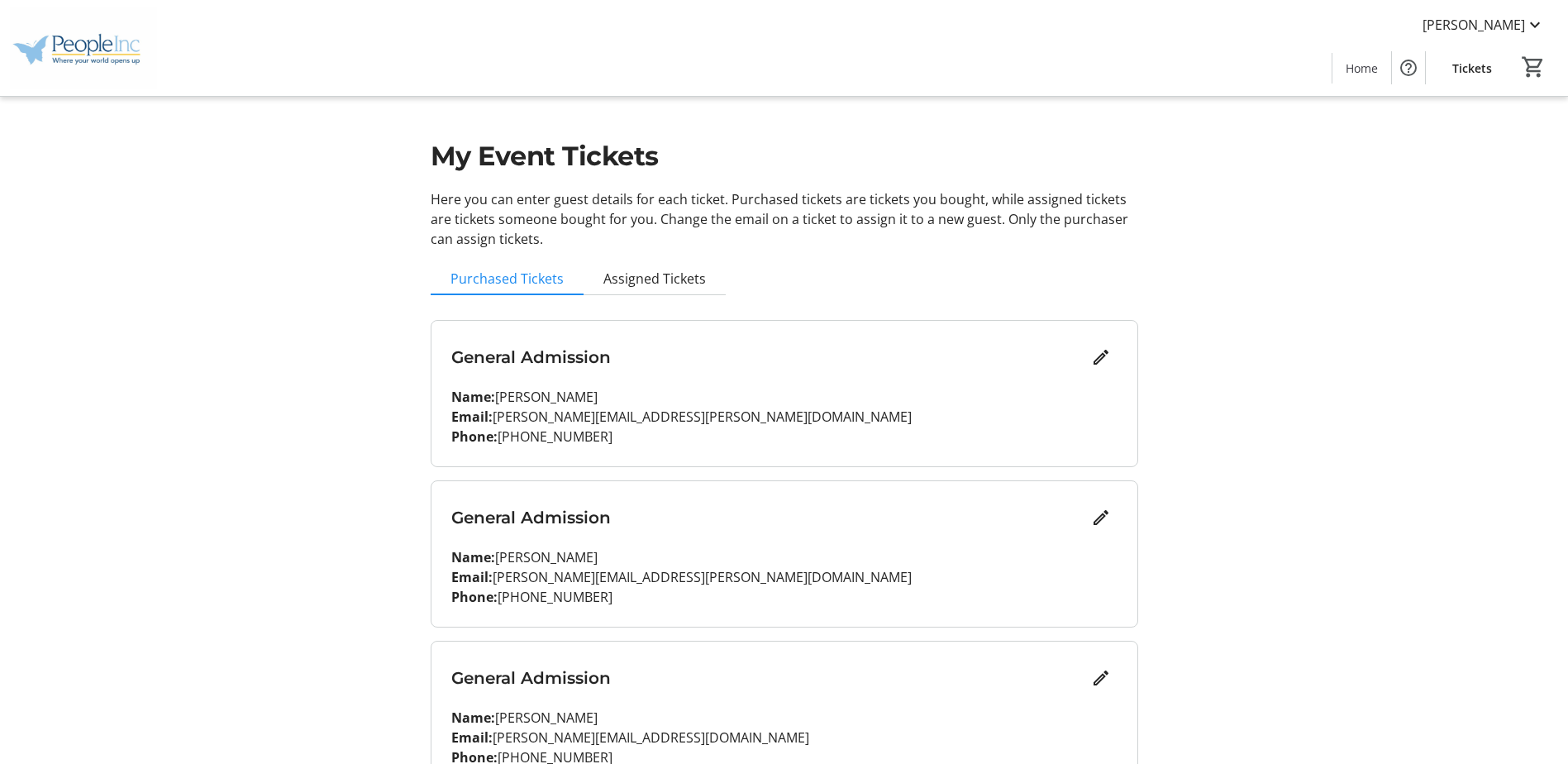
click at [1421, 266] on tr-design-standard-layout-narrow "My Event Tickets Here you can enter guest details for each ticket. Purchased ti…" at bounding box center [784, 506] width 1568 height 1014
click at [1352, 70] on span "Home" at bounding box center [1362, 68] width 33 height 17
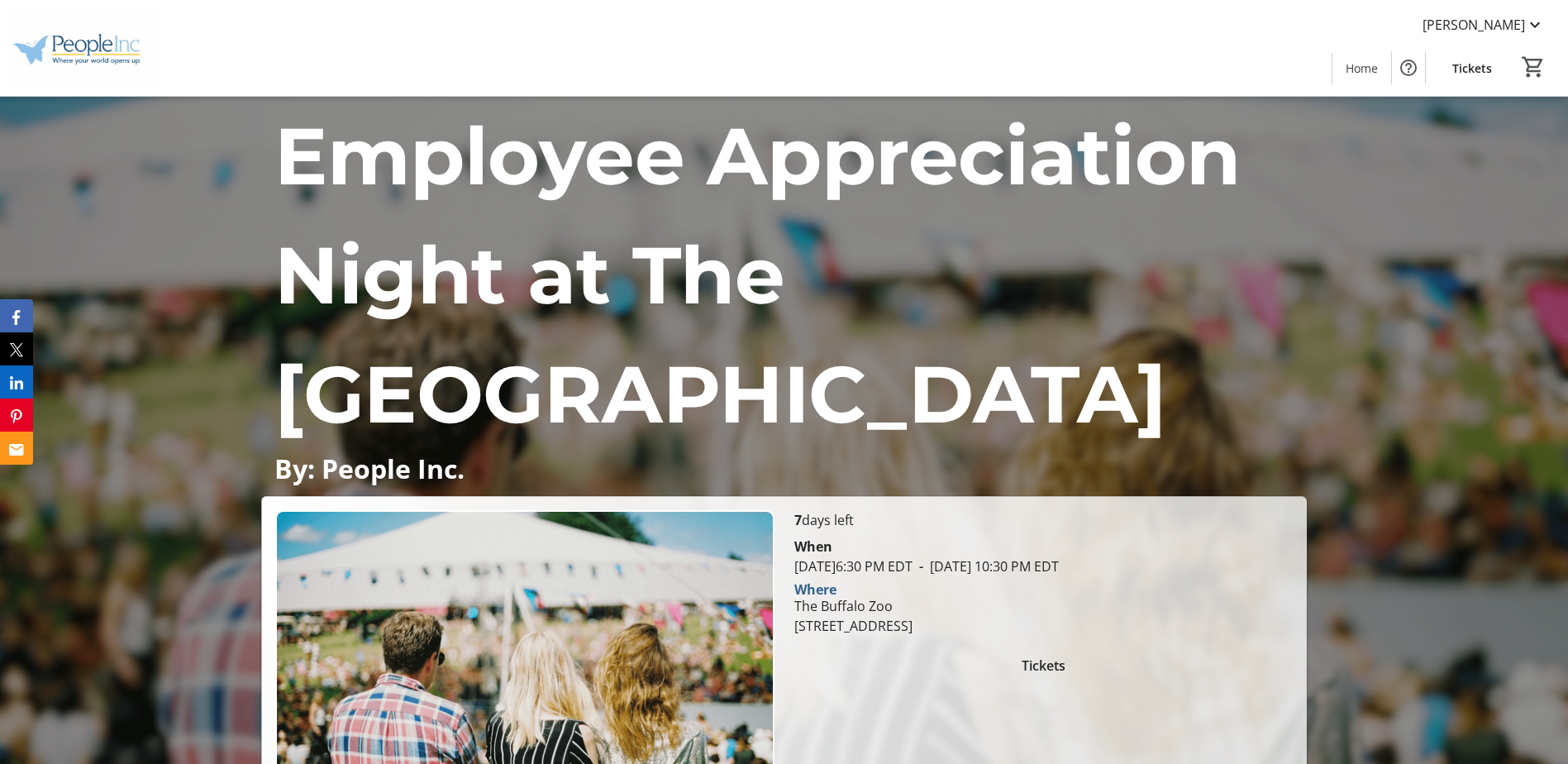
click at [1474, 64] on span "Tickets" at bounding box center [1473, 68] width 40 height 17
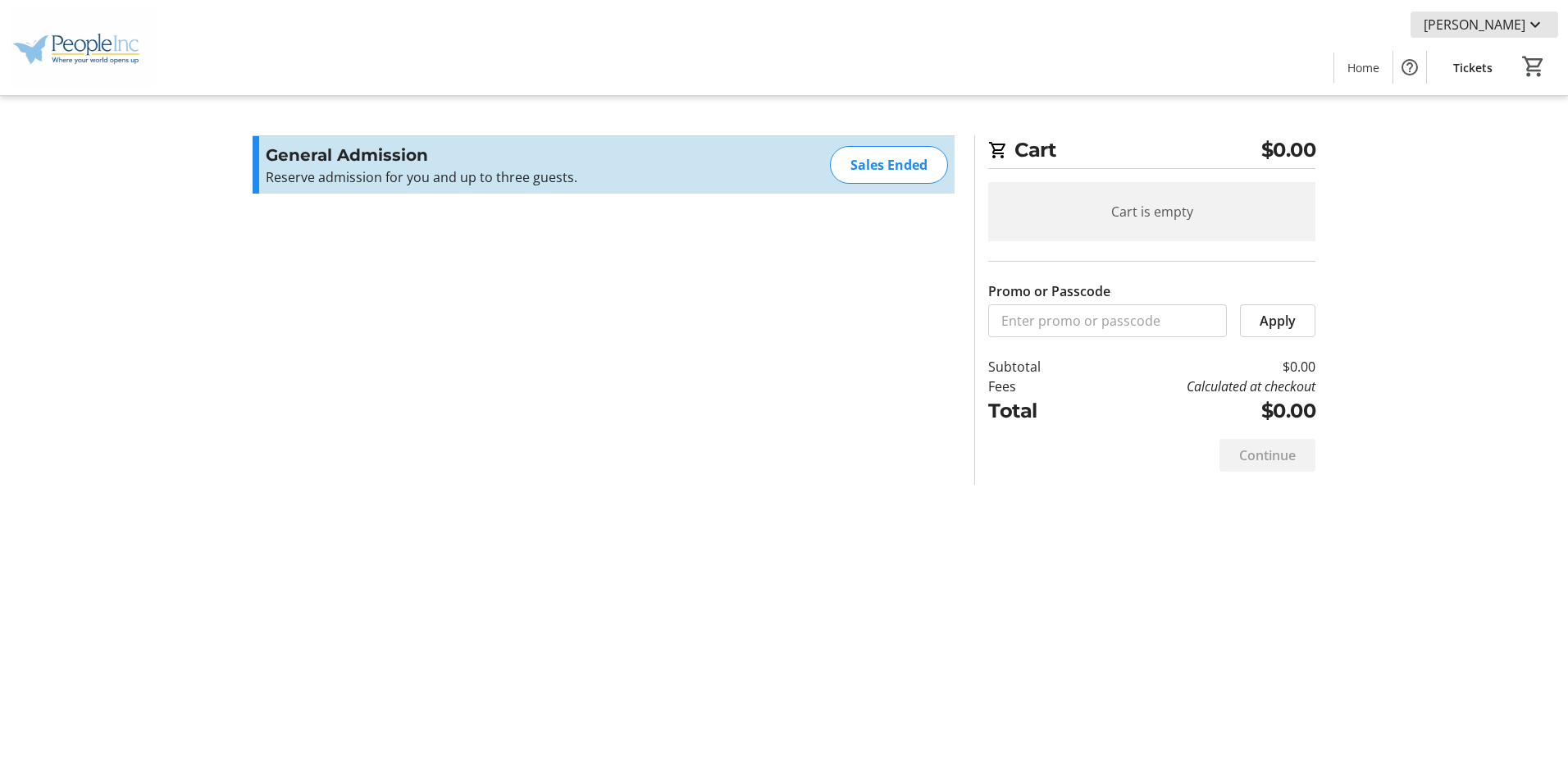
click at [1490, 22] on span "[PERSON_NAME]" at bounding box center [1473, 24] width 101 height 20
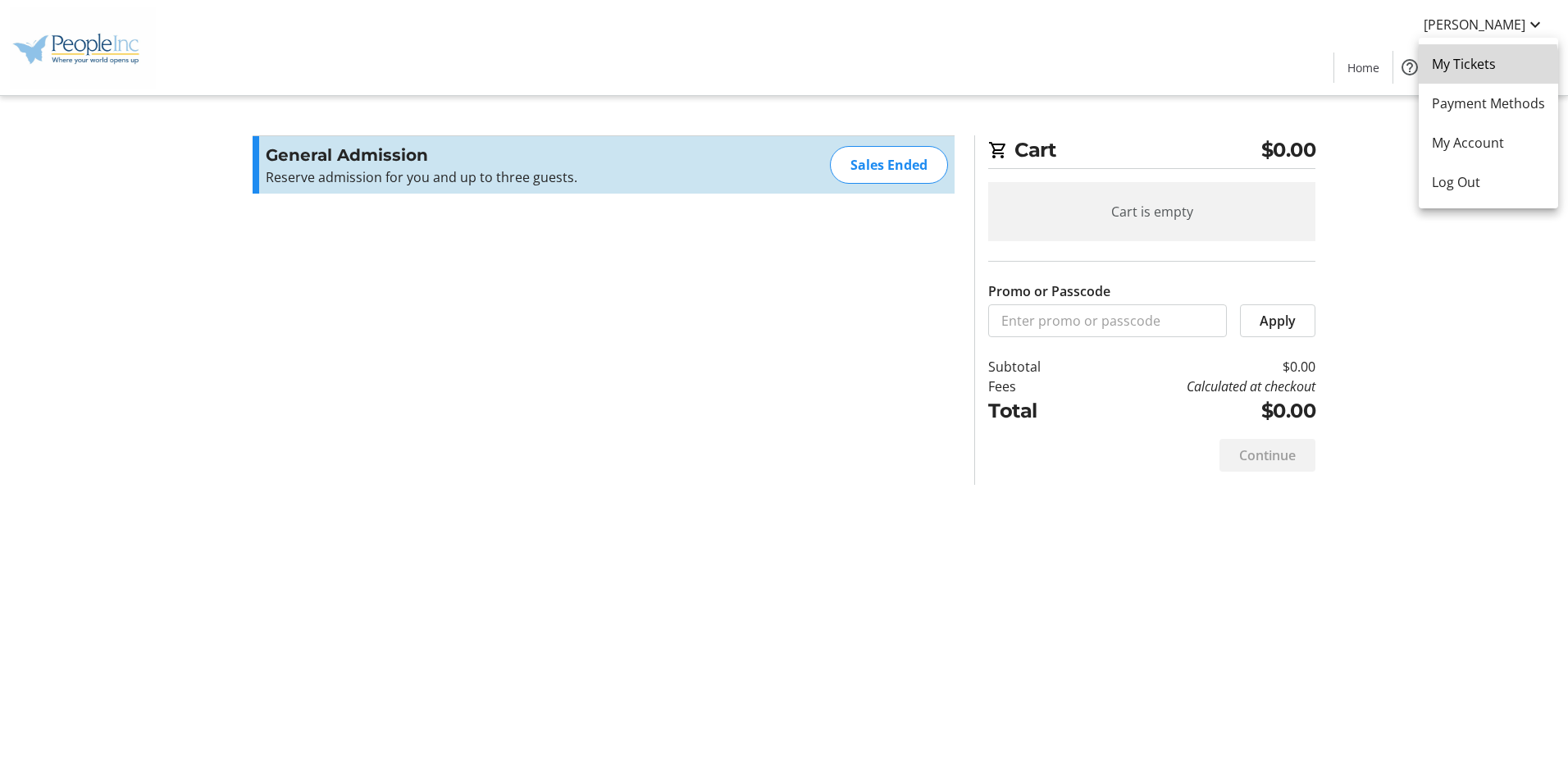
click at [1462, 72] on span "My Tickets" at bounding box center [1488, 64] width 113 height 20
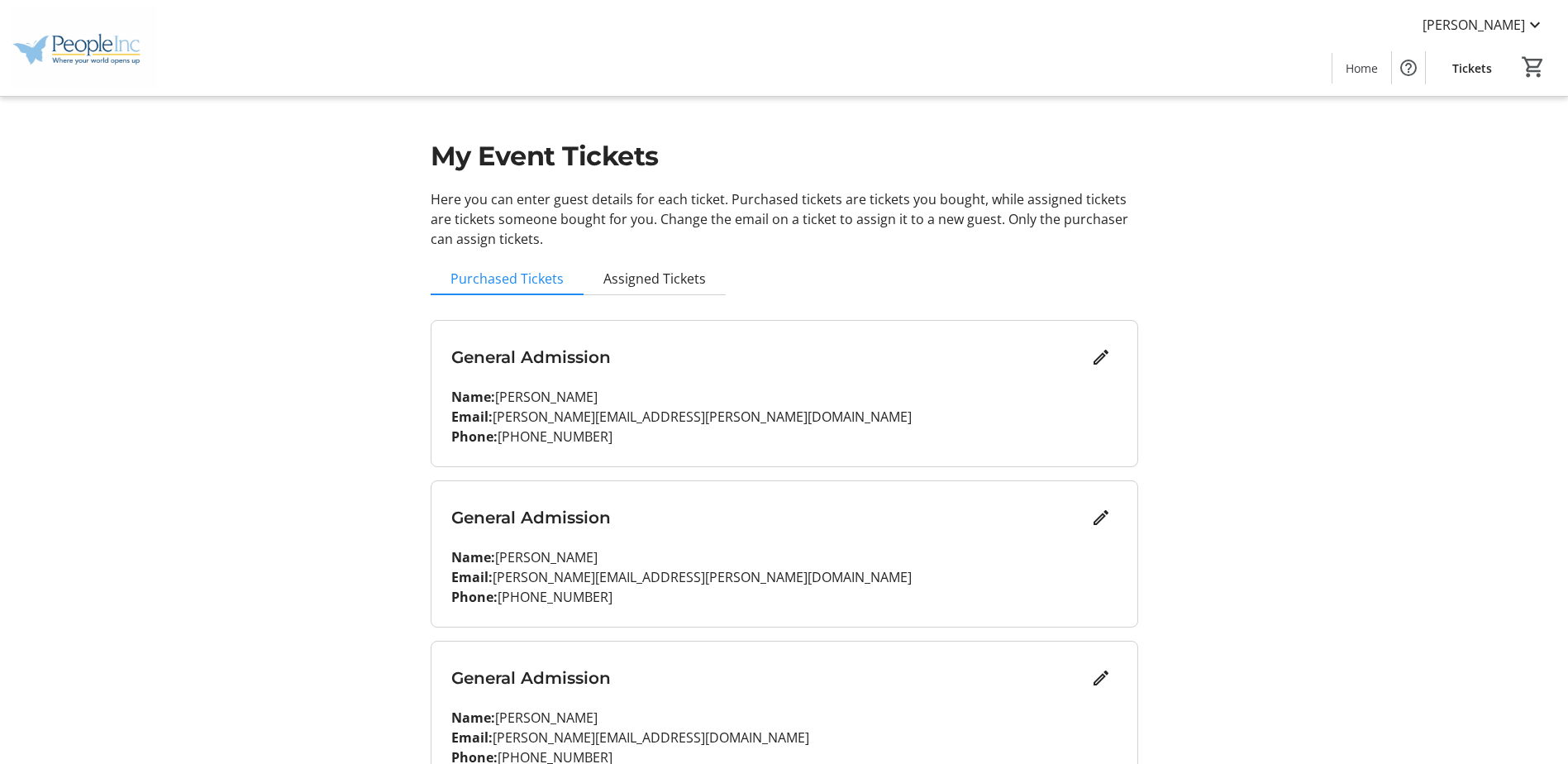
click at [310, 401] on div "My Event Tickets Here you can enter guest details for each ticket. Purchased ti…" at bounding box center [784, 506] width 1091 height 1014
